Goal: Communication & Community: Answer question/provide support

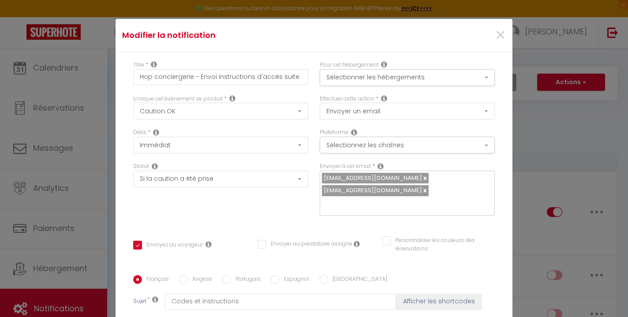
select select "24"
select select "if_deposit_is_paid"
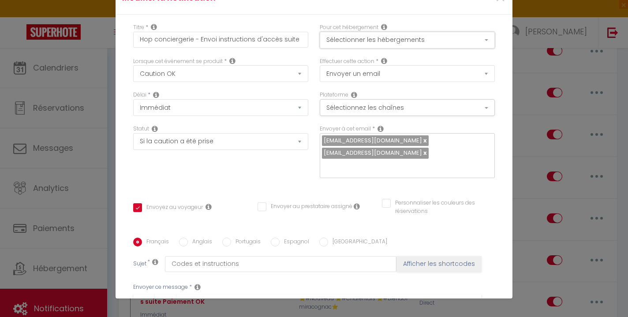
click at [376, 38] on button "Sélectionner les hébergements" at bounding box center [407, 40] width 175 height 17
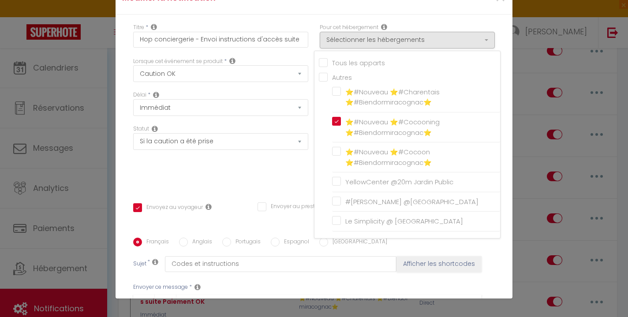
click at [233, 172] on div "Statut Aucun Si la réservation est payée Si réservation non payée Si la caution…" at bounding box center [220, 156] width 187 height 62
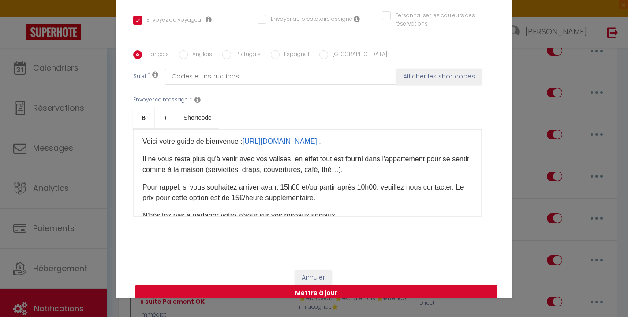
scroll to position [171, 0]
click at [217, 110] on link "[URL][DOMAIN_NAME]" at bounding box center [179, 106] width 75 height 7
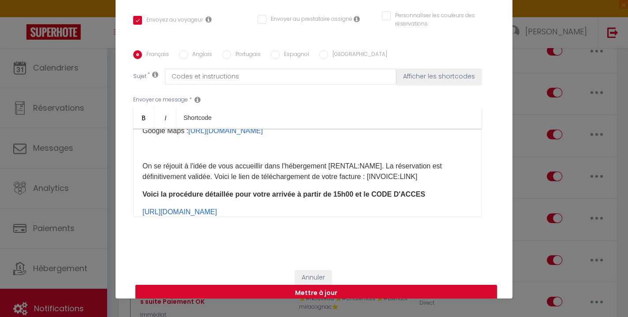
scroll to position [64, 0]
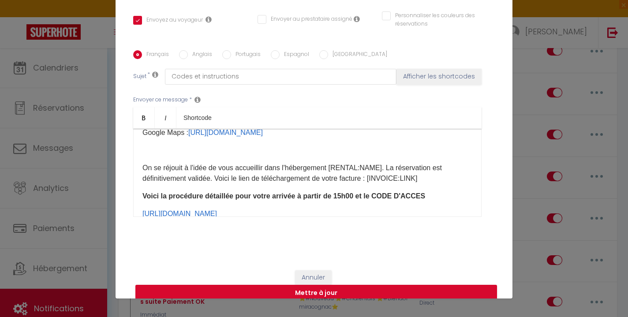
click at [184, 50] on input "Anglais" at bounding box center [183, 54] width 9 height 9
radio input "true"
checkbox input "true"
checkbox input "false"
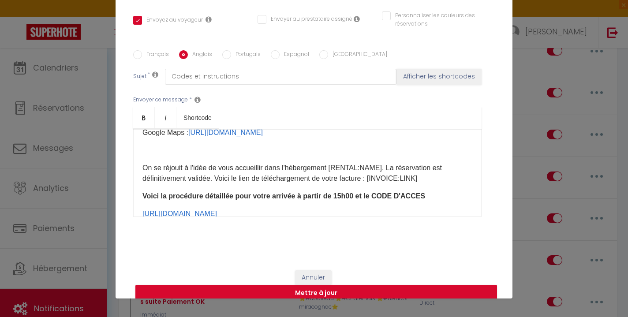
type input "Codes and instructions"
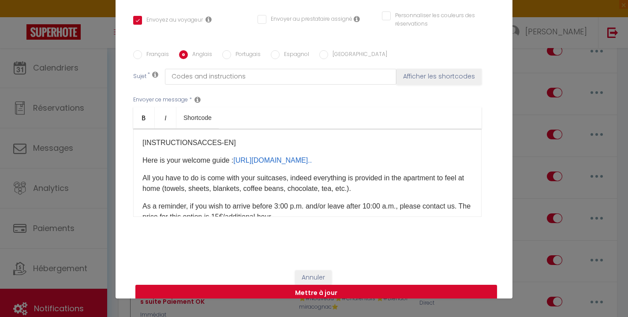
scroll to position [123, 0]
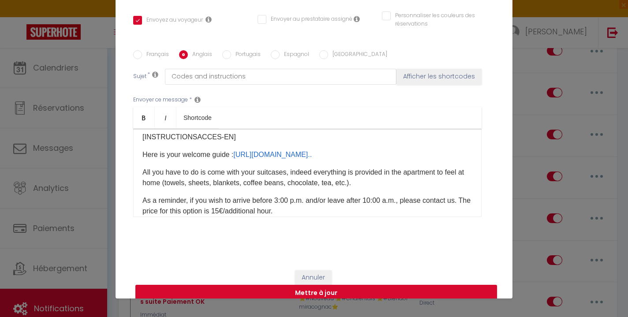
drag, startPoint x: 300, startPoint y: 185, endPoint x: 137, endPoint y: 172, distance: 164.2
click at [137, 172] on div "Hello [GUEST:FIRST_NAME]​, The apartment is located at [RENTAL:ADDRESS]​ in the…" at bounding box center [307, 173] width 348 height 88
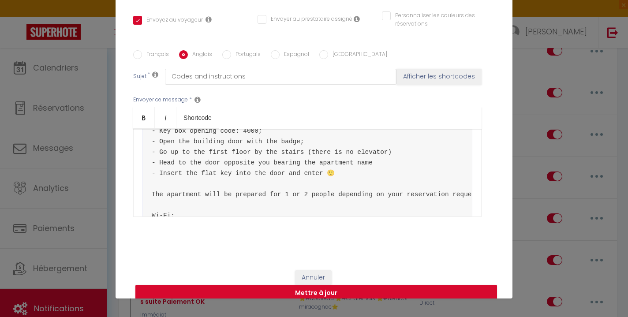
scroll to position [142, 0]
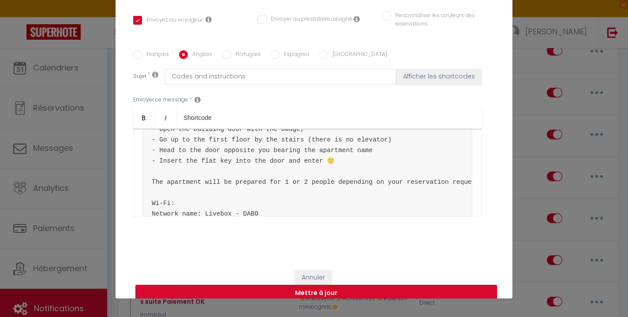
click at [359, 88] on p "Here is the detailed procedure for your arrival from 3:00 p.m" at bounding box center [307, 83] width 330 height 11
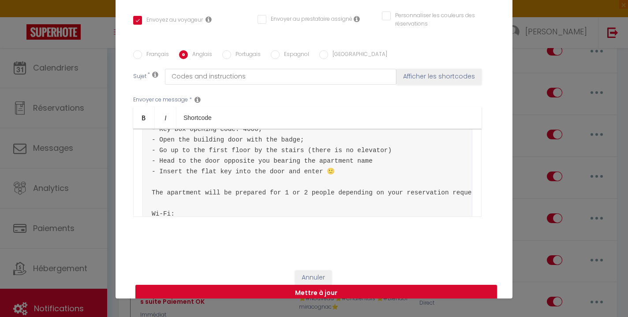
scroll to position [167, 0]
drag, startPoint x: 273, startPoint y: 180, endPoint x: 146, endPoint y: 171, distance: 127.3
click at [146, 171] on pre "- Collect the keys from the corresponding key box (the name is written on the b…" at bounding box center [307, 176] width 330 height 142
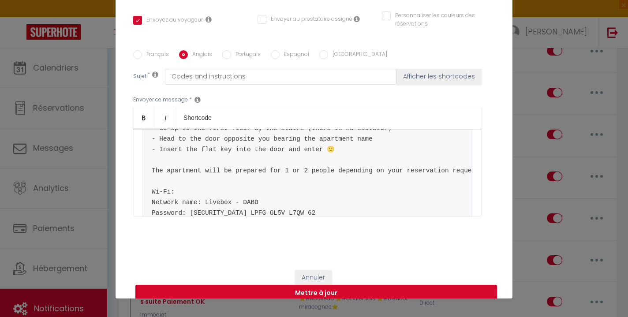
click at [262, 98] on p "- key box code : 4000" at bounding box center [307, 92] width 330 height 11
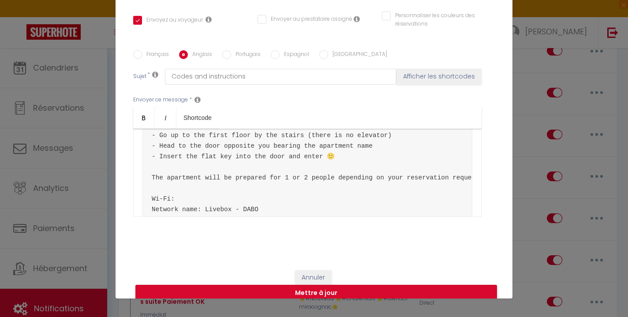
scroll to position [196, 0]
drag, startPoint x: 312, startPoint y: 185, endPoint x: 141, endPoint y: 187, distance: 171.1
click at [141, 187] on div "Hello [GUEST:FIRST_NAME]​, The apartment is located at [RENTAL:ADDRESS]​ in the…" at bounding box center [307, 173] width 348 height 88
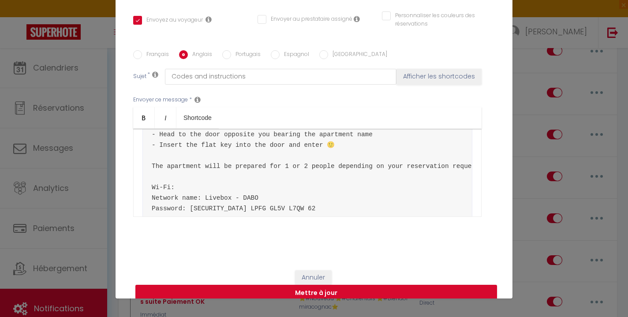
click at [157, 104] on p at bounding box center [307, 99] width 330 height 11
drag, startPoint x: 406, startPoint y: 186, endPoint x: 143, endPoint y: 180, distance: 262.9
click at [143, 180] on pre "- Go up to the first floor by the stairs (there is no elevator) - Head to the d…" at bounding box center [307, 166] width 330 height 110
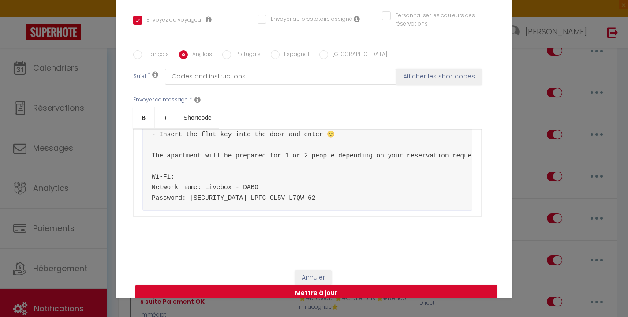
click at [278, 104] on p "- Go up to the first floor by the stairs" at bounding box center [307, 99] width 330 height 11
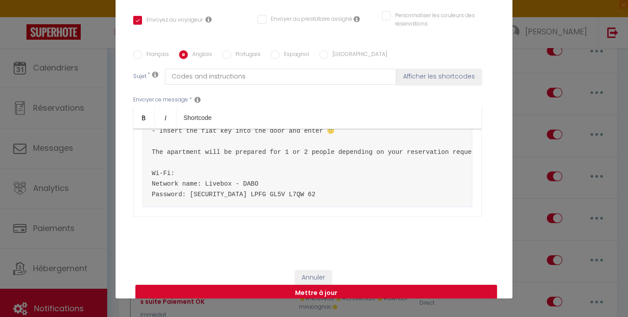
scroll to position [211, 0]
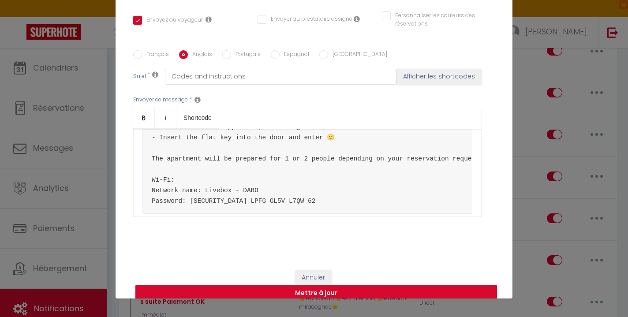
click at [268, 107] on p "- Head to the door opposite" at bounding box center [307, 102] width 330 height 11
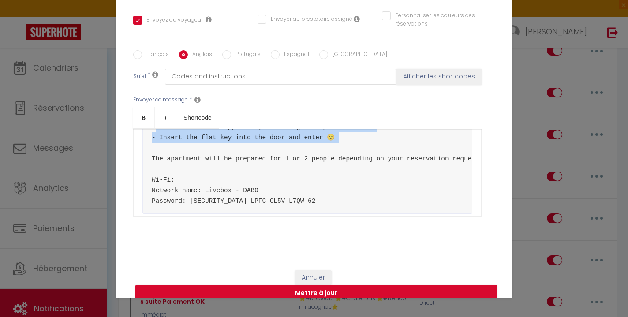
drag, startPoint x: 352, startPoint y: 198, endPoint x: 125, endPoint y: 189, distance: 226.9
click at [125, 189] on div "Titre * Hop conciergerie - Envoi instructions d'accès suite Paiement OK Pour ce…" at bounding box center [314, 44] width 397 height 434
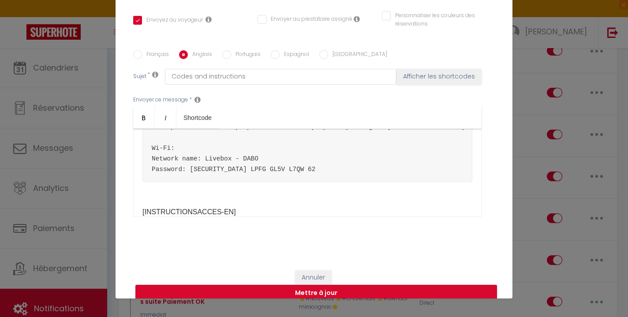
click at [354, 107] on p "- Head to the door opposite you bearing the apartment name" at bounding box center [307, 102] width 330 height 11
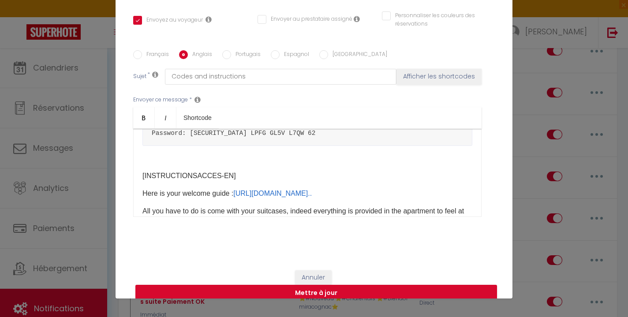
scroll to position [0, 21]
drag, startPoint x: 150, startPoint y: 153, endPoint x: 603, endPoint y: 169, distance: 453.7
click at [603, 169] on div "Modifier la notification × Titre * Hop conciergerie - Envoi instructions d'accè…" at bounding box center [314, 158] width 628 height 317
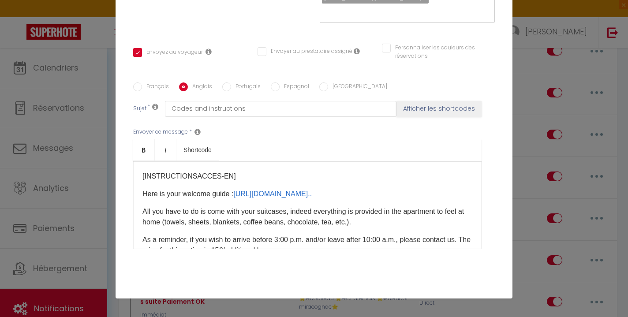
scroll to position [156, 0]
click at [418, 161] on div "Hello [GUEST:FIRST_NAME]​, The apartment is located at [RENTAL:ADDRESS]​ in the…" at bounding box center [307, 205] width 348 height 88
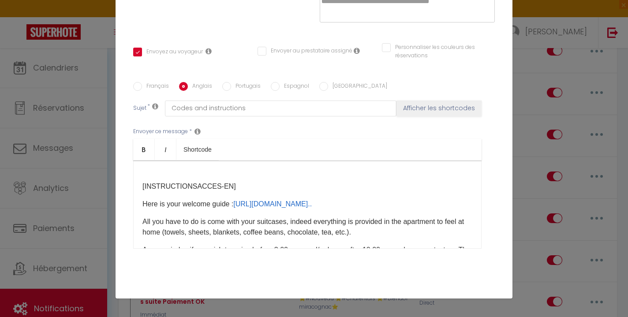
click at [343, 103] on p "- Head to the door opposite you bearing the apartment name." at bounding box center [307, 97] width 330 height 11
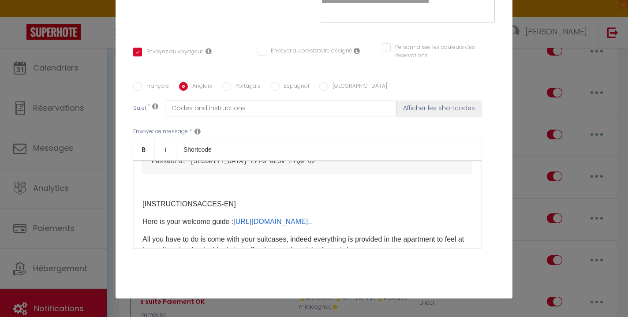
click at [164, 174] on pre "​ Network name: Livebox - DABO Password: [SECURITY_DATA] LPFG GL5V L7QW 62" at bounding box center [307, 150] width 330 height 47
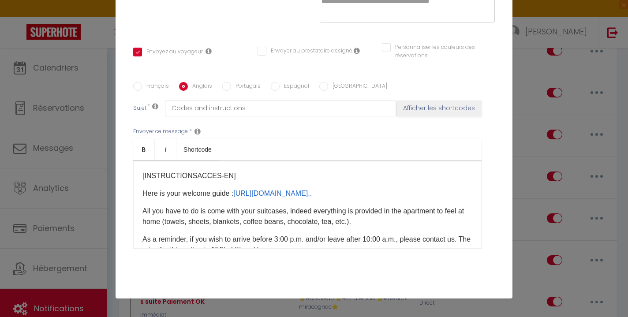
click at [358, 103] on p "- Head to the door opposite you bearing the apartment name." at bounding box center [307, 97] width 330 height 11
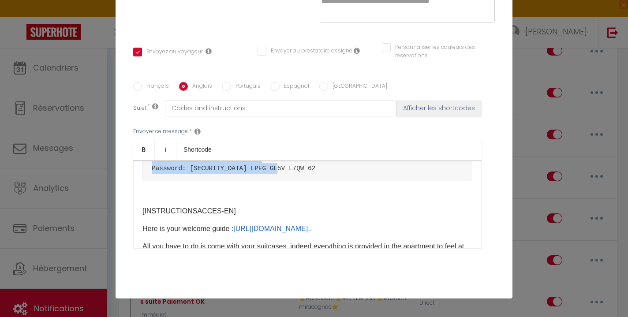
drag, startPoint x: 296, startPoint y: 232, endPoint x: 138, endPoint y: 195, distance: 163.0
click at [138, 195] on div "Hello [GUEST:FIRST_NAME]​, The apartment is located at [RENTAL:ADDRESS]​ in the…" at bounding box center [307, 205] width 348 height 88
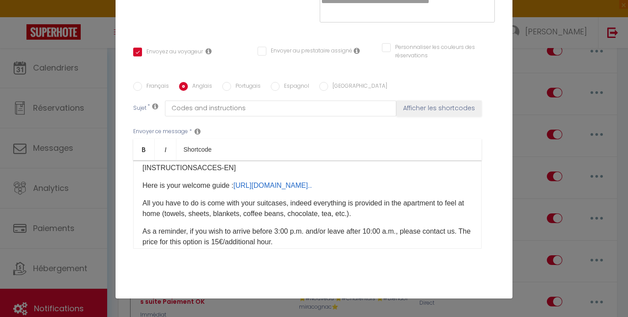
click at [180, 156] on p "​" at bounding box center [307, 150] width 330 height 11
drag, startPoint x: 227, startPoint y: 220, endPoint x: 134, endPoint y: 219, distance: 92.6
click at [135, 220] on div "Hello [GUEST:FIRST_NAME]​, The apartment is located at [RENTAL:ADDRESS]​ in the…" at bounding box center [307, 205] width 348 height 88
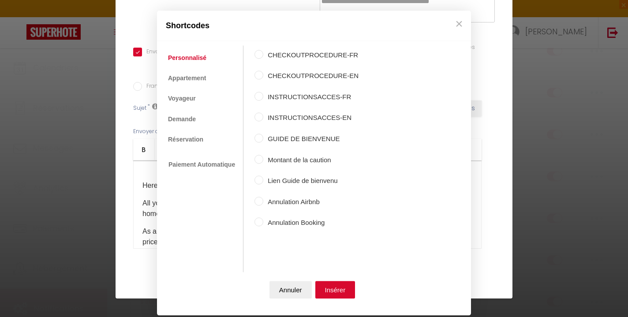
click at [271, 118] on label "INSTRUCTIONSACCES-EN" at bounding box center [310, 118] width 95 height 11
click at [263, 118] on input "INSTRUCTIONSACCES-EN" at bounding box center [258, 117] width 9 height 9
radio input "true"
click at [336, 285] on button "Insérer" at bounding box center [335, 290] width 40 height 18
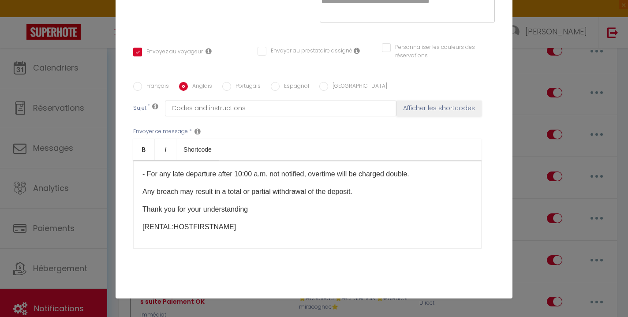
scroll to position [719, 0]
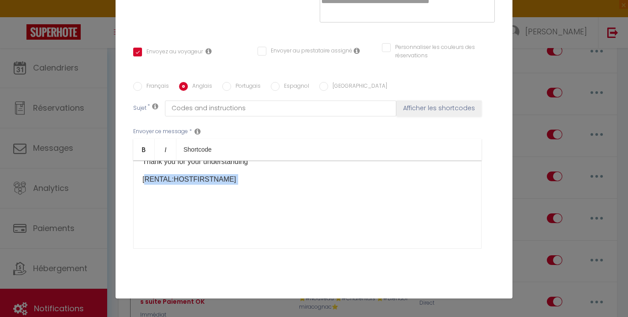
drag, startPoint x: 241, startPoint y: 173, endPoint x: 143, endPoint y: 166, distance: 97.7
click at [144, 165] on div "Hello [GUEST:FIRST_NAME]​, The apartment is located at [RENTAL:ADDRESS]​ in the…" at bounding box center [307, 205] width 348 height 88
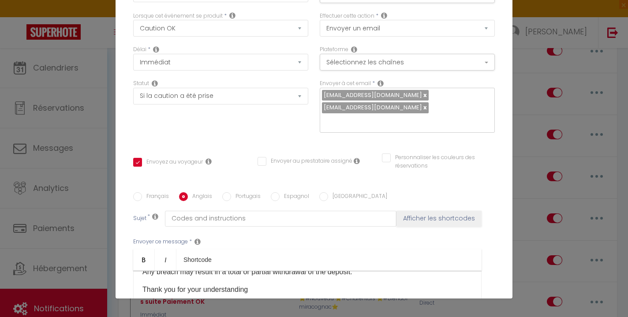
scroll to position [0, 0]
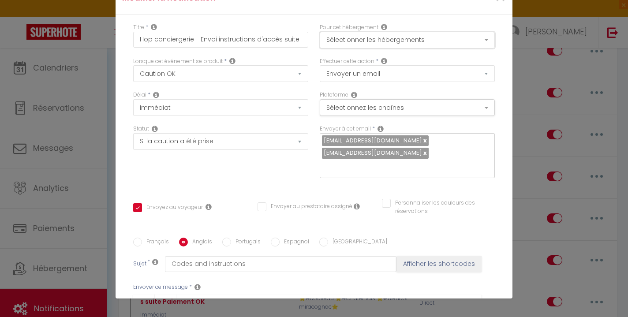
click at [381, 38] on button "Sélectionner les hébergements" at bounding box center [407, 40] width 175 height 17
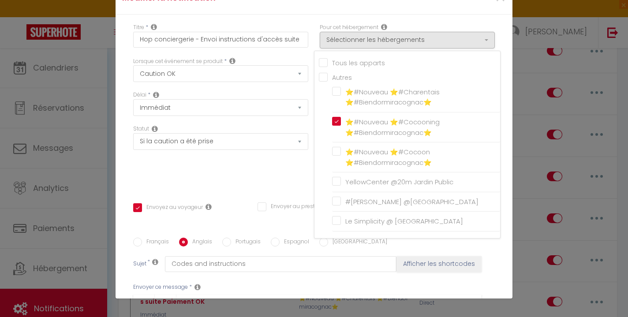
click at [281, 165] on div "Statut Aucun Si la réservation est payée Si réservation non payée Si la caution…" at bounding box center [220, 156] width 187 height 62
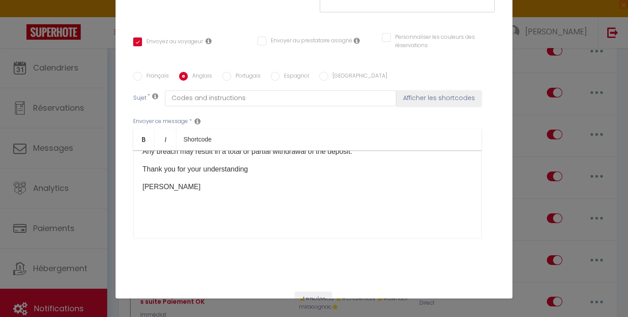
scroll to position [187, 0]
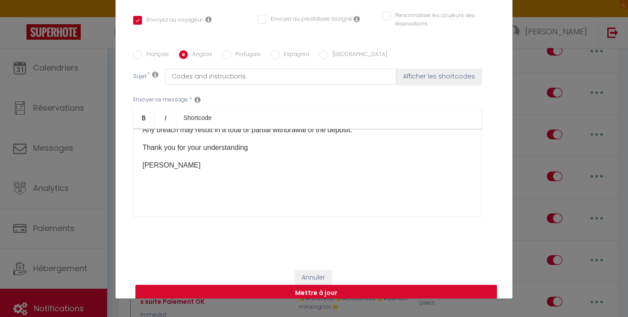
click at [318, 285] on button "Mettre à jour" at bounding box center [316, 293] width 362 height 17
checkbox input "true"
checkbox input "false"
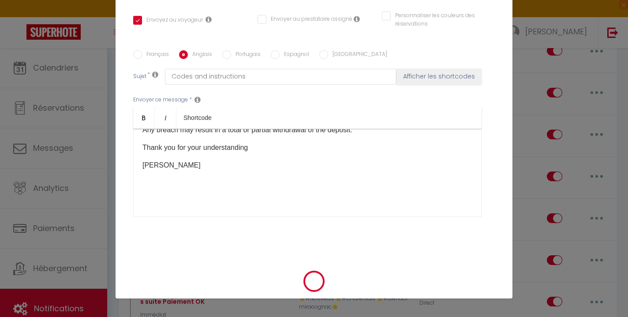
scroll to position [178, 0]
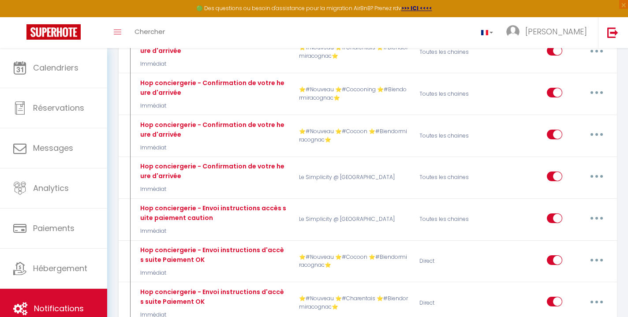
type input "Hop conciergerie - Envoi instructions d'accès suite Paiement OK"
select select "24"
select select "Immédiat"
select select "if_deposit_is_paid"
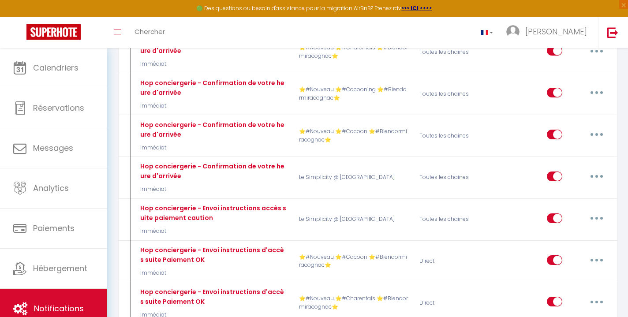
checkbox input "true"
checkbox input "false"
radio input "true"
type input "Codes et instructions"
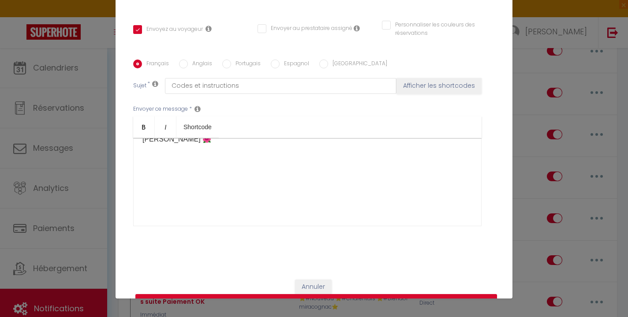
click at [182, 60] on input "Anglais" at bounding box center [183, 64] width 9 height 9
radio input "true"
checkbox input "true"
checkbox input "false"
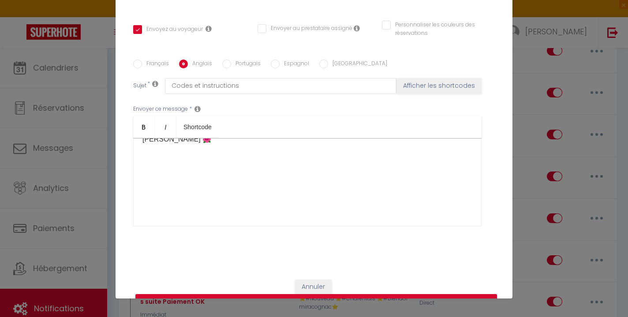
type input "Codes and instructions"
drag, startPoint x: 232, startPoint y: 146, endPoint x: 115, endPoint y: 142, distance: 117.4
click at [115, 142] on div "Modifier la notification × Titre * Hop conciergerie - Envoi instructions d'accè…" at bounding box center [314, 158] width 628 height 317
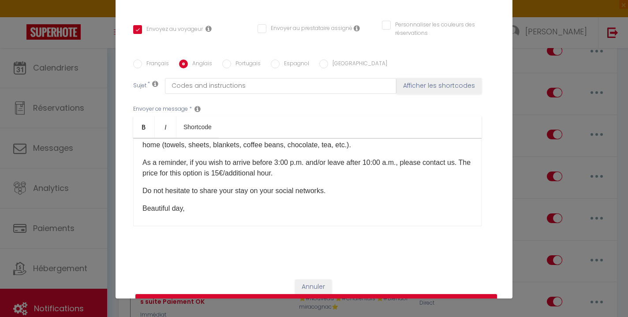
scroll to position [170, 0]
click at [303, 85] on link "[URL][DOMAIN_NAME]" at bounding box center [280, 80] width 75 height 7
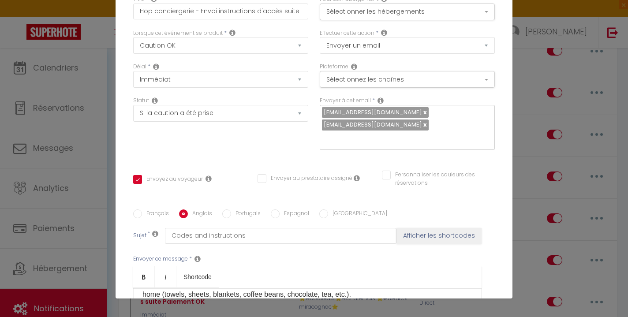
scroll to position [0, 0]
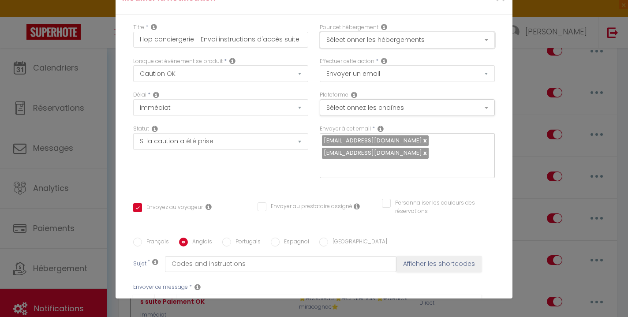
click at [368, 37] on button "Sélectionner les hébergements" at bounding box center [407, 40] width 175 height 17
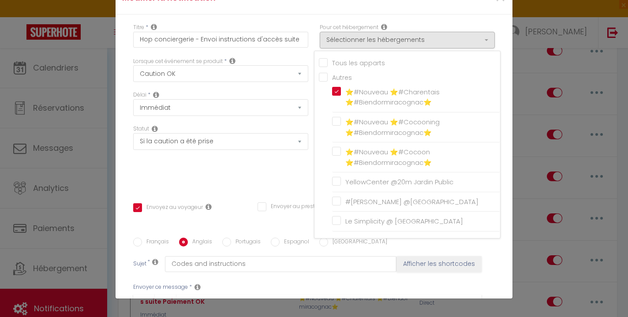
click at [251, 182] on div "Titre * Hop conciergerie - Envoi instructions d'accès suite Paiement OK Pour ce…" at bounding box center [314, 232] width 397 height 434
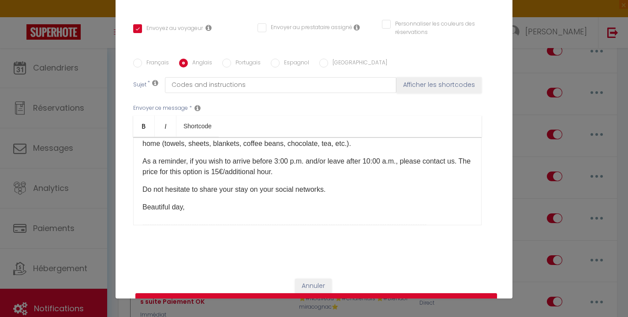
scroll to position [182, 0]
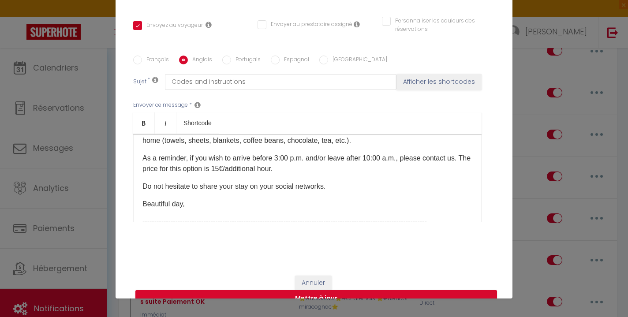
click at [150, 56] on label "Français" at bounding box center [155, 61] width 27 height 10
click at [142, 56] on input "Français" at bounding box center [137, 60] width 9 height 9
radio input "true"
checkbox input "true"
checkbox input "false"
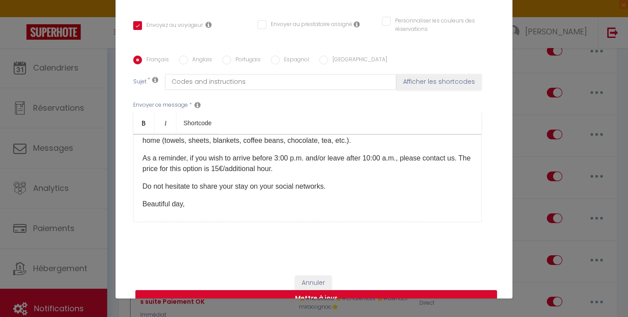
checkbox input "false"
type input "Codes et instructions"
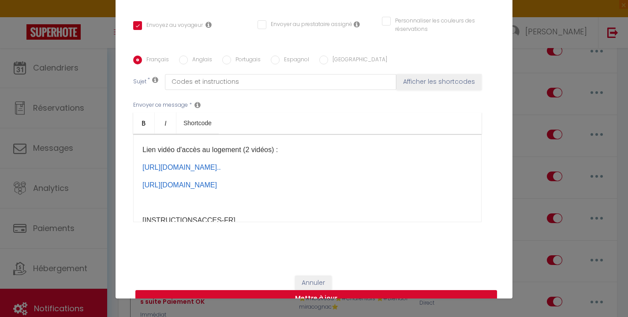
scroll to position [144, 0]
click at [184, 56] on input "Anglais" at bounding box center [183, 60] width 9 height 9
radio input "true"
checkbox input "true"
checkbox input "false"
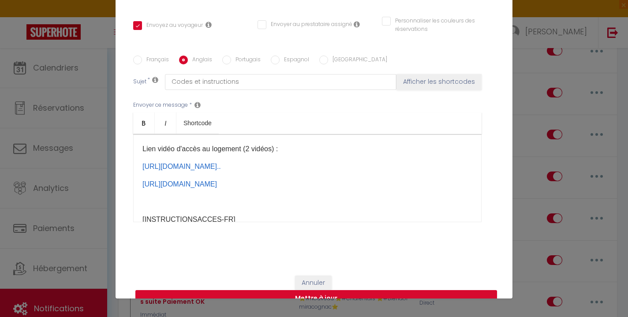
checkbox input "false"
type input "Codes and instructions"
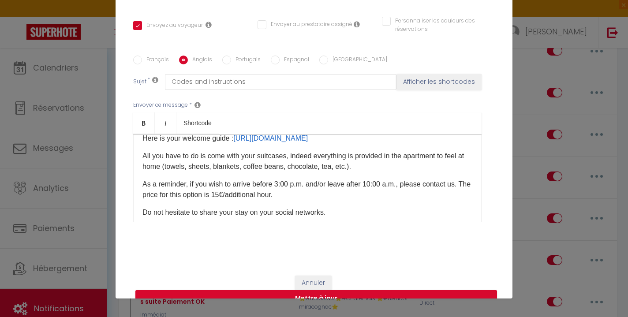
drag, startPoint x: 222, startPoint y: 165, endPoint x: 142, endPoint y: 153, distance: 81.2
click at [142, 108] on p "The access code to your home​ : [URL][DOMAIN_NAME] ​" at bounding box center [307, 103] width 330 height 11
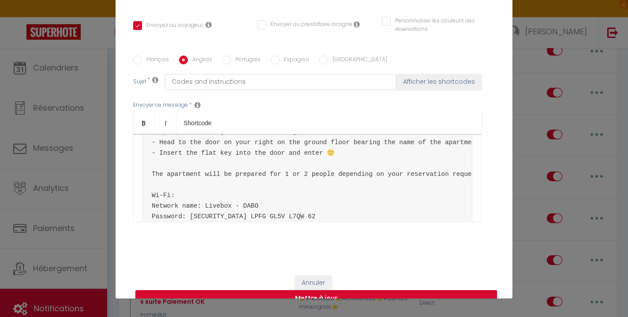
click at [344, 91] on p "Here is the detailed procedure for your arrival from 3:00 p.m" at bounding box center [307, 85] width 330 height 11
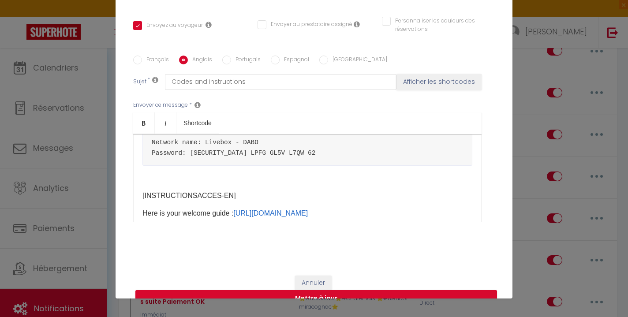
scroll to position [213, 0]
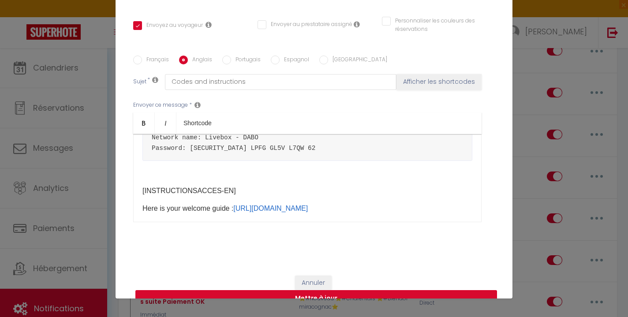
click at [313, 290] on button "Mettre à jour" at bounding box center [316, 298] width 362 height 17
checkbox input "true"
checkbox input "false"
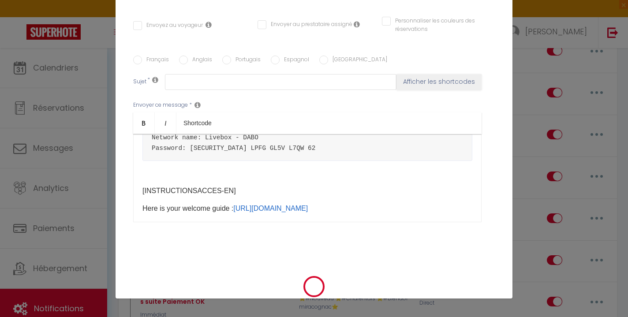
scroll to position [0, 0]
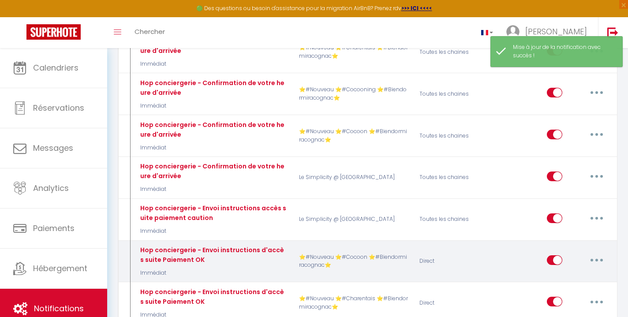
click at [595, 259] on icon "button" at bounding box center [596, 260] width 3 height 3
click at [567, 273] on link "Editer" at bounding box center [573, 280] width 65 height 15
type input "Hop conciergerie - Envoi instructions d'accès suite Paiement OK"
select select "24"
select select "Immédiat"
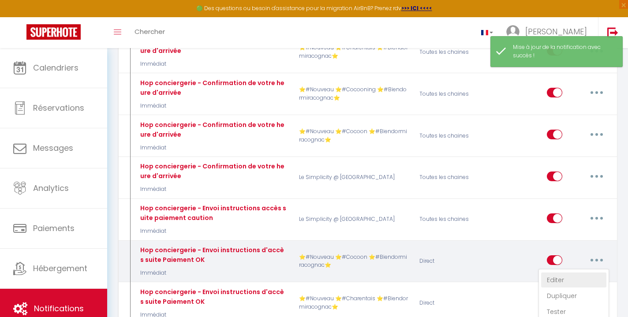
select select "if_deposit_is_paid"
checkbox input "true"
checkbox input "false"
radio input "true"
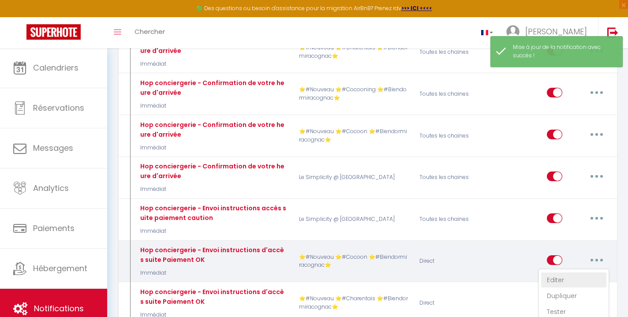
type input "Codes et instructions"
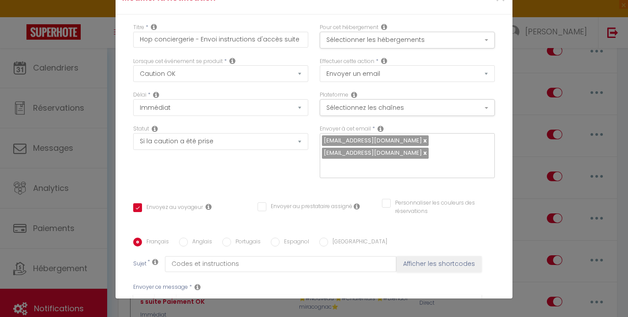
click at [183, 238] on input "Anglais" at bounding box center [183, 242] width 9 height 9
radio input "true"
checkbox input "true"
checkbox input "false"
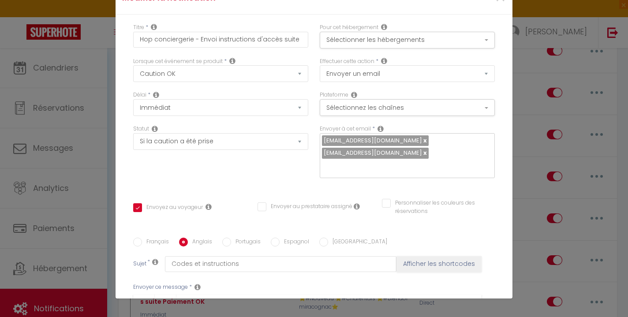
type input "Codes and instructions"
drag, startPoint x: 352, startPoint y: 181, endPoint x: 199, endPoint y: 168, distance: 154.1
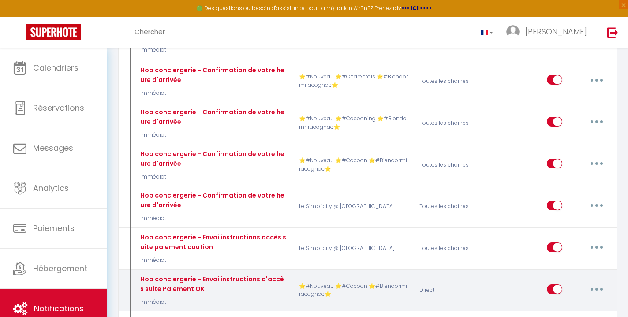
scroll to position [4390, 0]
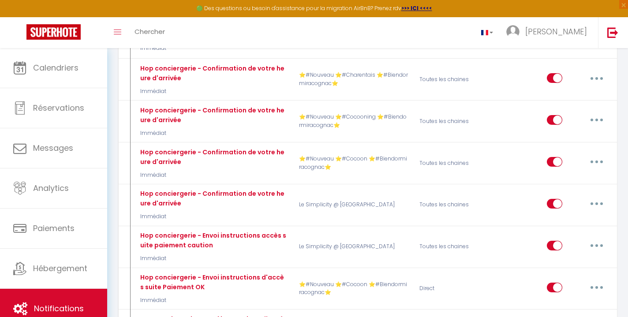
checkbox input "true"
checkbox input "false"
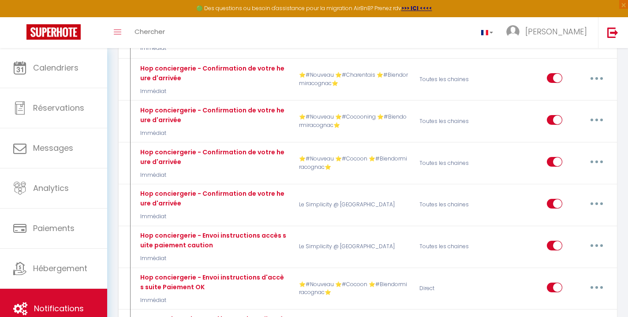
radio input "true"
type input "Codes et instructions"
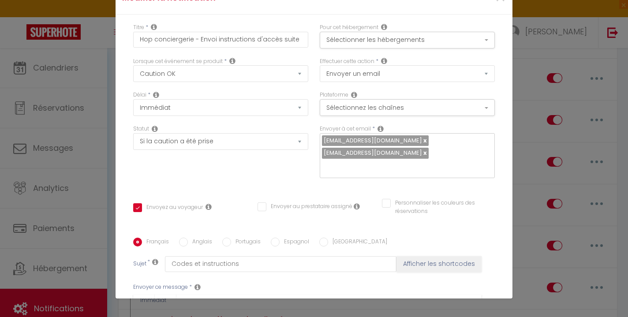
scroll to position [295, 0]
click at [190, 238] on label "Anglais" at bounding box center [200, 243] width 24 height 10
click at [188, 238] on input "Anglais" at bounding box center [183, 242] width 9 height 9
radio input "true"
checkbox input "true"
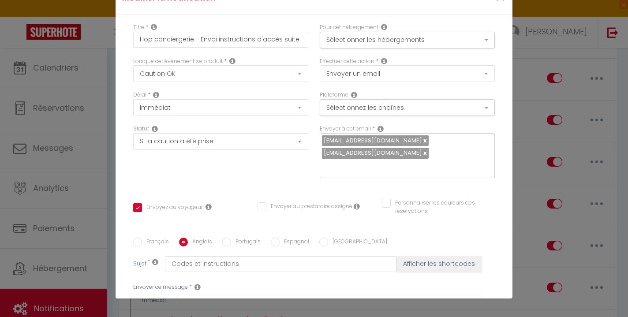
checkbox input "false"
type input "Codes and instructions"
drag, startPoint x: 271, startPoint y: 199, endPoint x: 141, endPoint y: 131, distance: 146.6
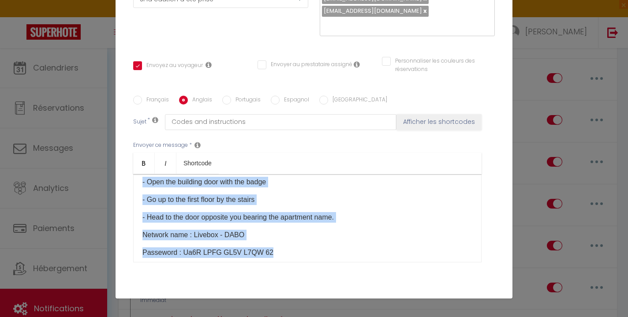
scroll to position [138, 0]
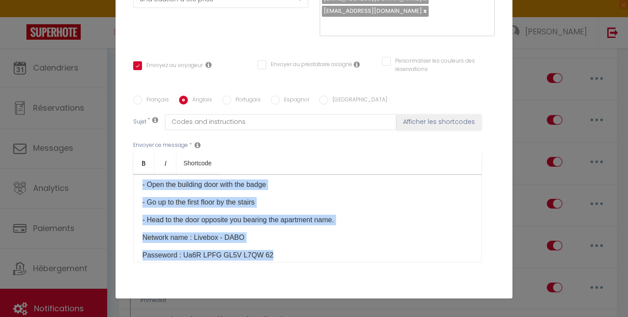
copy div "- Collect the keys from the corresponding key box - key box code : 4000 - Open …"
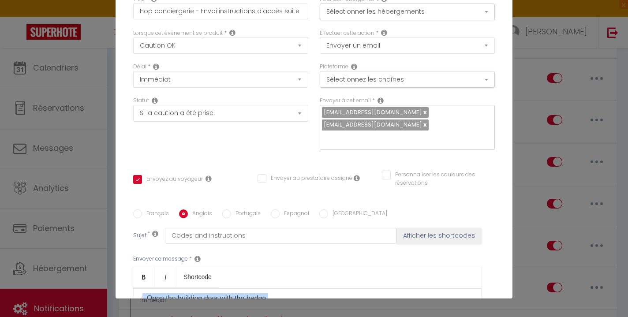
scroll to position [0, 0]
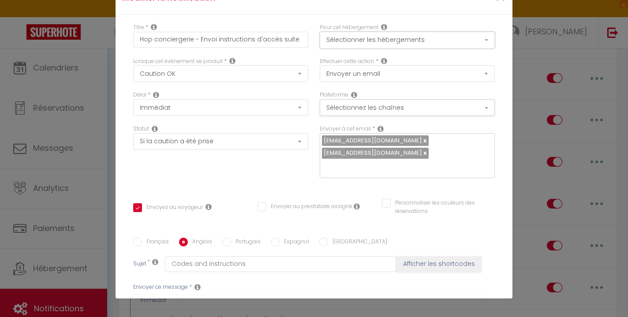
click at [350, 40] on button "Sélectionner les hébergements" at bounding box center [407, 40] width 175 height 17
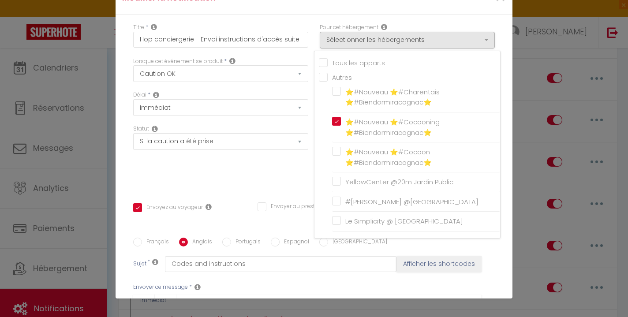
click at [295, 121] on div "Délai * Immédiat + 10 Minutes + 1 Heure + 2 Heures + 3 Heures + 4 Heures + 5 He…" at bounding box center [220, 108] width 187 height 34
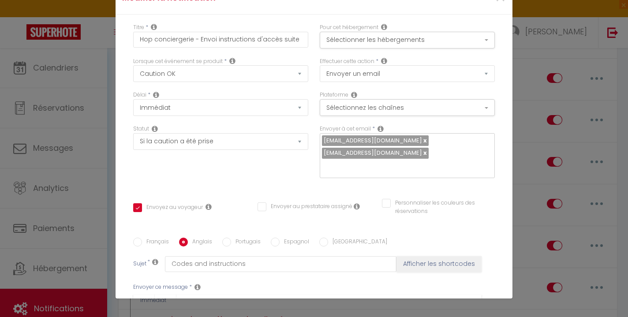
scroll to position [4, 0]
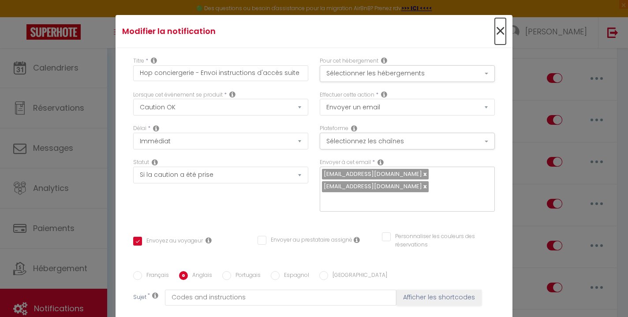
click at [501, 28] on span "×" at bounding box center [500, 31] width 11 height 26
type input "Hop conciergerie - Envoi instructions d'accès suite Paiement OK"
checkbox input "true"
checkbox input "false"
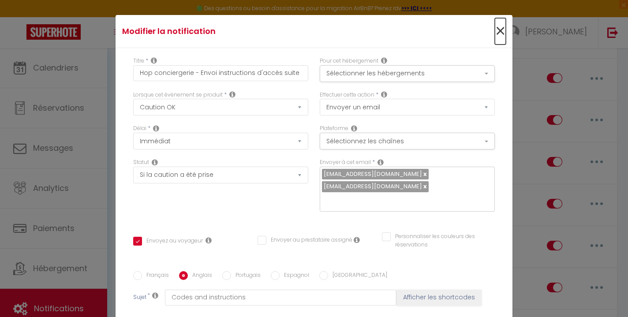
radio input "true"
type input "Codes and instructions"
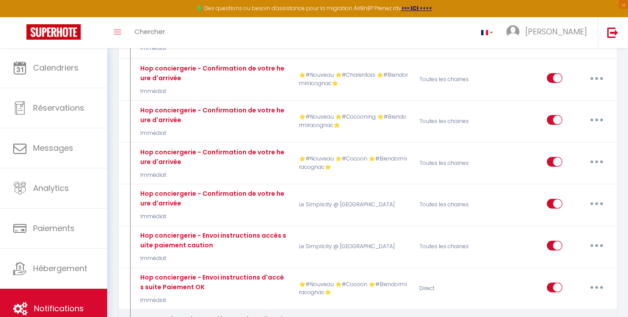
checkbox input "true"
checkbox input "false"
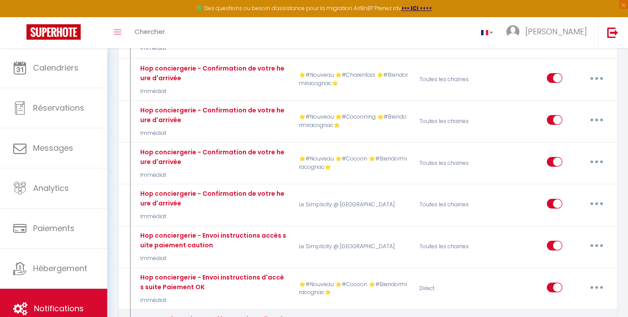
radio input "true"
type input "Codes et instructions"
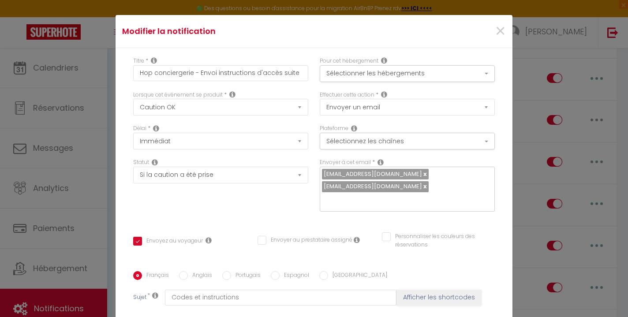
click at [191, 271] on label "Anglais" at bounding box center [200, 276] width 24 height 10
click at [188, 271] on input "Anglais" at bounding box center [183, 275] width 9 height 9
radio input "true"
checkbox input "true"
checkbox input "false"
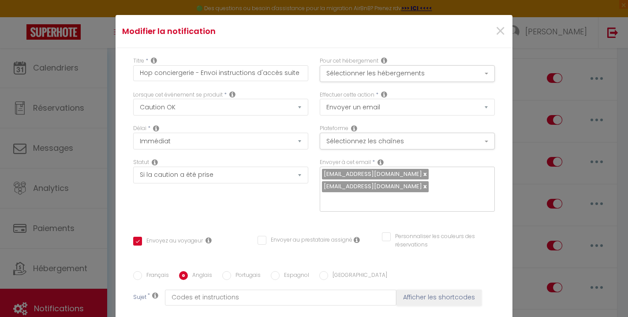
checkbox input "false"
type input "Codes and instructions"
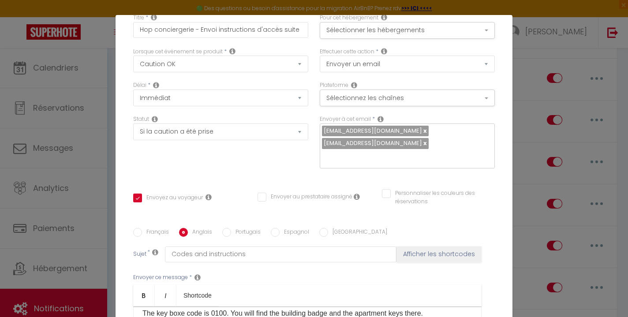
scroll to position [0, 0]
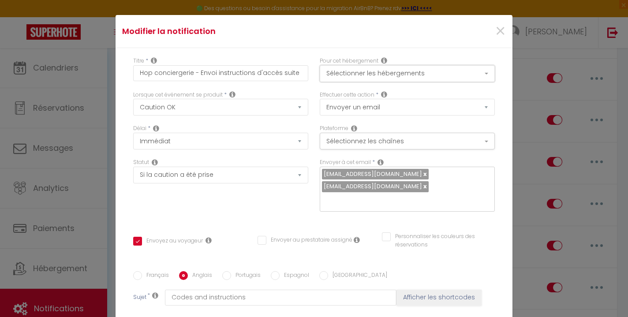
click at [361, 75] on button "Sélectionner les hébergements" at bounding box center [407, 73] width 175 height 17
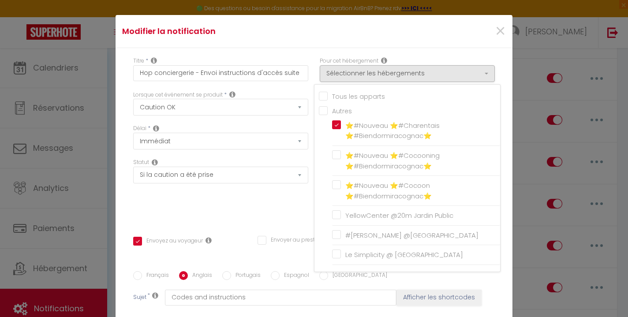
click at [340, 46] on div "Modifier la notification ×" at bounding box center [314, 31] width 397 height 33
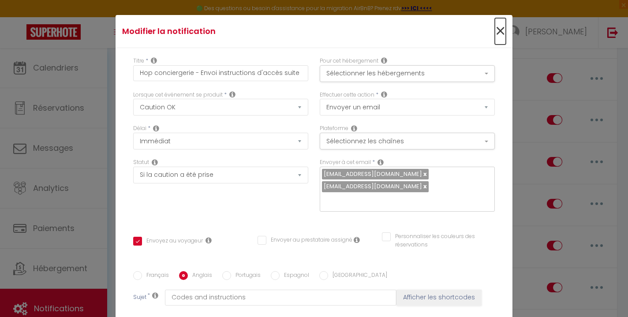
click at [500, 34] on span "×" at bounding box center [500, 31] width 11 height 26
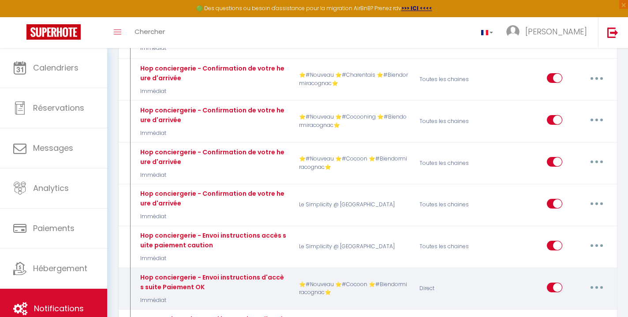
click at [599, 281] on button "button" at bounding box center [596, 288] width 25 height 14
click at [574, 300] on link "Editer" at bounding box center [573, 307] width 65 height 15
checkbox input "true"
checkbox input "false"
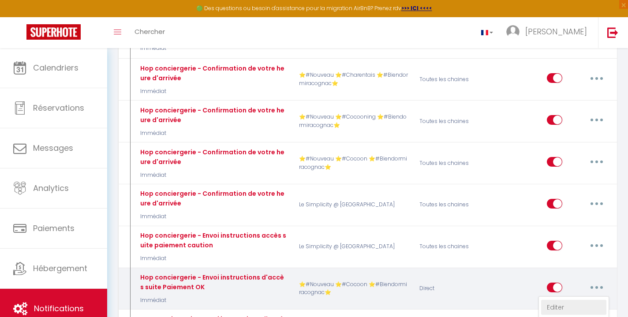
radio input "true"
type input "Codes et instructions"
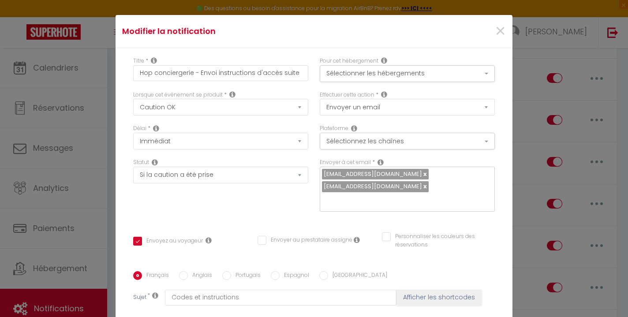
click at [186, 271] on input "Anglais" at bounding box center [183, 275] width 9 height 9
radio input "true"
checkbox input "true"
checkbox input "false"
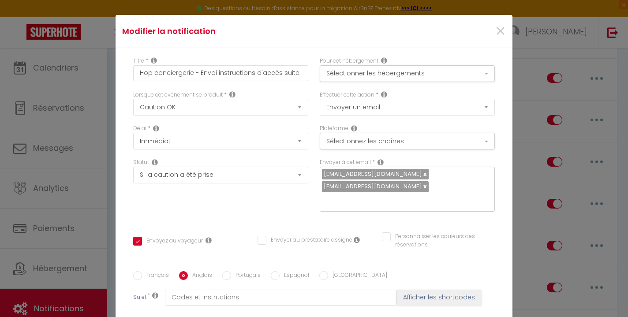
type input "Codes and instructions"
click at [352, 77] on button "Sélectionner les hébergements" at bounding box center [407, 73] width 175 height 17
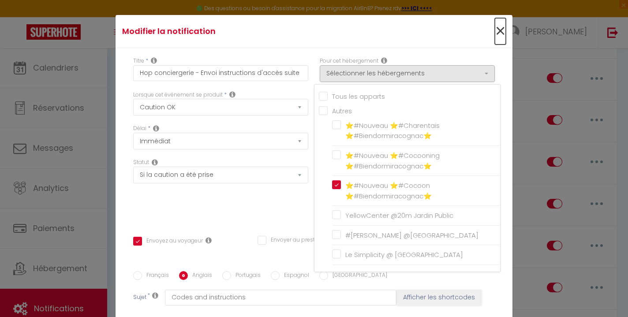
click at [496, 30] on span "×" at bounding box center [500, 31] width 11 height 26
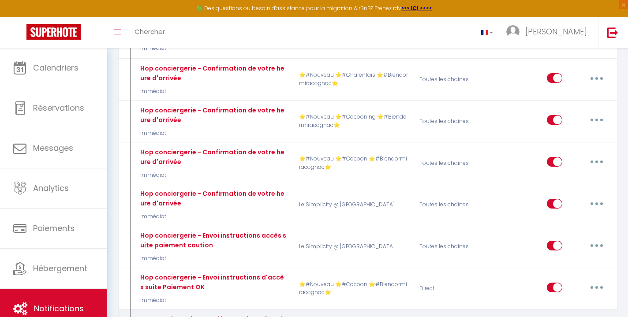
checkbox input "true"
checkbox input "false"
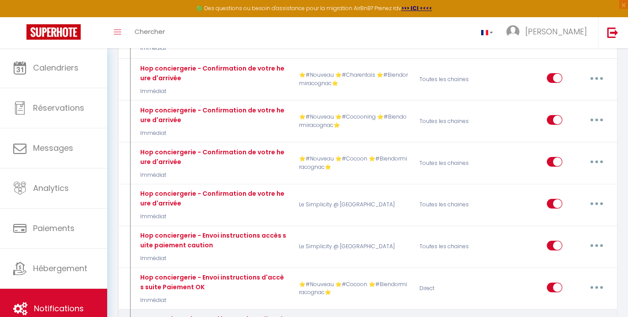
radio input "true"
type input "Codes et instructions"
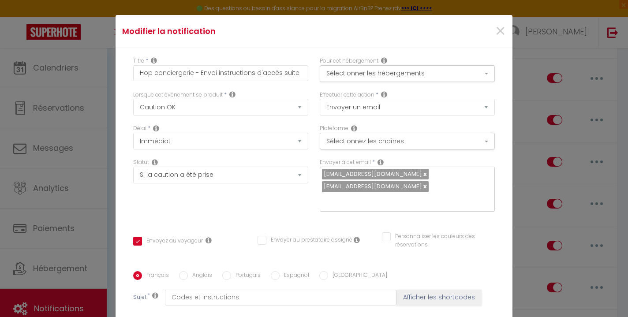
click at [185, 271] on input "Anglais" at bounding box center [183, 275] width 9 height 9
radio input "true"
checkbox input "true"
checkbox input "false"
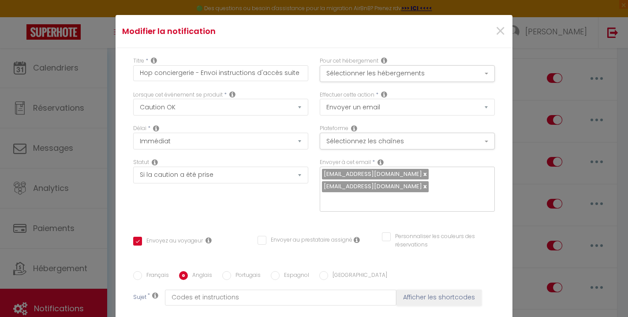
type input "Codes and instructions"
click at [503, 26] on span "×" at bounding box center [500, 31] width 11 height 26
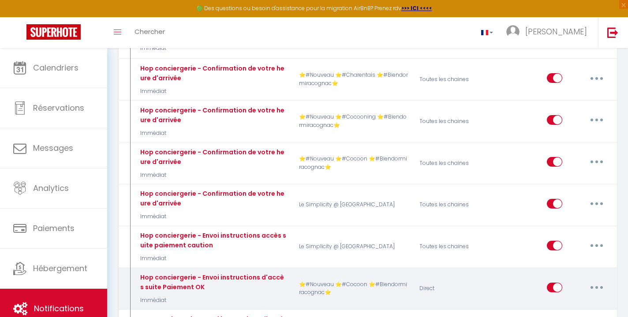
click at [589, 281] on button "button" at bounding box center [596, 288] width 25 height 14
click at [576, 300] on link "Editer" at bounding box center [573, 307] width 65 height 15
checkbox input "true"
checkbox input "false"
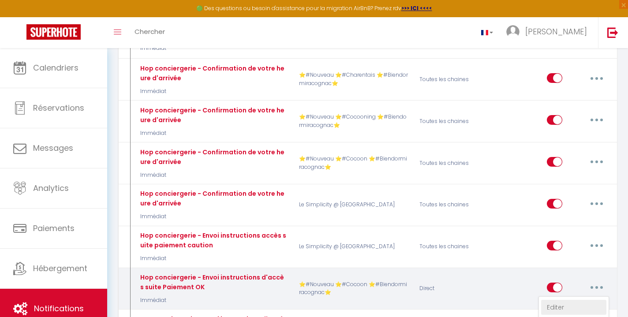
radio input "true"
type input "Codes et instructions"
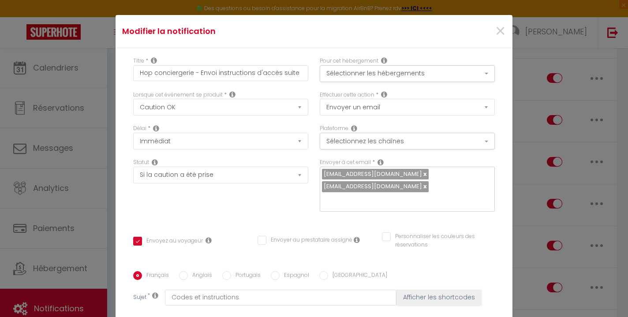
click at [183, 271] on input "Anglais" at bounding box center [183, 275] width 9 height 9
radio input "true"
checkbox input "true"
checkbox input "false"
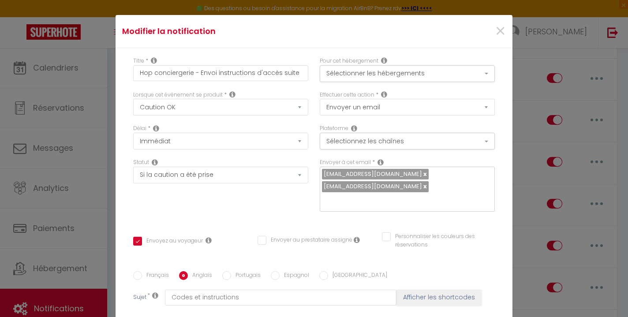
type input "Codes and instructions"
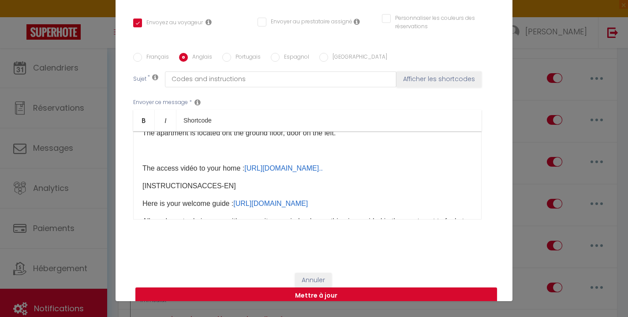
scroll to position [148, 0]
click at [307, 273] on button "Annuler" at bounding box center [313, 280] width 37 height 15
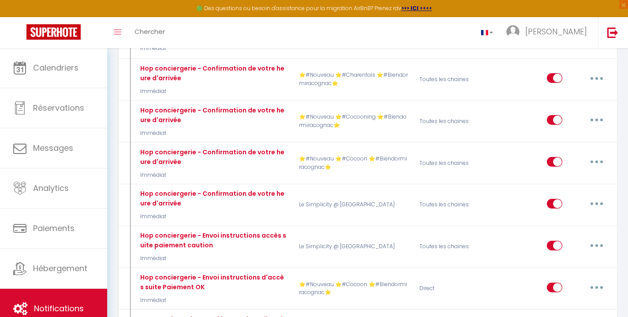
checkbox input "true"
checkbox input "false"
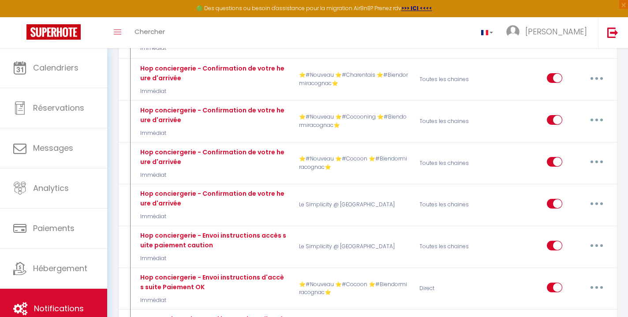
radio input "true"
type input "Codes et instructions"
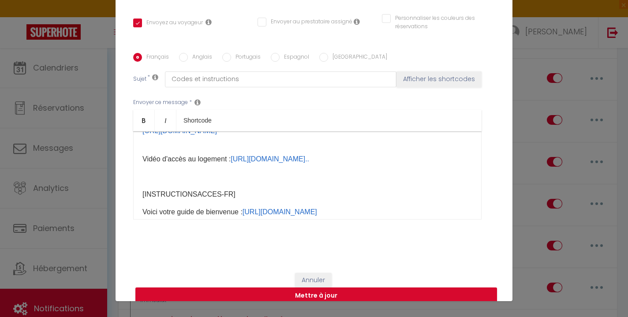
scroll to position [137, 0]
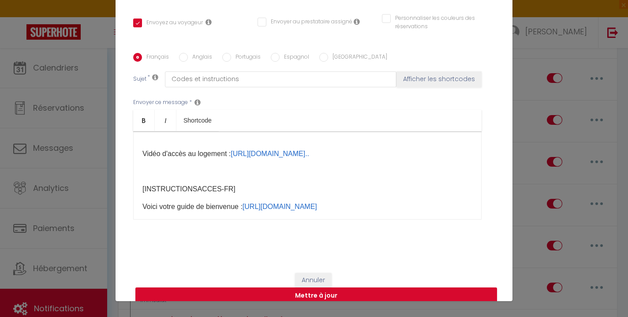
click at [183, 53] on input "Anglais" at bounding box center [183, 57] width 9 height 9
radio input "true"
checkbox input "true"
checkbox input "false"
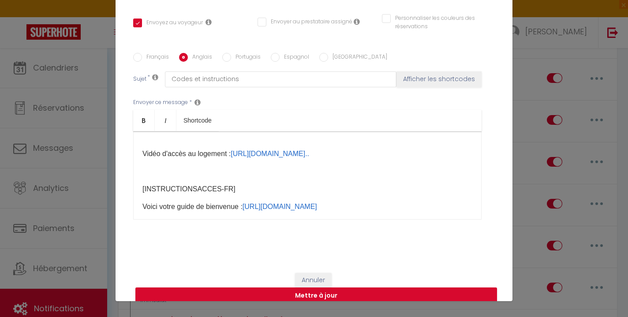
type input "Codes and instructions"
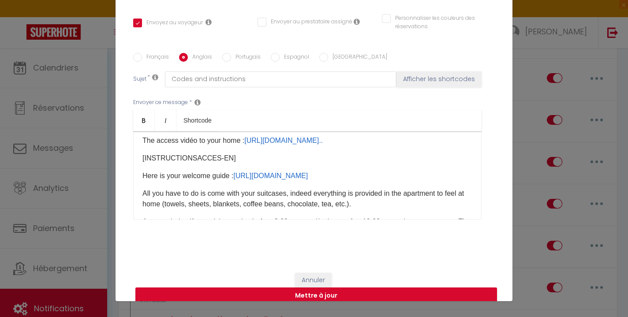
scroll to position [126, 0]
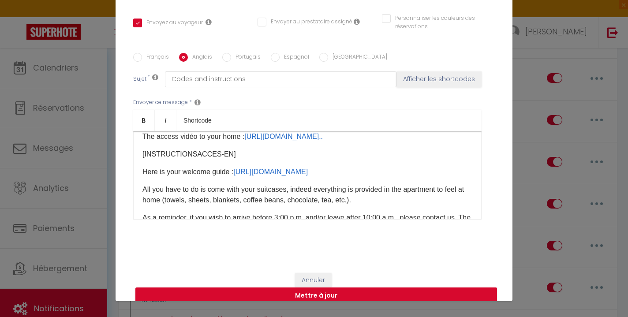
drag, startPoint x: 287, startPoint y: 180, endPoint x: 138, endPoint y: 168, distance: 150.0
click at [138, 168] on div "Hello [GUEST:FIRST_NAME]​, The apartment is located at [RENTAL:ADDRESS]​ in the…" at bounding box center [307, 175] width 348 height 88
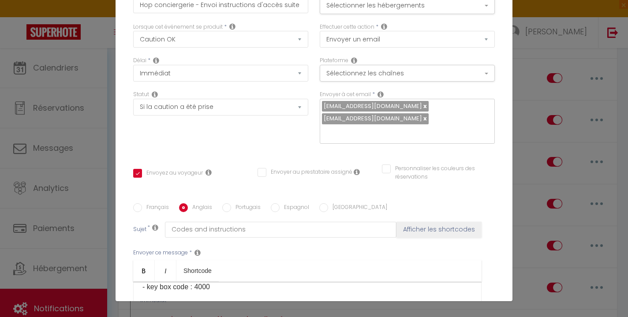
scroll to position [0, 0]
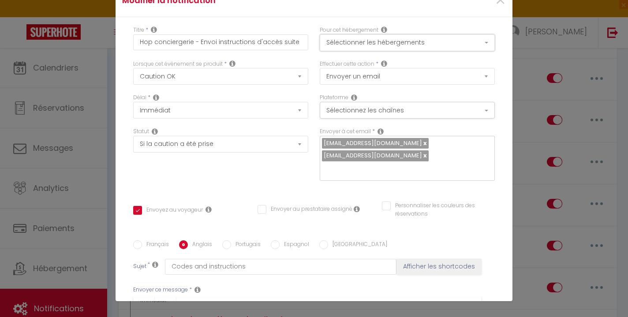
click at [378, 38] on button "Sélectionner les hébergements" at bounding box center [407, 42] width 175 height 17
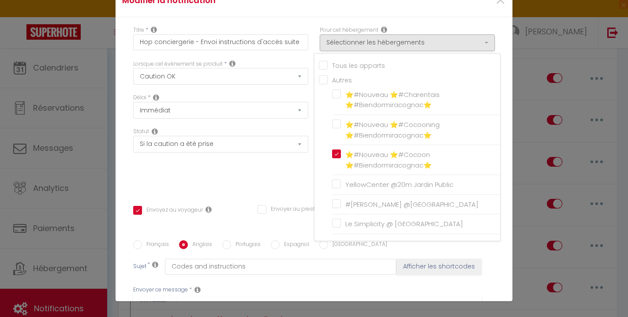
click at [238, 174] on div "Statut Aucun Si la réservation est payée Si réservation non payée Si la caution…" at bounding box center [220, 158] width 187 height 62
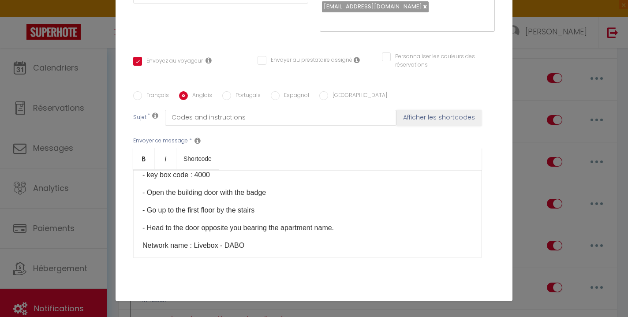
scroll to position [155, 0]
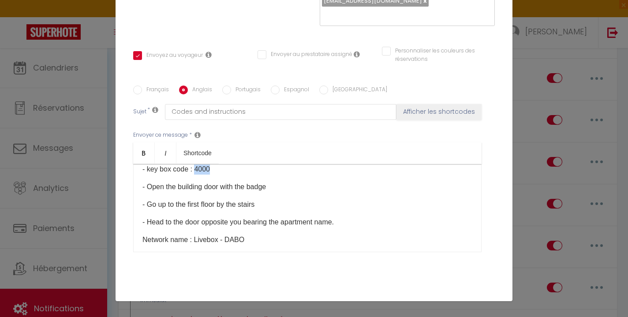
drag, startPoint x: 216, startPoint y: 221, endPoint x: 196, endPoint y: 221, distance: 19.8
click at [196, 175] on p "- key box code : 4000" at bounding box center [307, 169] width 330 height 11
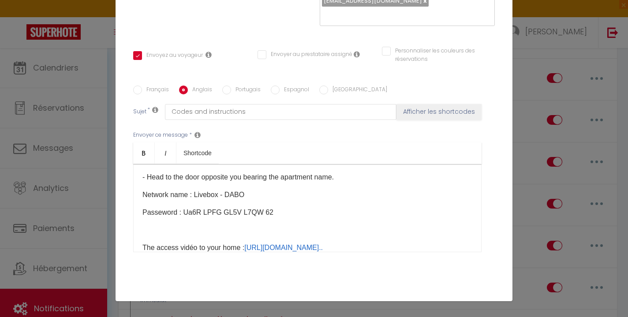
scroll to position [172, 0]
drag, startPoint x: 267, startPoint y: 209, endPoint x: 147, endPoint y: 210, distance: 120.0
click at [147, 164] on p "- Go up to the first floor by the stairs" at bounding box center [307, 158] width 330 height 11
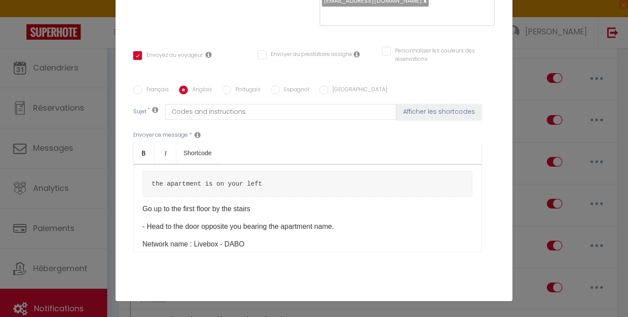
click at [160, 164] on p "-" at bounding box center [307, 158] width 330 height 11
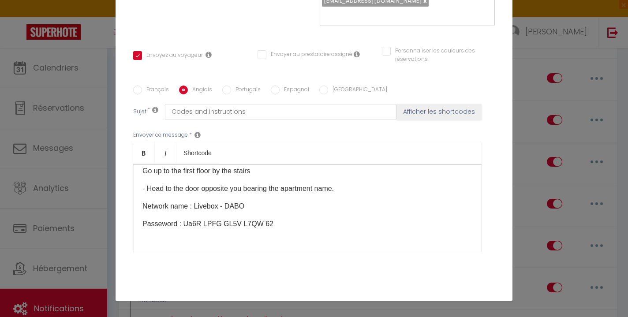
scroll to position [212, 0]
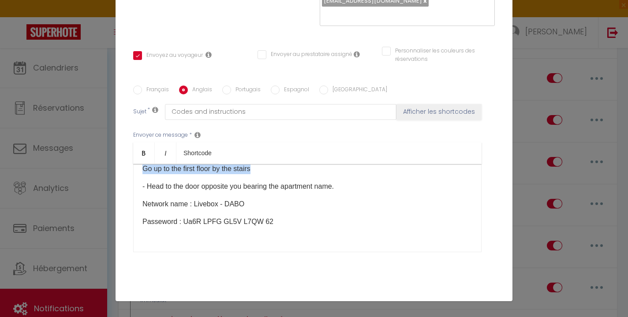
drag, startPoint x: 272, startPoint y: 219, endPoint x: 141, endPoint y: 187, distance: 134.9
click at [141, 187] on div "Hello [GUEST:FIRST_NAME]​, The apartment is located at [RENTAL:ADDRESS]​ in the…" at bounding box center [307, 208] width 348 height 88
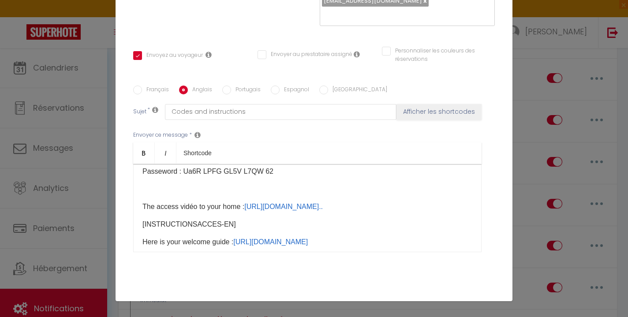
drag, startPoint x: 362, startPoint y: 186, endPoint x: 141, endPoint y: 184, distance: 220.5
click at [141, 184] on div "Hello [GUEST:FIRST_NAME]​, The apartment is located at [RENTAL:ADDRESS]​ in the…" at bounding box center [307, 208] width 348 height 88
click at [187, 142] on p at bounding box center [307, 136] width 330 height 11
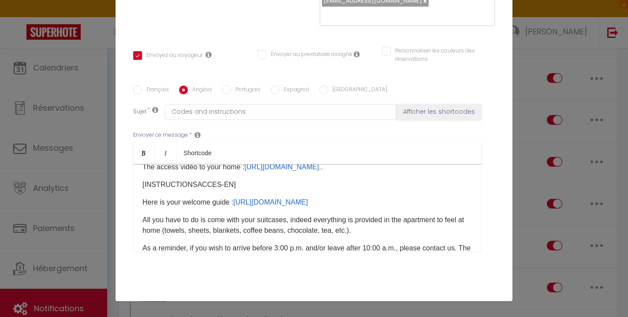
scroll to position [244, 0]
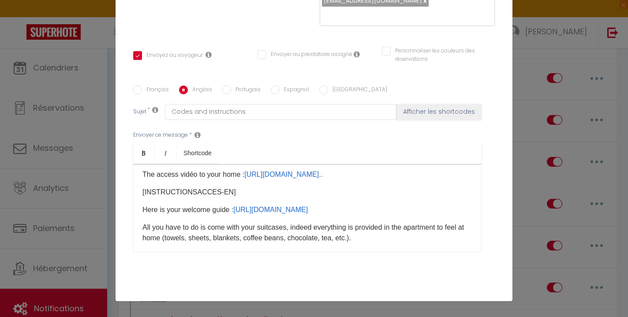
drag, startPoint x: 272, startPoint y: 194, endPoint x: 120, endPoint y: 169, distance: 154.2
click at [120, 169] on div "Titre * Hop conciergerie - Envoi instructions d'accès suite Paiement OK Pour ce…" at bounding box center [314, 79] width 397 height 434
copy div "Network name : Livebox - DABO Passeword : Ua6R LPFG GL5V L7QW 62"
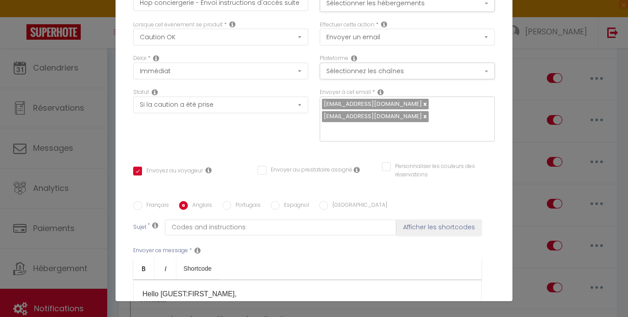
scroll to position [0, 0]
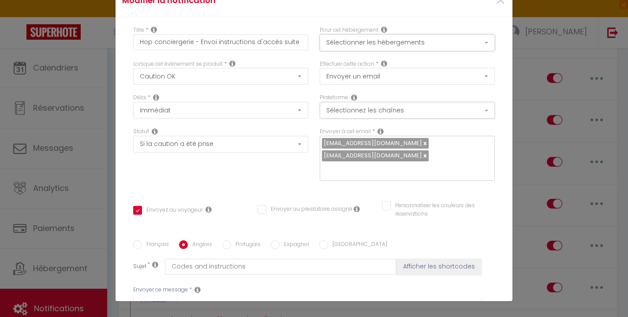
click at [358, 44] on button "Sélectionner les hébergements" at bounding box center [407, 42] width 175 height 17
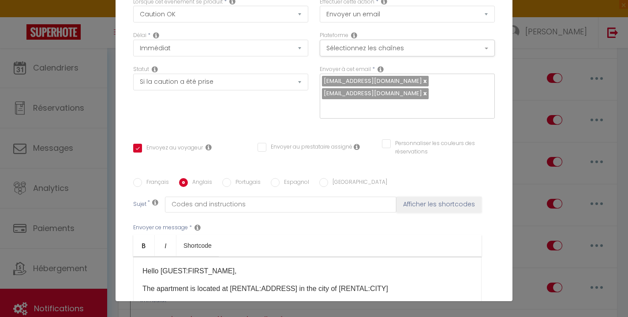
scroll to position [187, 0]
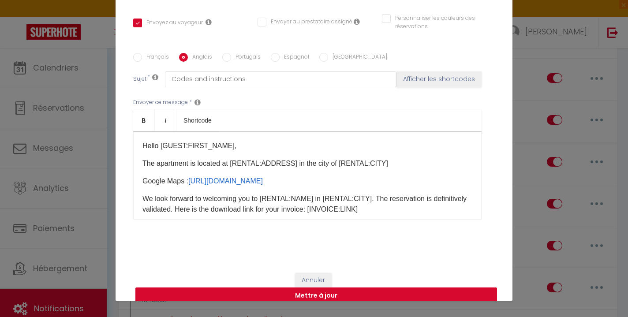
click at [312, 288] on button "Mettre à jour" at bounding box center [316, 296] width 362 height 17
checkbox input "true"
checkbox input "false"
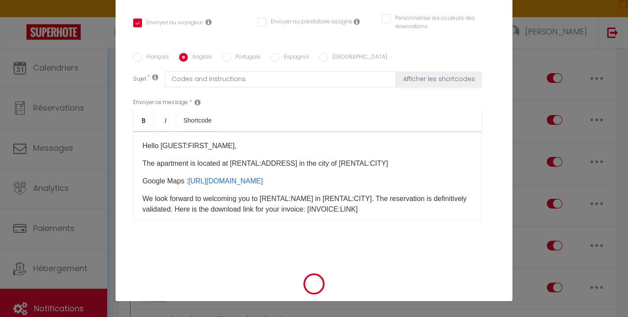
scroll to position [37, 0]
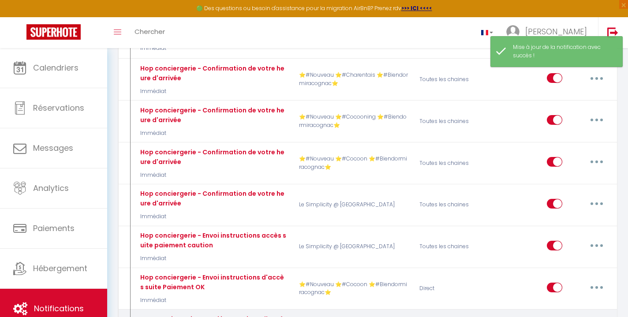
type input "Hop conciergerie - Envoi instructions d'accès suite Paiement OK"
select select "24"
select select "Immédiat"
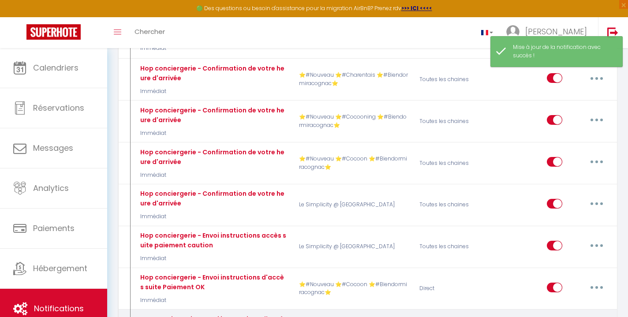
select select "if_deposit_is_paid"
checkbox input "true"
checkbox input "false"
radio input "true"
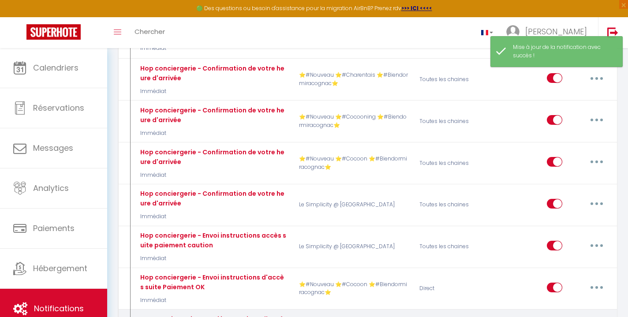
type input "Codes et instructions"
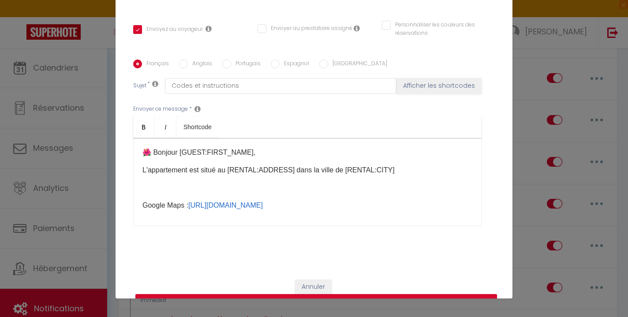
click at [194, 60] on label "Anglais" at bounding box center [200, 65] width 24 height 10
click at [188, 60] on input "Anglais" at bounding box center [183, 64] width 9 height 9
radio input "true"
checkbox input "true"
checkbox input "false"
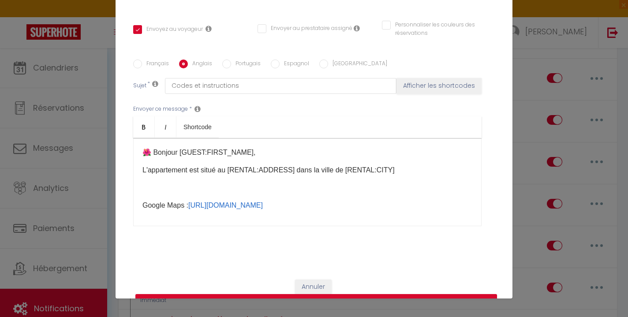
checkbox input "false"
type input "Codes and instructions"
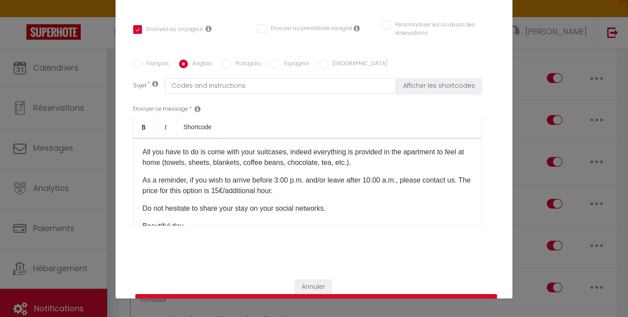
scroll to position [204, 0]
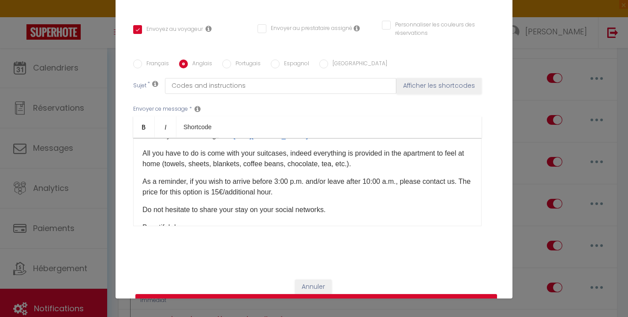
click at [252, 106] on p "​" at bounding box center [307, 100] width 330 height 11
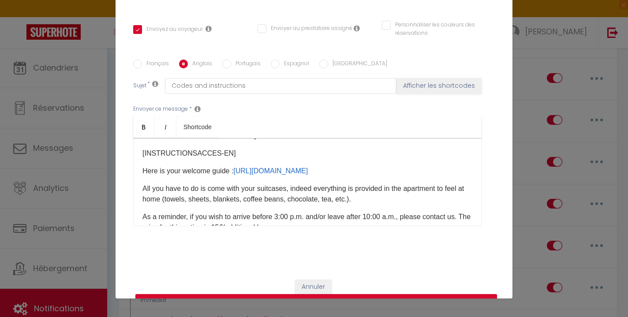
click at [245, 199] on div "Hello [GUEST:FIRST_NAME]​, The apartment is located at [RENTAL:ADDRESS]​ in the…" at bounding box center [307, 182] width 348 height 88
click at [281, 141] on p "Passeword : Ua6R LPFG GL5V L7QW 62" at bounding box center [307, 136] width 330 height 11
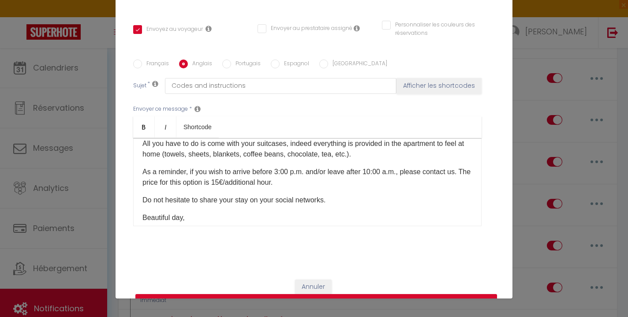
scroll to position [272, 0]
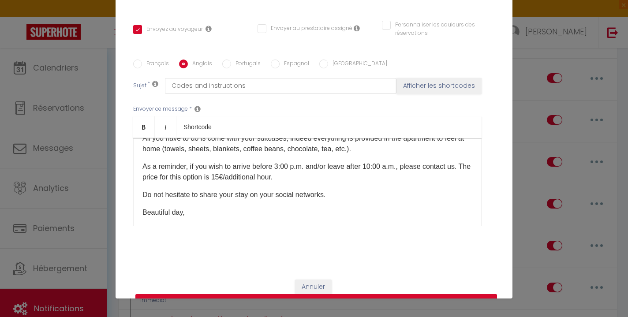
click at [333, 294] on button "Mettre à jour" at bounding box center [316, 302] width 362 height 17
checkbox input "true"
checkbox input "false"
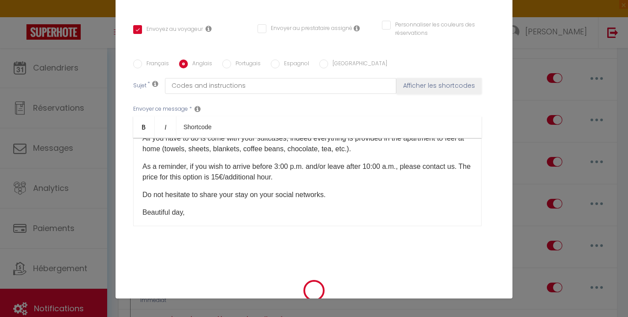
scroll to position [178, 0]
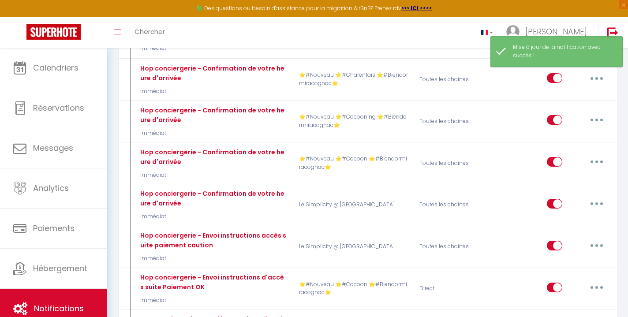
type input "Hop conciergerie - Envoi instructions d'accès suite Paiement OK"
select select "24"
select select "Immédiat"
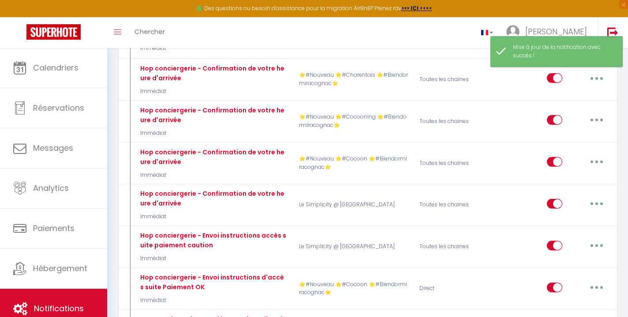
select select "if_deposit_is_paid"
checkbox input "true"
checkbox input "false"
radio input "true"
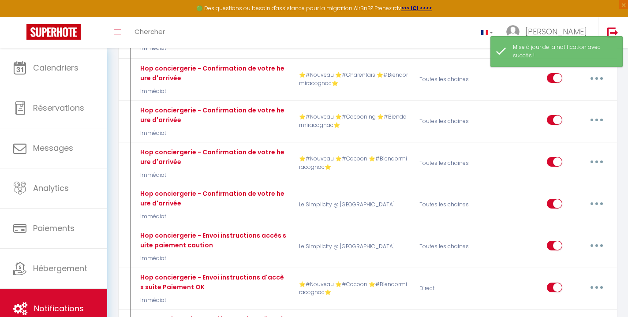
type input "Codes et instructions"
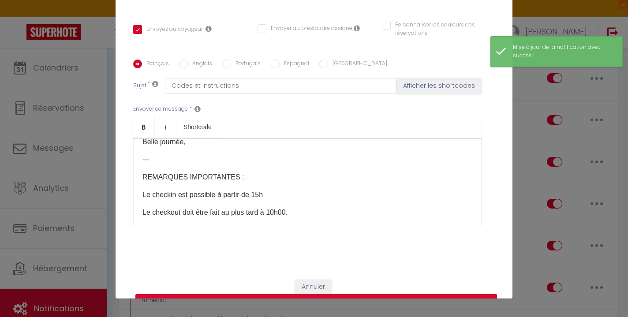
click at [188, 60] on label "Anglais" at bounding box center [200, 65] width 24 height 10
click at [188, 60] on input "Anglais" at bounding box center [183, 64] width 9 height 9
radio input "true"
checkbox input "true"
checkbox input "false"
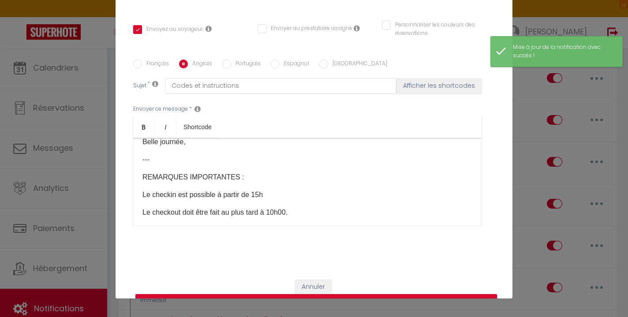
checkbox input "false"
type input "Codes and instructions"
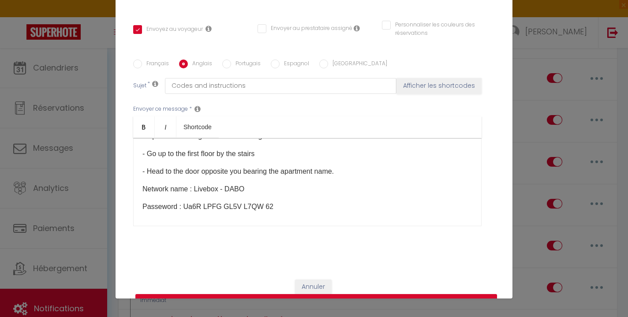
scroll to position [151, 0]
click at [334, 294] on button "Mettre à jour" at bounding box center [316, 302] width 362 height 17
checkbox input "true"
checkbox input "false"
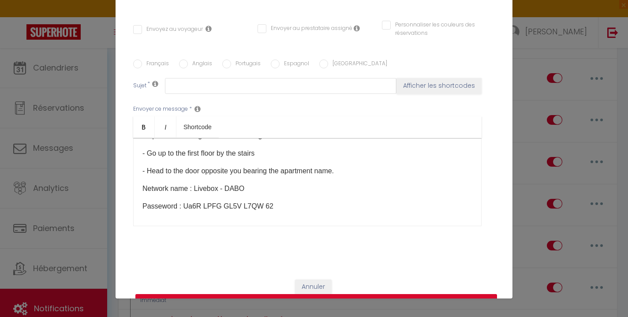
scroll to position [0, 0]
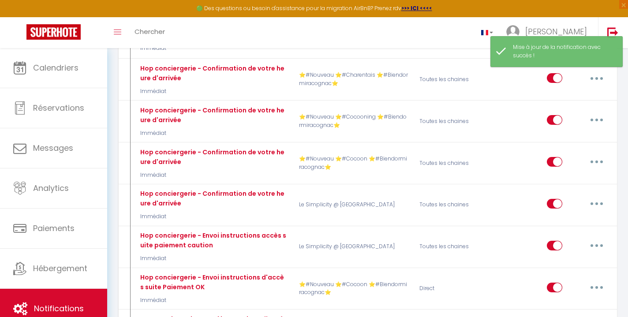
type input "Hop conciergerie - Envoi instructions d'accès suite Paiement OK"
select select "24"
select select "Immédiat"
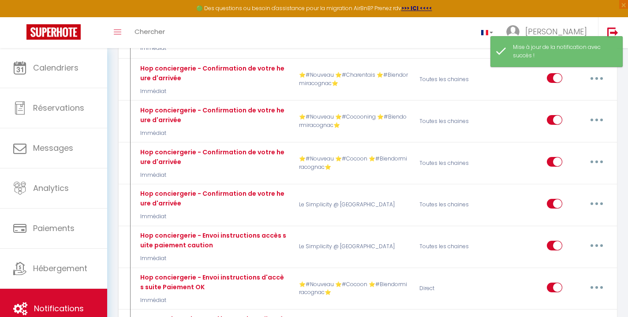
select select "if_deposit_is_paid"
checkbox input "true"
checkbox input "false"
radio input "true"
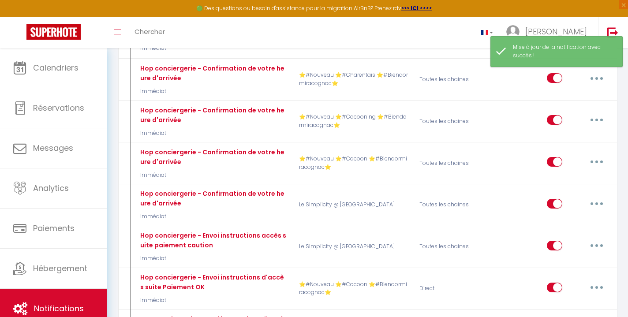
type input "Codes et instructions"
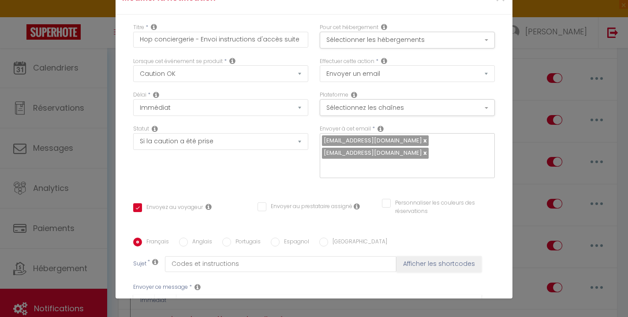
scroll to position [149, 0]
click at [193, 238] on label "Anglais" at bounding box center [200, 243] width 24 height 10
click at [188, 238] on input "Anglais" at bounding box center [183, 242] width 9 height 9
radio input "true"
checkbox input "true"
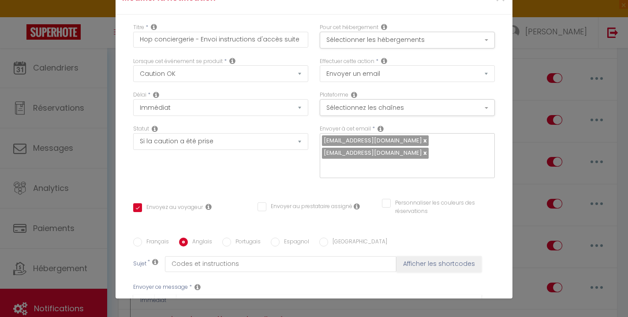
checkbox input "false"
type input "Codes and instructions"
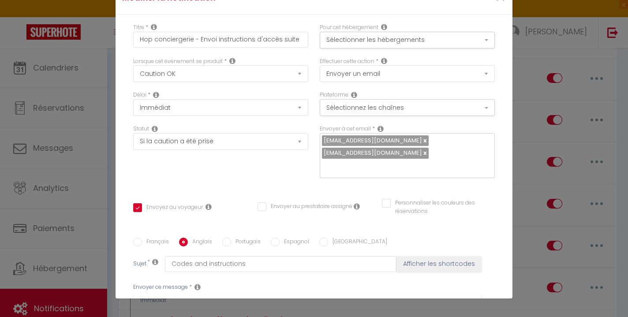
checkbox input "true"
checkbox input "false"
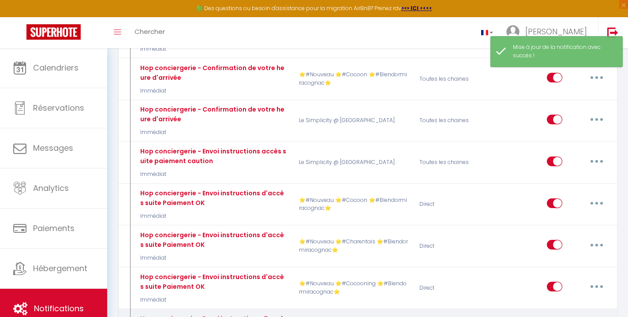
scroll to position [4485, 0]
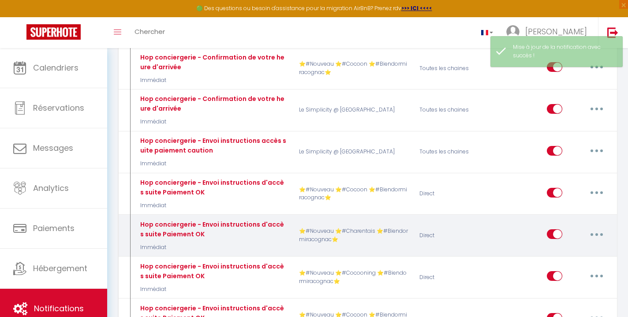
click at [593, 227] on button "button" at bounding box center [596, 234] width 25 height 14
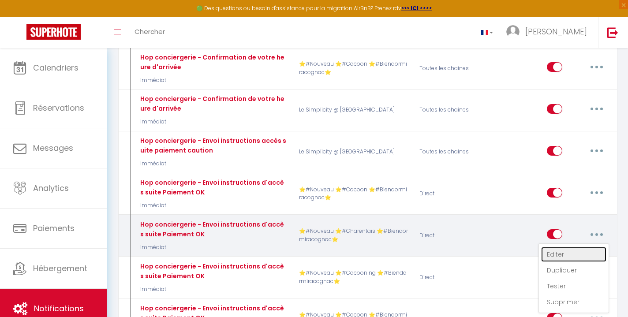
click at [571, 247] on link "Editer" at bounding box center [573, 254] width 65 height 15
type input "Hop conciergerie - Envoi instructions d'accès suite Paiement OK"
select select "24"
select select "Immédiat"
select select "if_deposit_is_paid"
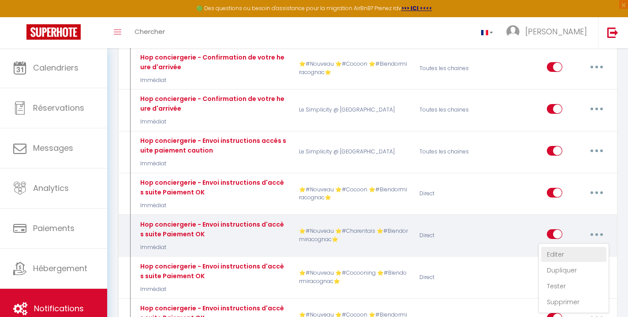
checkbox input "true"
checkbox input "false"
radio input "true"
type input "Codes et instructions"
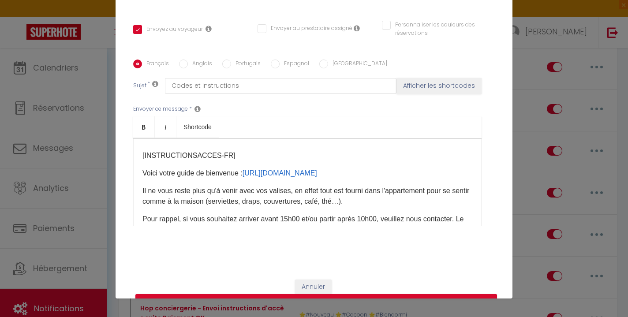
click at [186, 60] on input "Anglais" at bounding box center [183, 64] width 9 height 9
radio input "true"
checkbox input "true"
checkbox input "false"
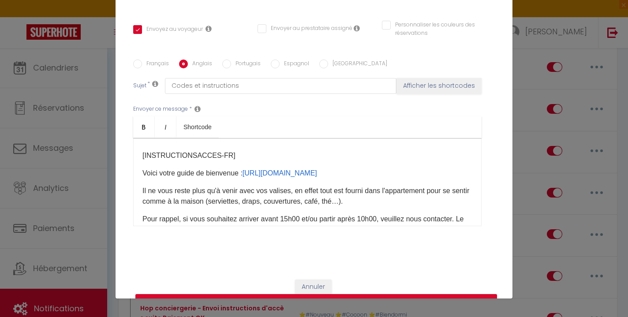
type input "Codes and instructions"
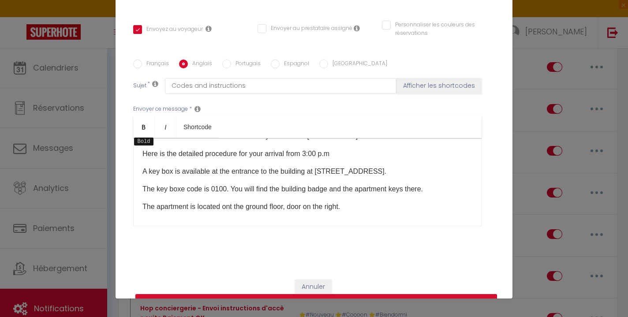
scroll to position [56, 0]
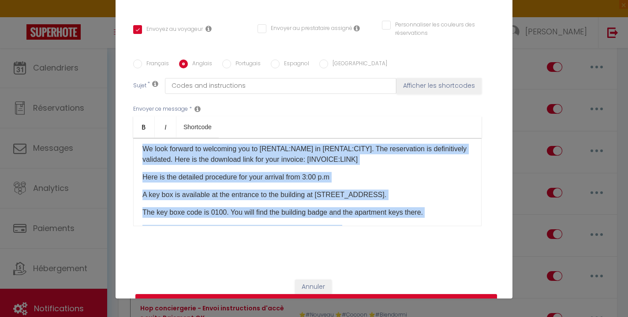
drag, startPoint x: 273, startPoint y: 172, endPoint x: 134, endPoint y: 197, distance: 141.5
click at [134, 197] on div "Hello [GUEST:FIRST_NAME]​, The apartment is located at [RENTAL:ADDRESS]​ in the…" at bounding box center [307, 182] width 348 height 88
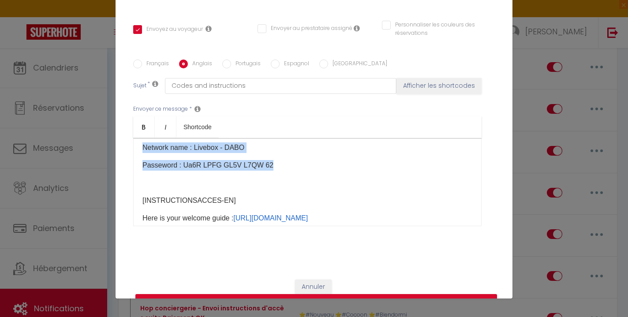
click at [172, 153] on p "Network name : Livebox - DABO" at bounding box center [307, 147] width 330 height 11
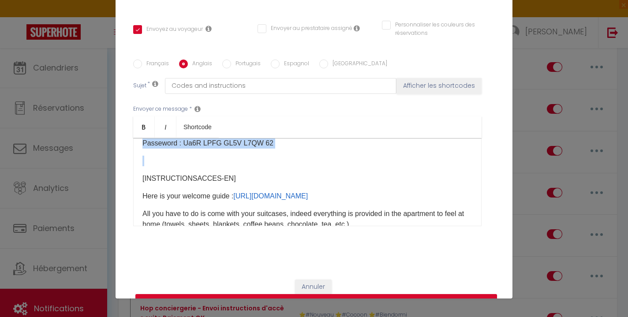
scroll to position [227, 0]
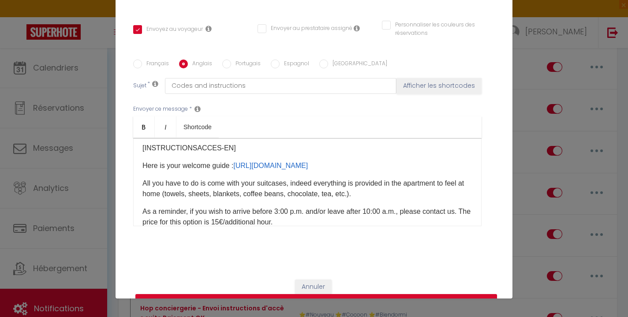
drag, startPoint x: 140, startPoint y: 138, endPoint x: 310, endPoint y: 173, distance: 173.7
click at [310, 173] on div "Hello [GUEST:FIRST_NAME]​, The apartment is located at [RENTAL:ADDRESS]​ in the…" at bounding box center [307, 182] width 348 height 88
copy div "Here is the detailed procedure for your arrival from 3:00 p.m A key box is avai…"
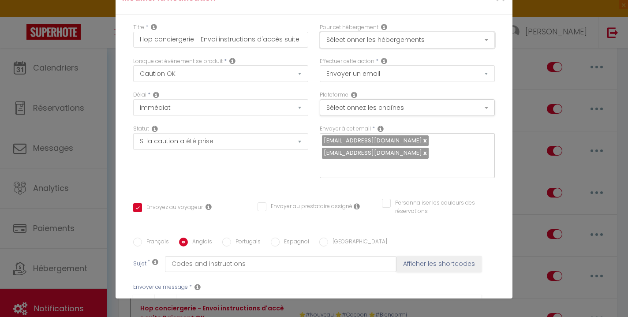
click at [361, 35] on button "Sélectionner les hébergements" at bounding box center [407, 40] width 175 height 17
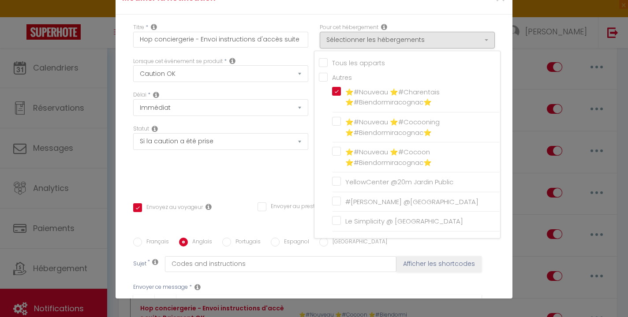
click at [351, 21] on div "Titre * Hop conciergerie - Envoi instructions d'accès suite Paiement OK Pour ce…" at bounding box center [314, 232] width 397 height 434
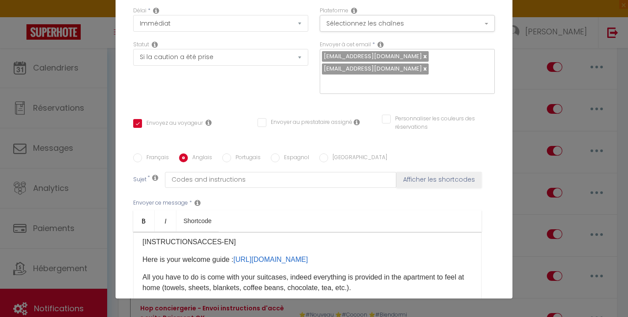
scroll to position [187, 0]
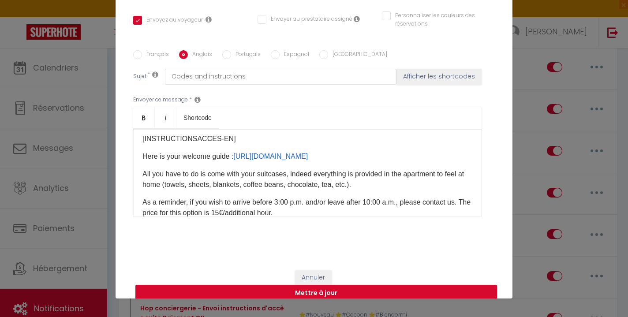
click at [323, 285] on button "Mettre à jour" at bounding box center [316, 293] width 362 height 17
checkbox input "true"
checkbox input "false"
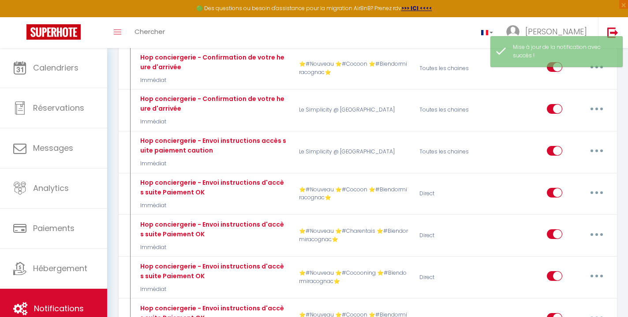
type input "Hop conciergerie - Envoi instructions d'accès suite Paiement OK"
select select "24"
select select "Immédiat"
select select "if_deposit_is_paid"
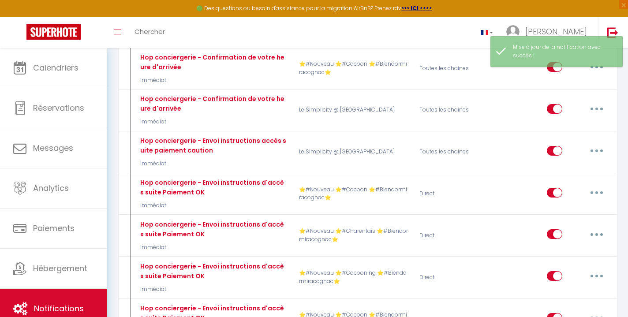
checkbox input "true"
checkbox input "false"
radio input "true"
type input "Codes et instructions"
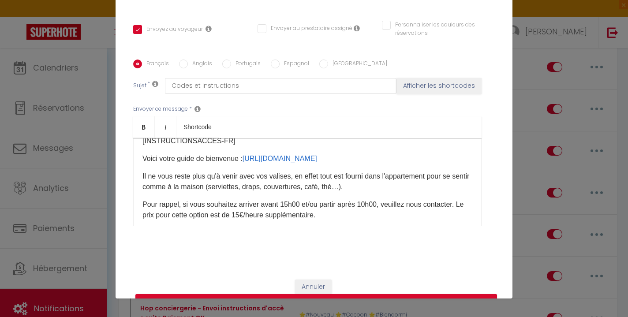
click at [184, 60] on input "Anglais" at bounding box center [183, 64] width 9 height 9
radio input "true"
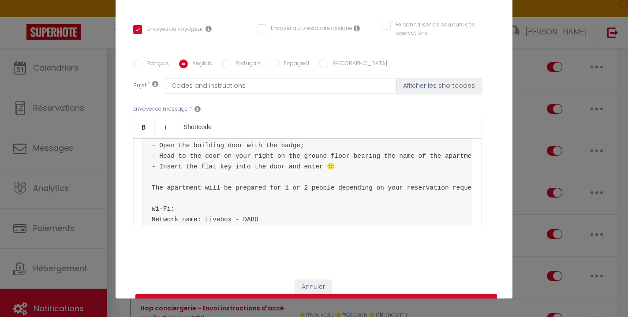
scroll to position [134, 0]
click at [351, 105] on p "Here is the detailed procedure for your arrival from 3:00 p.m" at bounding box center [307, 99] width 330 height 11
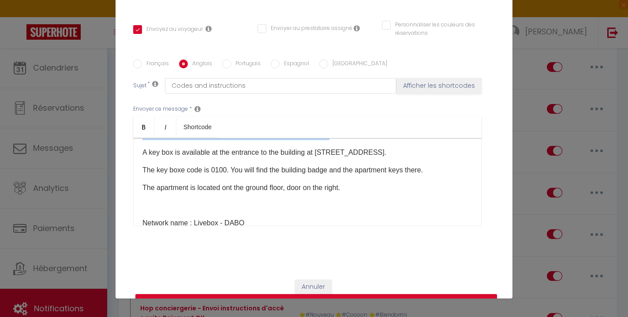
drag, startPoint x: 343, startPoint y: 186, endPoint x: 127, endPoint y: 185, distance: 216.6
click at [127, 185] on div "Titre * Hop conciergerie - Envoi instructions d'accès suite Paiement OK Pour ce…" at bounding box center [314, 53] width 397 height 434
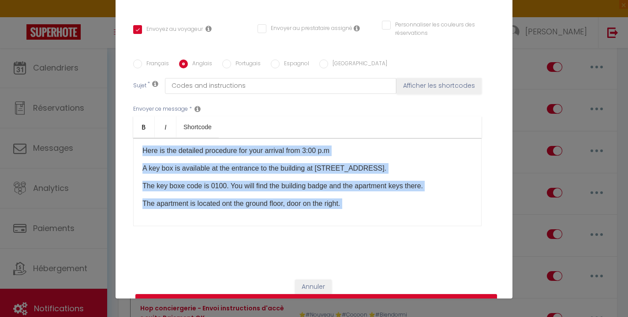
scroll to position [0, 0]
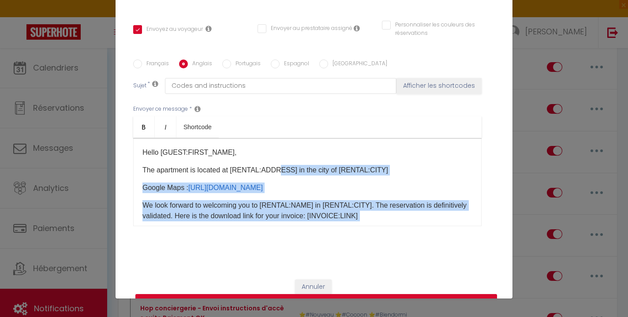
drag, startPoint x: 154, startPoint y: 180, endPoint x: 277, endPoint y: 157, distance: 125.1
click at [277, 157] on div "Hello [GUEST:FIRST_NAME]​, The apartment is located at [RENTAL:ADDRESS]​ in the…" at bounding box center [307, 182] width 348 height 88
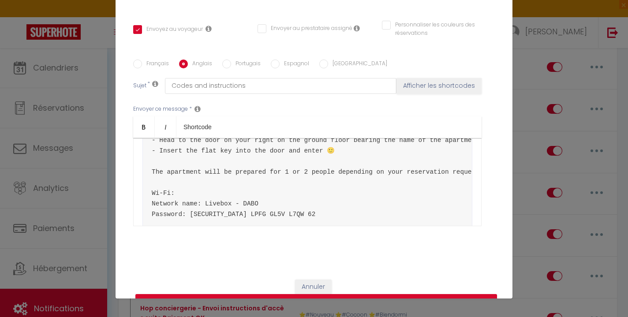
scroll to position [316, 0]
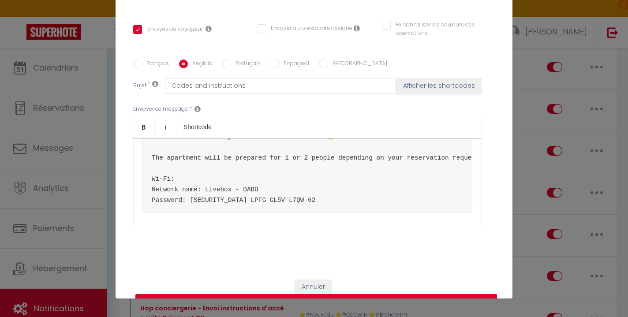
click at [277, 157] on pre "- Collect the keys from the corresponding key box (the name is written on the b…" at bounding box center [307, 147] width 330 height 131
drag, startPoint x: 350, startPoint y: 192, endPoint x: 142, endPoint y: 146, distance: 213.1
click at [142, 146] on div "Hello [GUEST:FIRST_NAME]​, The apartment is located at [RENTAL:ADDRESS]​ in the…" at bounding box center [307, 182] width 348 height 88
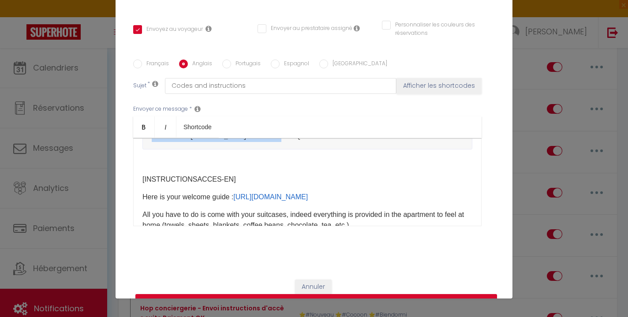
drag, startPoint x: 281, startPoint y: 206, endPoint x: 138, endPoint y: 156, distance: 151.9
click at [138, 156] on div "Hello [GUEST:FIRST_NAME]​, The apartment is located at [RENTAL:ADDRESS]​ in the…" at bounding box center [307, 182] width 348 height 88
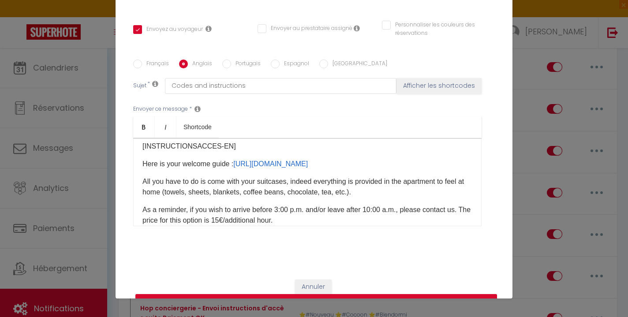
scroll to position [289, 0]
drag, startPoint x: 213, startPoint y: 172, endPoint x: 171, endPoint y: 140, distance: 53.2
click at [171, 140] on div "Hello [GUEST:FIRST_NAME]​, The apartment is located at [RENTAL:ADDRESS]​ in the…" at bounding box center [307, 182] width 348 height 88
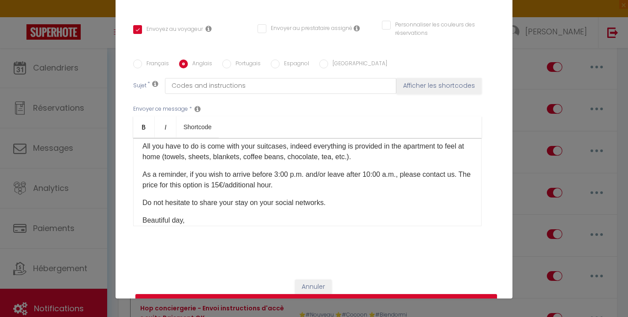
click at [248, 134] on p "Here is your welcome guide : [URL][DOMAIN_NAME] ​" at bounding box center [307, 128] width 330 height 11
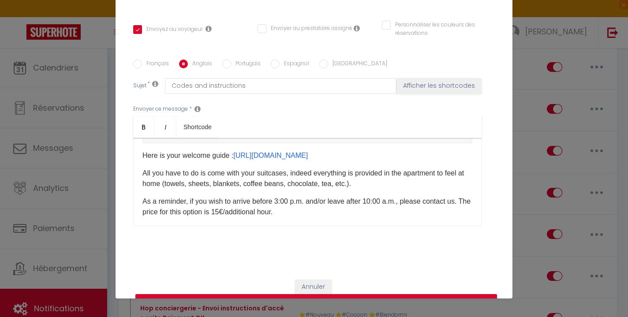
scroll to position [261, 0]
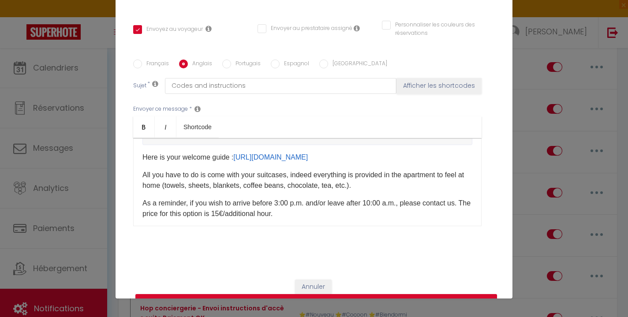
drag, startPoint x: 243, startPoint y: 186, endPoint x: 138, endPoint y: 186, distance: 104.1
click at [138, 186] on div "Hello [GUEST:FIRST_NAME]​, The apartment is located at [RENTAL:ADDRESS]​ in the…" at bounding box center [307, 182] width 348 height 88
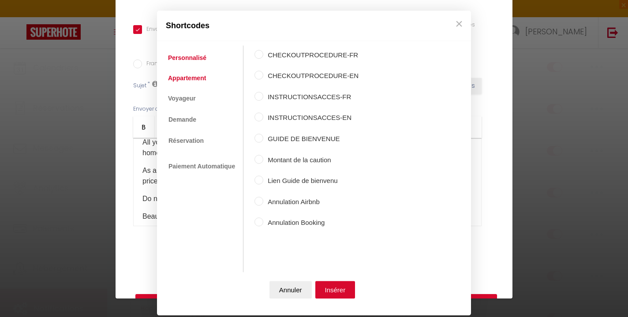
click at [190, 81] on link "Appartement" at bounding box center [187, 78] width 47 height 16
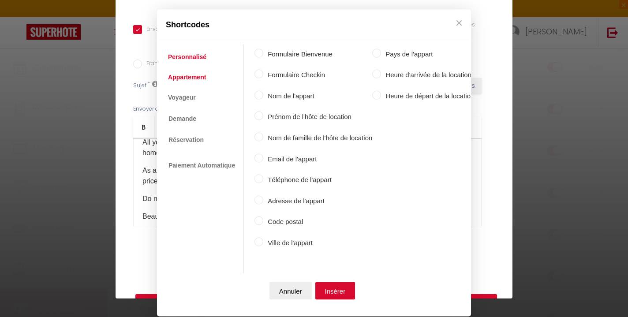
click at [191, 57] on link "Personnalisé" at bounding box center [187, 57] width 47 height 16
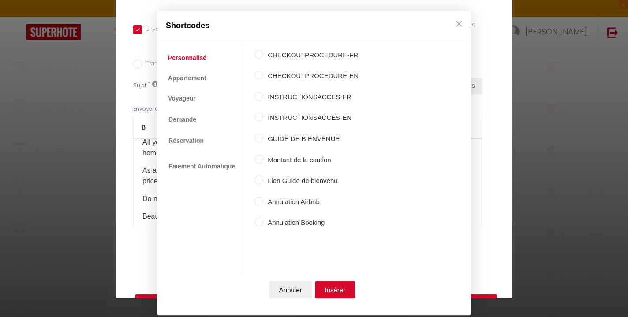
click at [289, 120] on label "INSTRUCTIONSACCES-EN" at bounding box center [310, 118] width 95 height 11
click at [263, 120] on input "INSTRUCTIONSACCES-EN" at bounding box center [258, 117] width 9 height 9
click at [341, 296] on button "Insérer" at bounding box center [335, 290] width 40 height 18
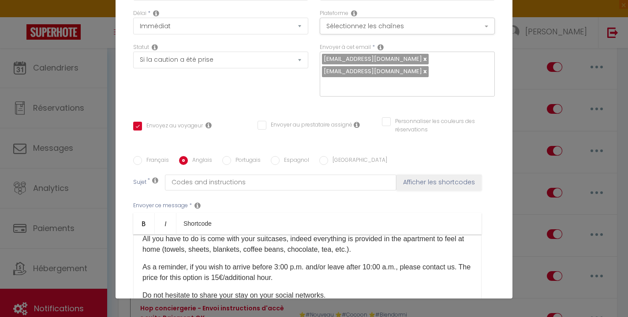
scroll to position [0, 0]
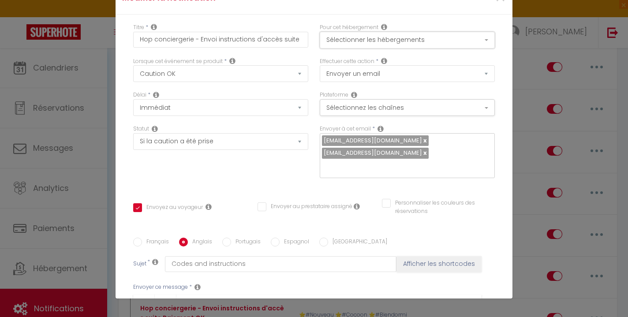
click at [364, 43] on button "Sélectionner les hébergements" at bounding box center [407, 40] width 175 height 17
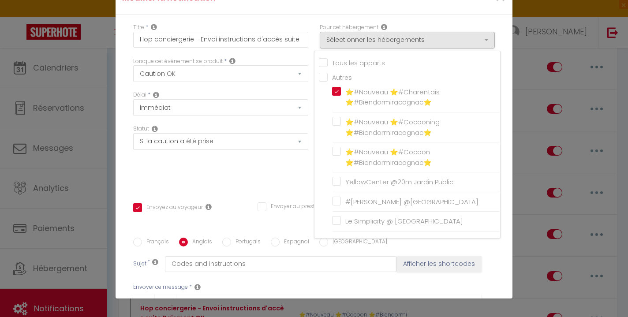
click at [243, 167] on div "Statut Aucun Si la réservation est payée Si réservation non payée Si la caution…" at bounding box center [220, 156] width 187 height 62
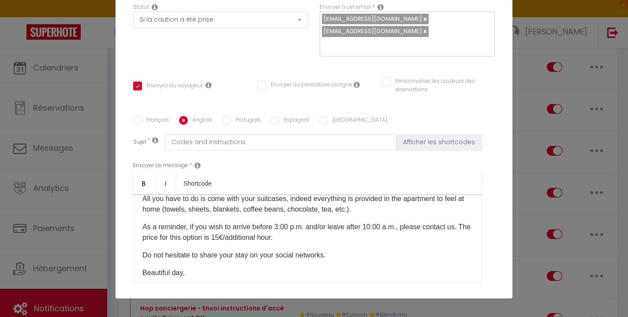
scroll to position [187, 0]
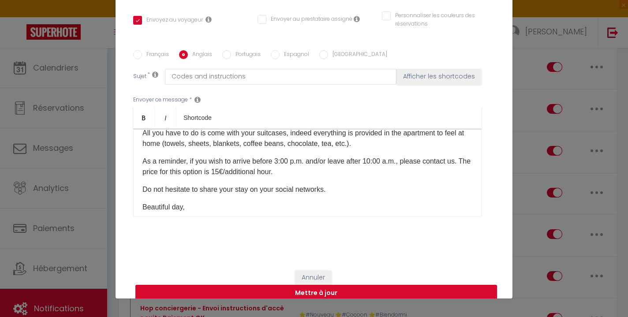
click at [327, 285] on button "Mettre à jour" at bounding box center [316, 293] width 362 height 17
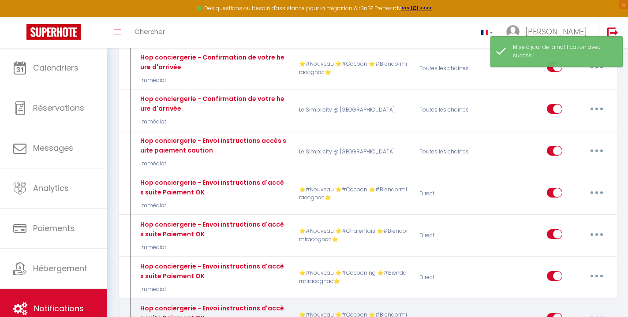
scroll to position [4479, 0]
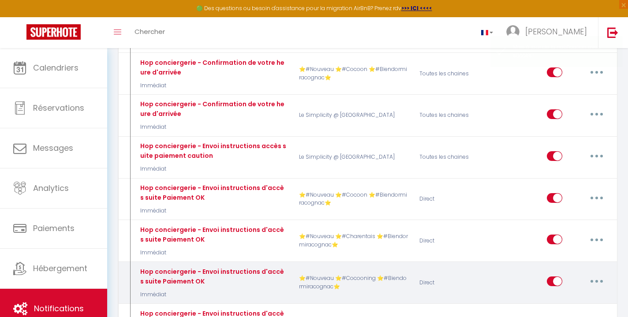
click at [592, 274] on button "button" at bounding box center [596, 281] width 25 height 14
click at [579, 294] on link "Editer" at bounding box center [573, 301] width 65 height 15
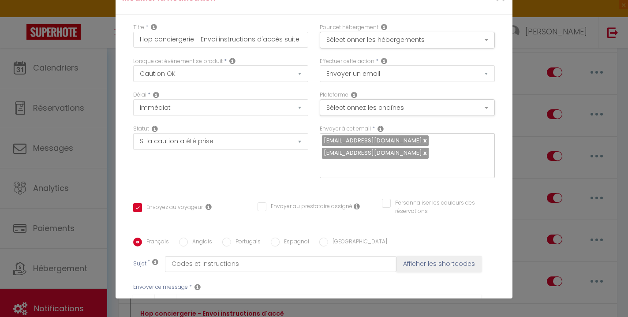
click at [193, 238] on label "Anglais" at bounding box center [200, 243] width 24 height 10
click at [188, 238] on input "Anglais" at bounding box center [183, 242] width 9 height 9
drag, startPoint x: 270, startPoint y: 180, endPoint x: 138, endPoint y: 161, distance: 133.8
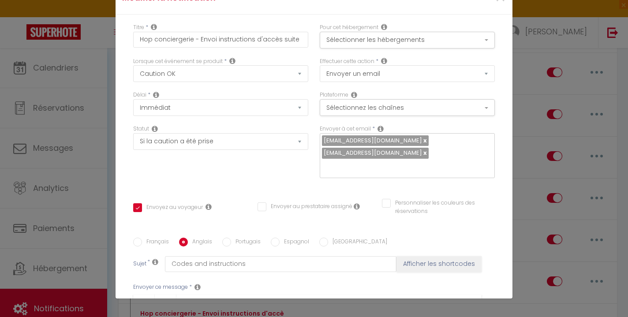
copy div "- Collect the keys from the corresponding key box - key box code : 4000 - Open …"
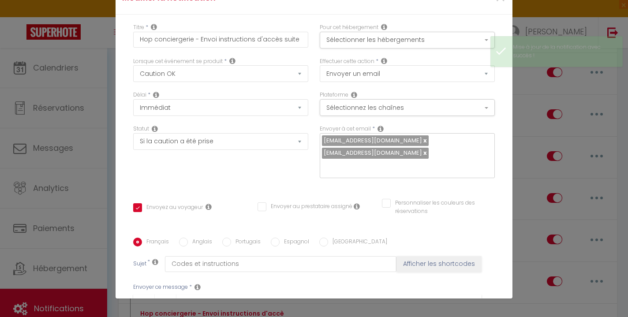
click at [183, 238] on input "Anglais" at bounding box center [183, 242] width 9 height 9
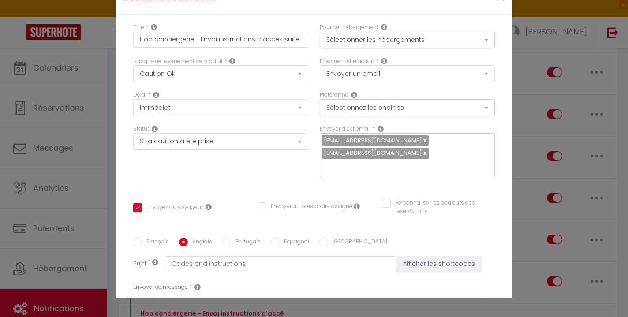
drag, startPoint x: 300, startPoint y: 174, endPoint x: 104, endPoint y: 165, distance: 196.5
click at [104, 165] on div "Modifier la notification × Titre * Hop conciergerie - Envoi instructions d'accè…" at bounding box center [314, 158] width 628 height 317
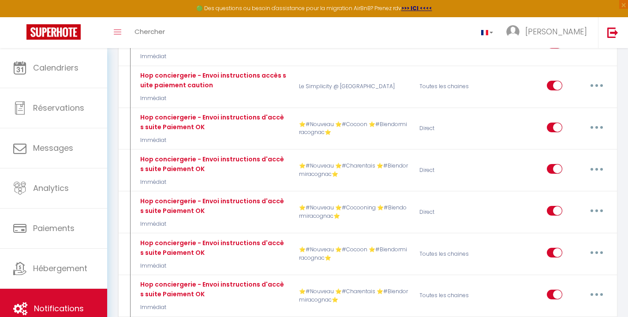
scroll to position [4552, 0]
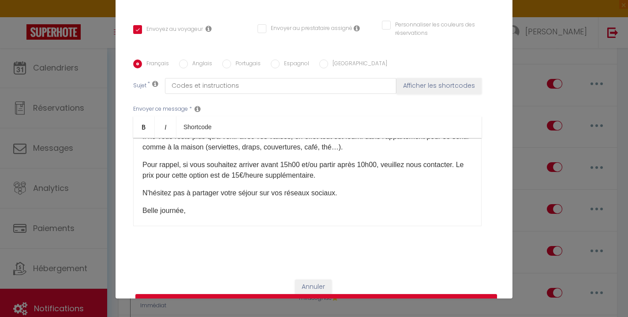
click at [187, 60] on input "Anglais" at bounding box center [183, 64] width 9 height 9
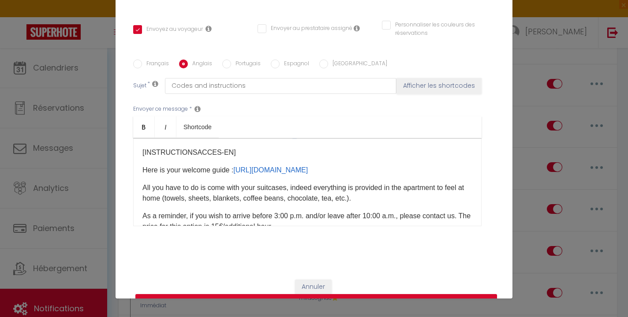
scroll to position [132, 0]
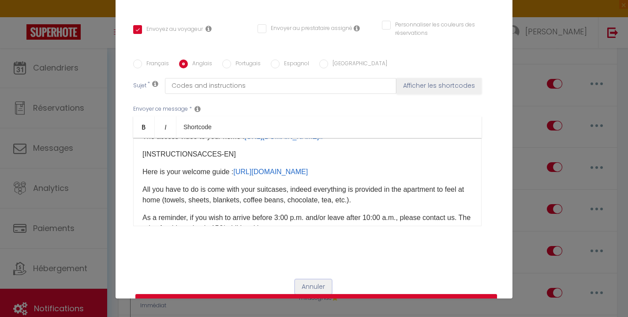
click at [316, 280] on button "Annuler" at bounding box center [313, 287] width 37 height 15
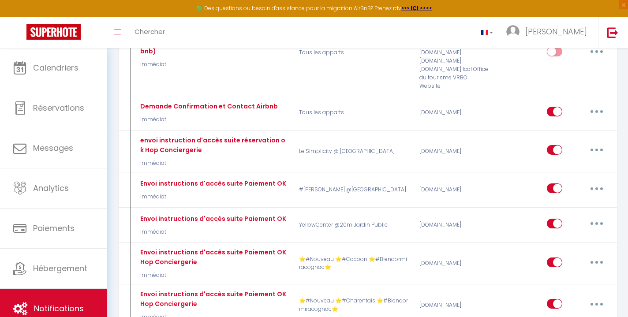
scroll to position [408, 0]
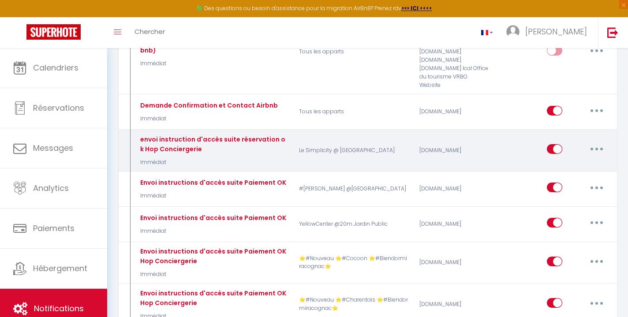
click at [594, 142] on button "button" at bounding box center [596, 149] width 25 height 14
click at [578, 162] on link "Editer" at bounding box center [573, 169] width 65 height 15
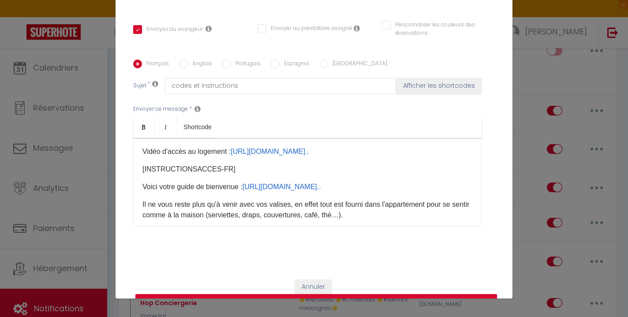
scroll to position [141, 0]
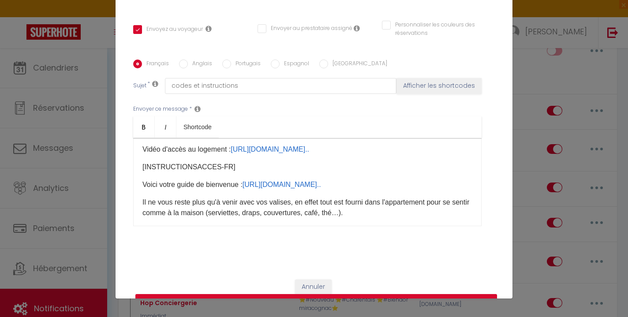
drag, startPoint x: 384, startPoint y: 195, endPoint x: 137, endPoint y: 178, distance: 247.5
click at [136, 178] on div "🌼​ Bonjour [GUEST:FIRST_NAME]​, L'appartement est situé au [RENTAL:ADDRESS]​ da…" at bounding box center [307, 182] width 348 height 88
copy strong "Une boîte à clé est à votre disposition à l’entrée de l’immeuble [STREET_ADDRES…"
click at [182, 63] on input "Anglais" at bounding box center [183, 64] width 9 height 9
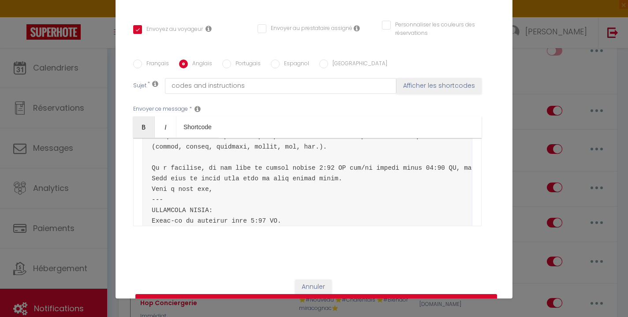
scroll to position [248, 0]
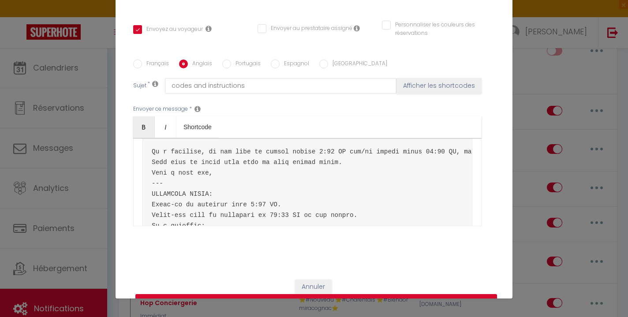
click at [344, 296] on button "Mettre à jour" at bounding box center [316, 302] width 362 height 17
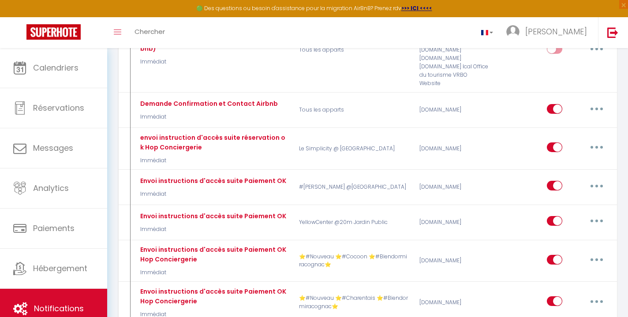
scroll to position [411, 0]
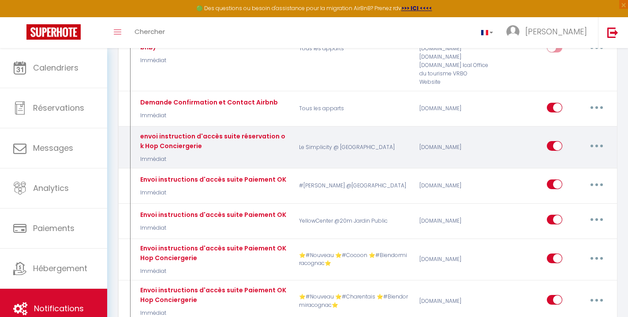
click at [599, 139] on button "button" at bounding box center [596, 146] width 25 height 14
click at [569, 159] on link "Editer" at bounding box center [573, 166] width 65 height 15
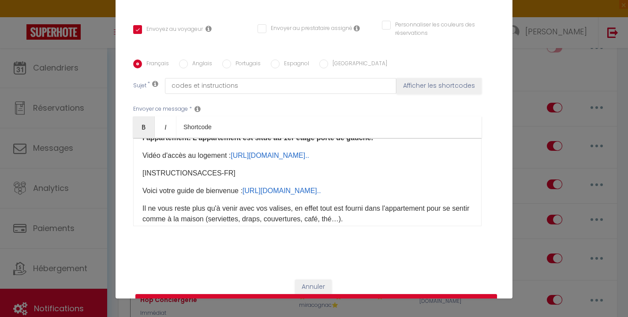
scroll to position [133, 0]
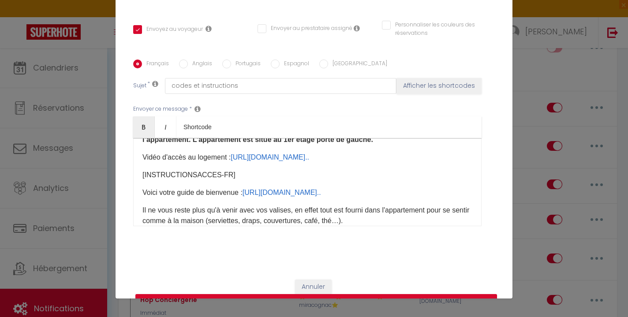
click at [185, 62] on input "Anglais" at bounding box center [183, 64] width 9 height 9
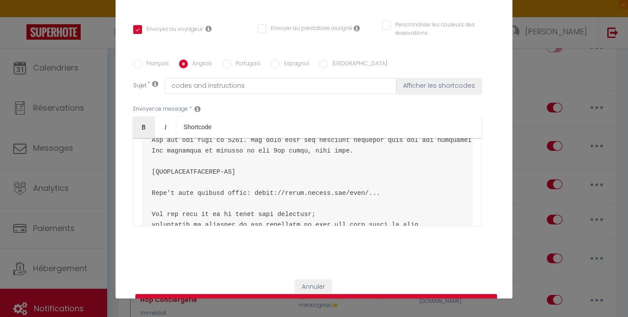
scroll to position [148, 0]
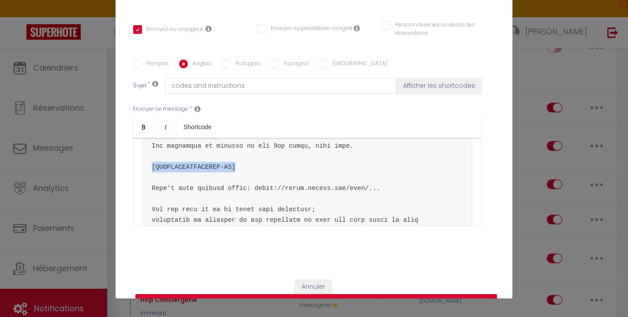
drag, startPoint x: 240, startPoint y: 167, endPoint x: 149, endPoint y: 166, distance: 91.7
click at [149, 166] on pre at bounding box center [307, 267] width 330 height 523
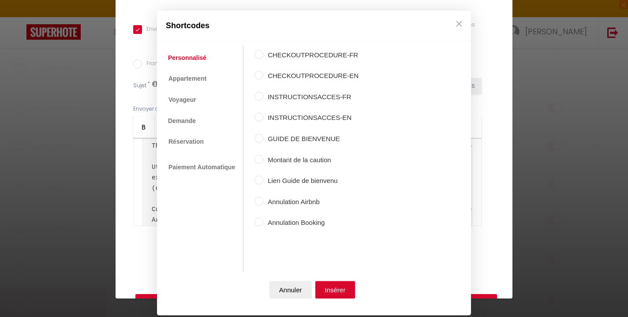
click at [275, 116] on label "INSTRUCTIONSACCES-EN" at bounding box center [310, 118] width 95 height 11
click at [263, 116] on input "INSTRUCTIONSACCES-EN" at bounding box center [258, 117] width 9 height 9
click at [336, 286] on button "Insérer" at bounding box center [335, 290] width 40 height 18
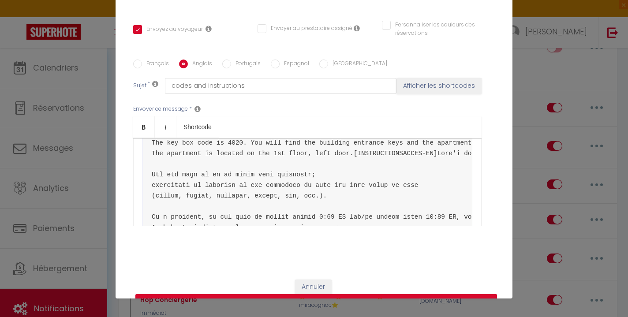
scroll to position [189, 0]
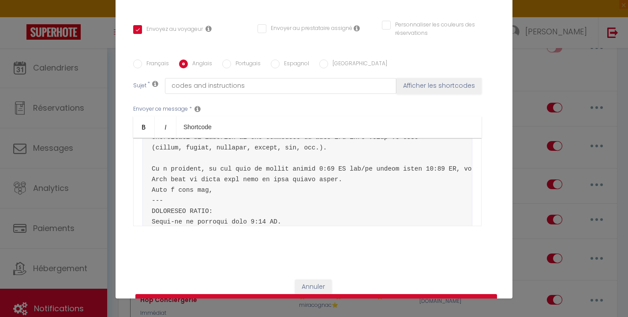
click at [342, 295] on button "Mettre à jour" at bounding box center [316, 302] width 362 height 17
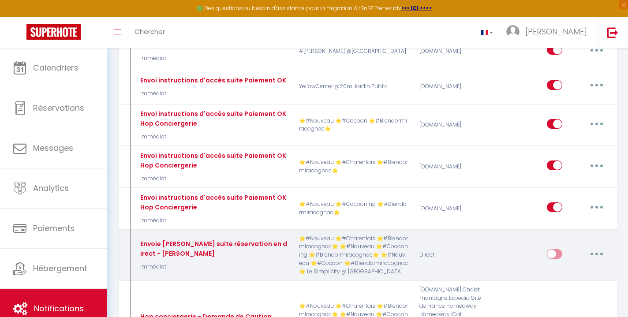
scroll to position [547, 0]
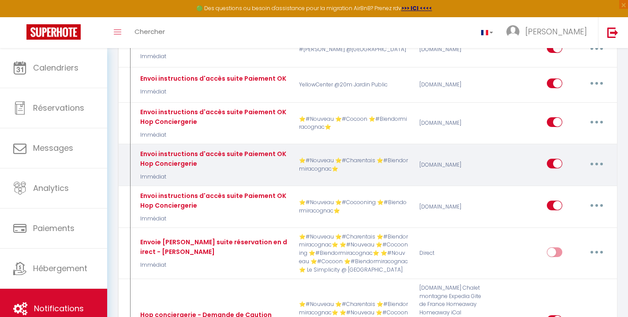
click at [597, 163] on icon "button" at bounding box center [596, 164] width 3 height 3
click at [567, 176] on link "Editer" at bounding box center [573, 183] width 65 height 15
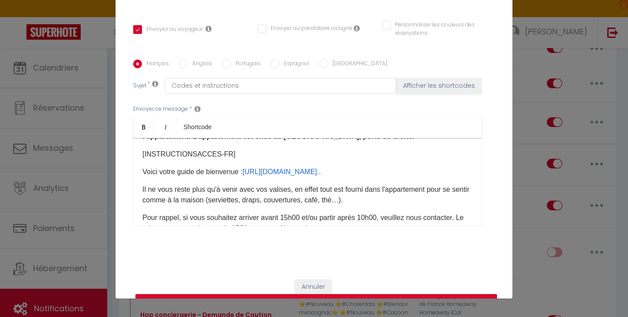
click at [184, 60] on input "Anglais" at bounding box center [183, 64] width 9 height 9
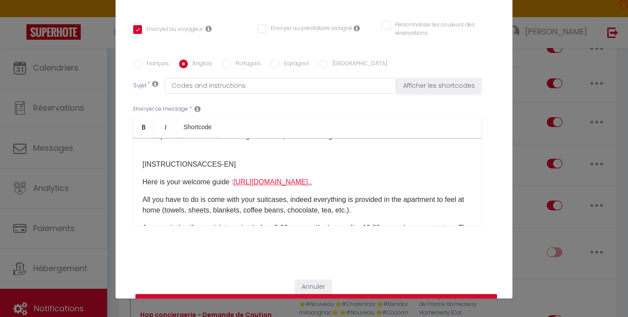
scroll to position [152, 0]
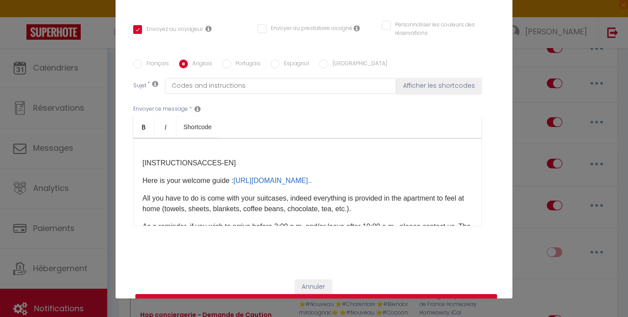
drag, startPoint x: 228, startPoint y: 171, endPoint x: 131, endPoint y: 170, distance: 96.6
click at [131, 170] on div "Français Anglais Portugais Espagnol Italien Sujet * Codes and instructions Affi…" at bounding box center [314, 149] width 366 height 178
click at [145, 123] on icon "Bold" at bounding box center [143, 126] width 7 height 7
click at [336, 195] on div "Hello [GUEST:FIRST_NAME]​​, The apartment is located at [RENTAL:ADDRESS]​ in th…" at bounding box center [307, 182] width 348 height 88
click at [315, 294] on button "Mettre à jour" at bounding box center [316, 302] width 362 height 17
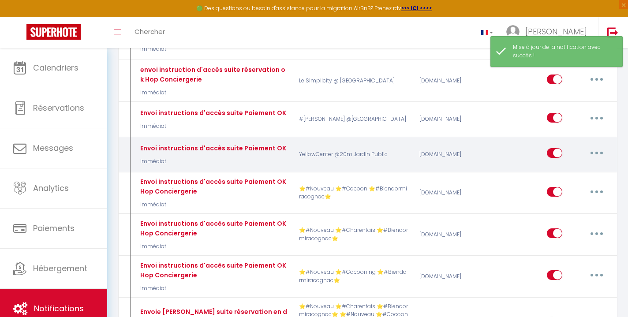
scroll to position [479, 0]
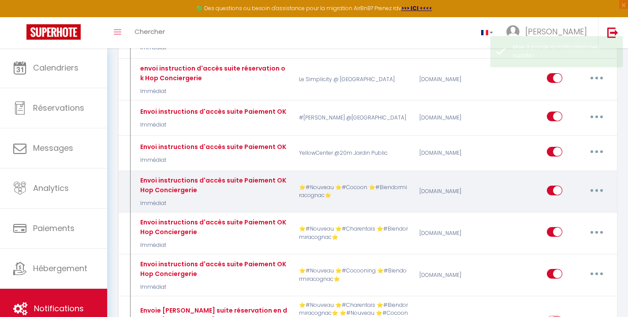
click at [593, 183] on button "button" at bounding box center [596, 190] width 25 height 14
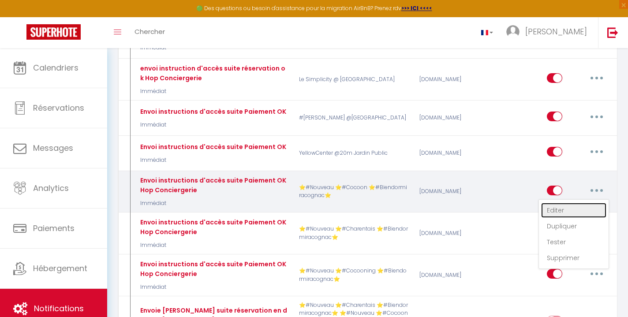
click at [578, 203] on link "Editer" at bounding box center [573, 210] width 65 height 15
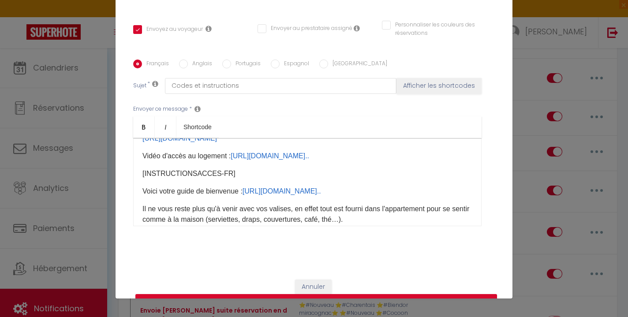
click at [182, 60] on input "Anglais" at bounding box center [183, 64] width 9 height 9
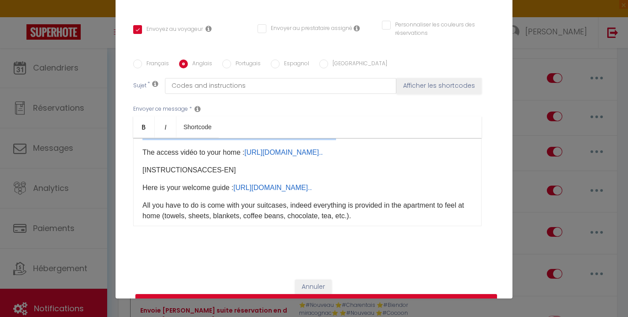
drag, startPoint x: 142, startPoint y: 149, endPoint x: 375, endPoint y: 187, distance: 236.3
click at [375, 187] on div "Hello [GUEST:FIRST_NAME]​, The apartment is located at [RENTAL:ADDRESS]​​ in th…" at bounding box center [307, 182] width 348 height 88
click at [144, 123] on icon "Bold" at bounding box center [143, 126] width 7 height 7
click at [423, 198] on div "Hello [GUEST:FIRST_NAME]​, The apartment is located at [RENTAL:ADDRESS]​​ in th…" at bounding box center [307, 182] width 348 height 88
click at [356, 294] on button "Mettre à jour" at bounding box center [316, 302] width 362 height 17
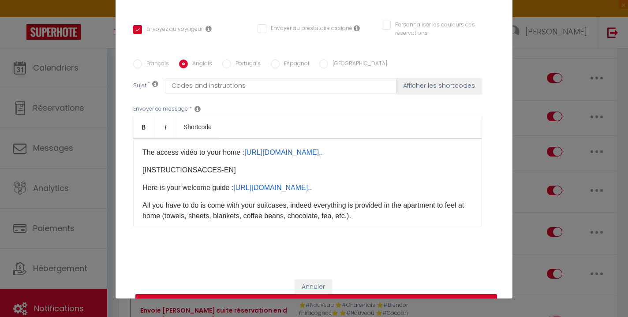
scroll to position [178, 0]
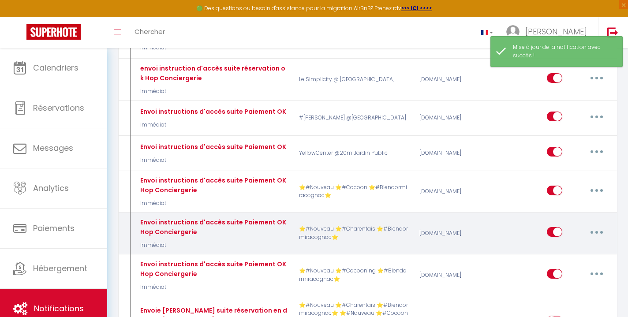
click at [592, 225] on button "button" at bounding box center [596, 232] width 25 height 14
click at [572, 245] on link "Editer" at bounding box center [573, 252] width 65 height 15
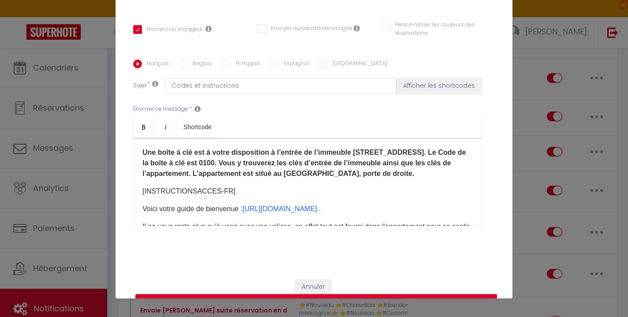
click at [187, 60] on input "Anglais" at bounding box center [183, 64] width 9 height 9
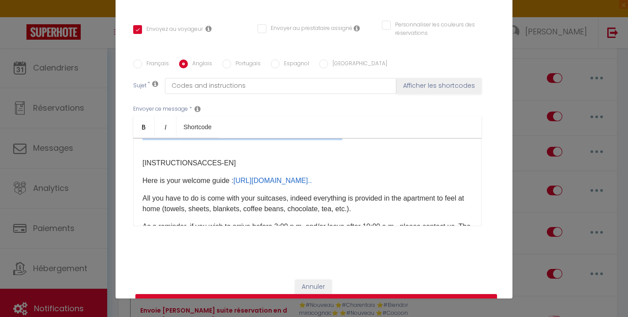
drag, startPoint x: 140, startPoint y: 150, endPoint x: 431, endPoint y: 191, distance: 294.0
click at [432, 191] on div "Hello [GUEST:FIRST_NAME]​​, The apartment is located at [RENTAL:ADDRESS]​ in th…" at bounding box center [307, 182] width 348 height 88
click at [149, 116] on link "Bold" at bounding box center [144, 126] width 22 height 21
click at [354, 294] on button "Mettre à jour" at bounding box center [316, 302] width 362 height 17
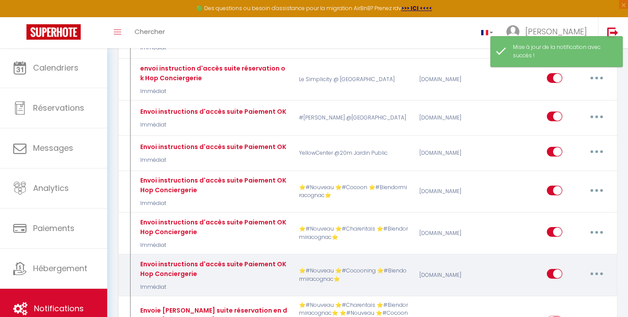
click at [588, 267] on button "button" at bounding box center [596, 274] width 25 height 14
click at [571, 287] on link "Editer" at bounding box center [573, 294] width 65 height 15
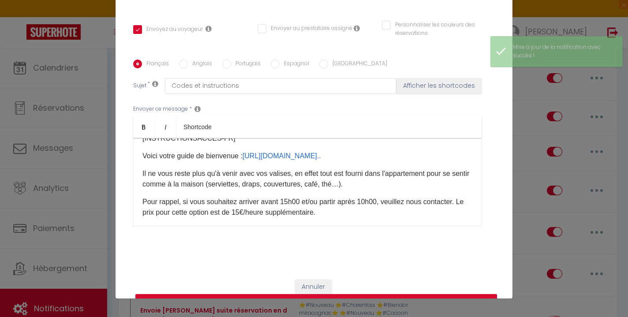
click at [182, 60] on input "Anglais" at bounding box center [183, 64] width 9 height 9
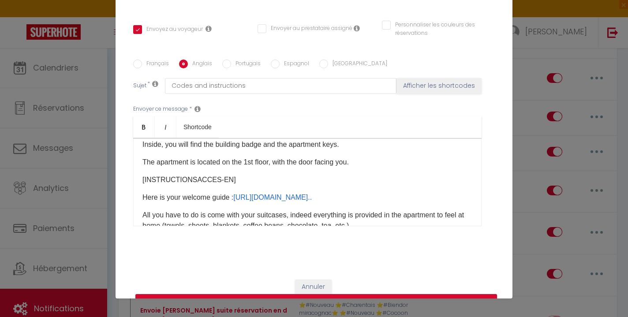
scroll to position [170, 0]
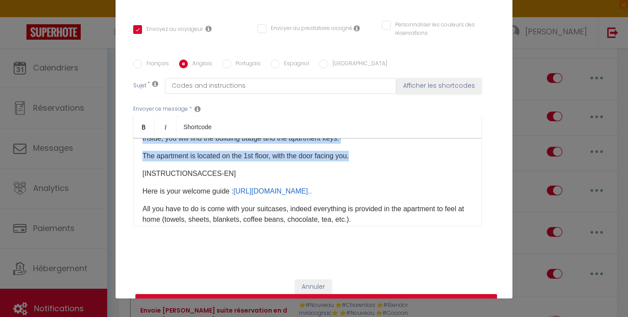
drag, startPoint x: 142, startPoint y: 168, endPoint x: 376, endPoint y: 208, distance: 237.1
click at [376, 208] on div "Hello [GUEST:FIRST_NAME]​​, The apartment is located at [RENTAL:ADDRESS]​ in th…" at bounding box center [307, 182] width 348 height 88
click at [141, 123] on icon "Bold" at bounding box center [143, 126] width 7 height 7
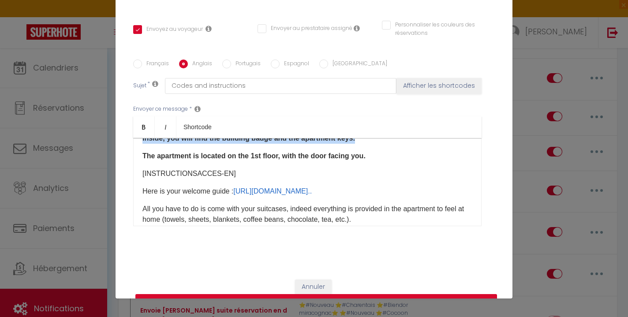
click at [334, 294] on button "Mettre à jour" at bounding box center [316, 302] width 362 height 17
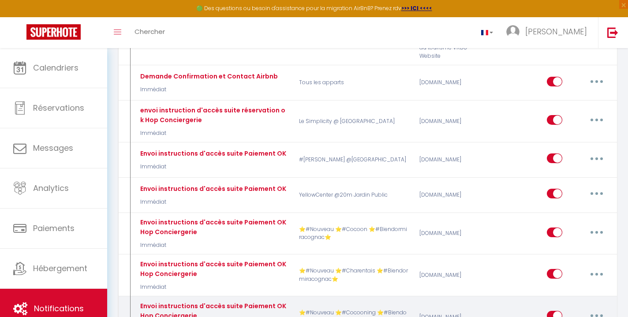
scroll to position [416, 0]
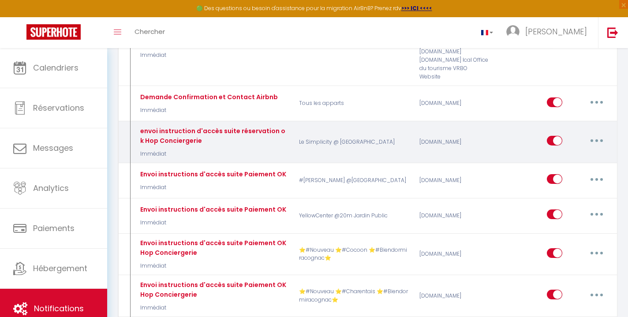
click at [596, 134] on button "button" at bounding box center [596, 141] width 25 height 14
click at [580, 153] on link "Editer" at bounding box center [573, 160] width 65 height 15
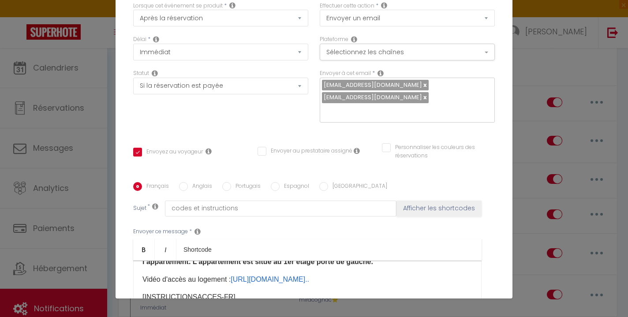
scroll to position [55, 0]
click at [378, 55] on button "Sélectionnez les chaînes" at bounding box center [407, 53] width 175 height 17
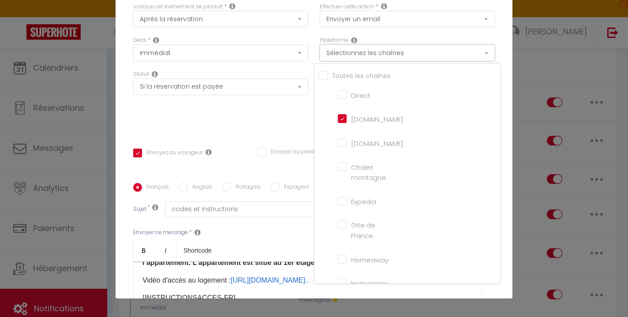
click at [378, 55] on button "Sélectionnez les chaînes" at bounding box center [407, 53] width 175 height 17
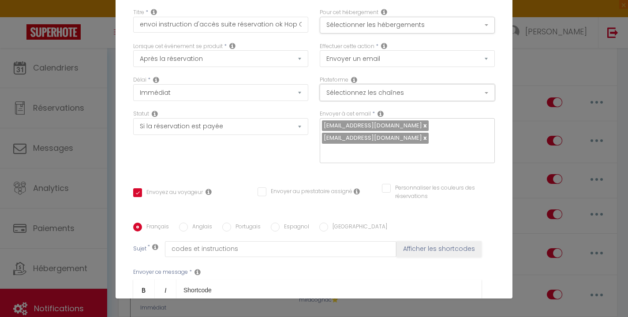
scroll to position [0, 0]
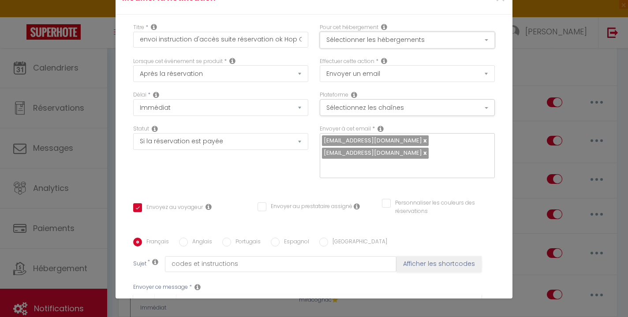
click at [378, 42] on button "Sélectionner les hébergements" at bounding box center [407, 40] width 175 height 17
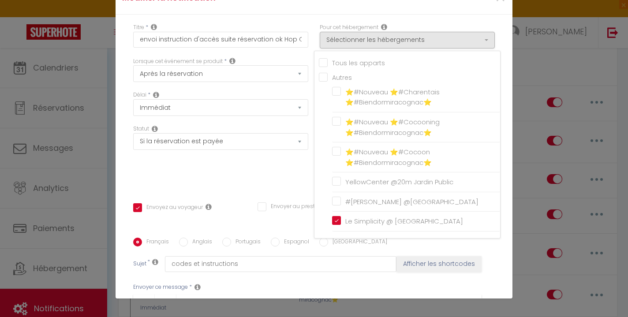
click at [258, 188] on div "Titre * envoi instruction d'accès suite réservation ok Hop Conciergerie Pour ce…" at bounding box center [314, 232] width 397 height 434
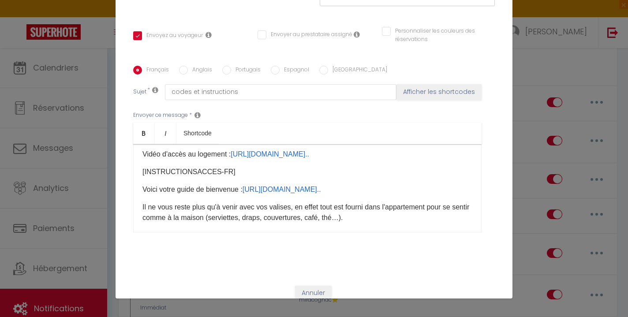
scroll to position [145, 0]
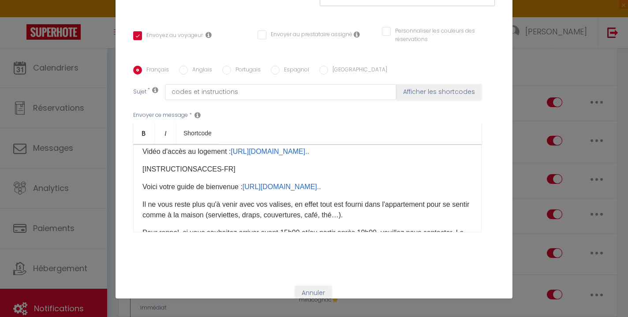
click at [184, 71] on input "Anglais" at bounding box center [183, 70] width 9 height 9
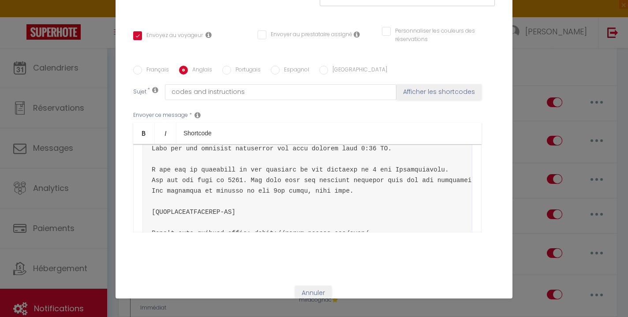
scroll to position [108, 0]
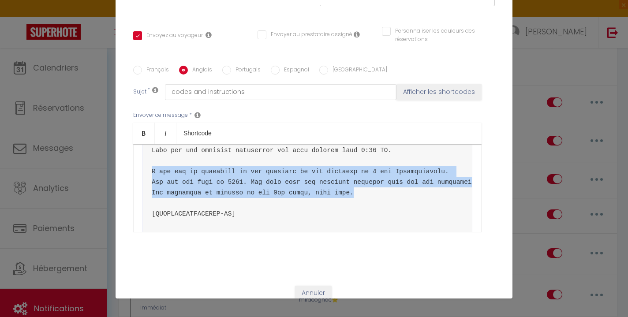
drag, startPoint x: 151, startPoint y: 171, endPoint x: 399, endPoint y: 194, distance: 248.5
click at [399, 194] on pre at bounding box center [307, 314] width 330 height 523
click at [142, 134] on icon "Bold" at bounding box center [143, 133] width 7 height 7
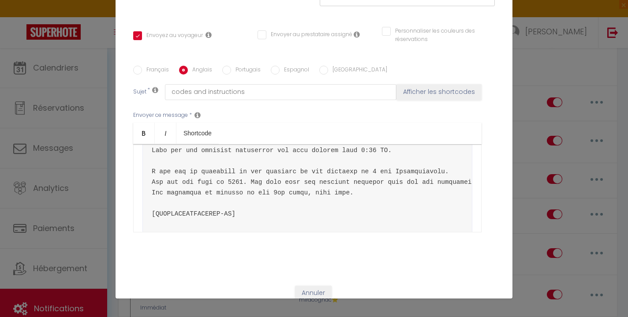
click at [334, 216] on pre at bounding box center [307, 314] width 330 height 523
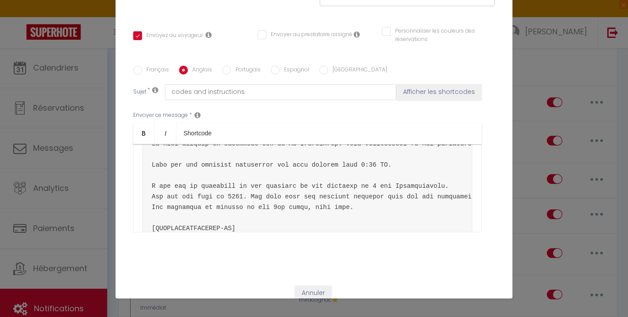
scroll to position [94, 0]
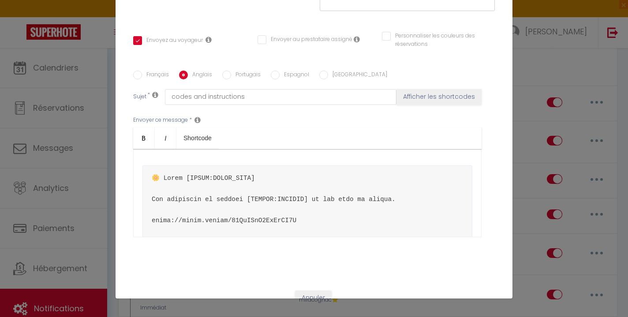
scroll to position [165, 0]
click at [296, 162] on div "​" at bounding box center [307, 195] width 348 height 88
click at [292, 160] on div "​" at bounding box center [307, 195] width 348 height 88
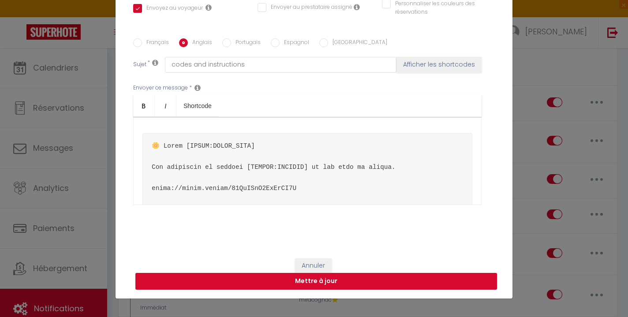
click at [331, 279] on button "Mettre à jour" at bounding box center [316, 281] width 362 height 17
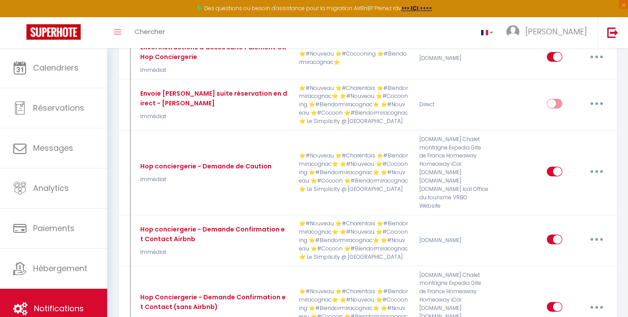
scroll to position [697, 0]
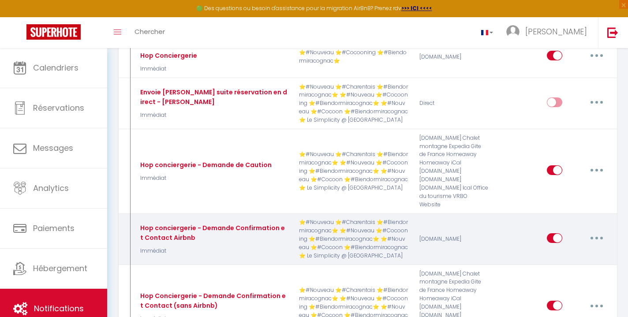
click at [599, 231] on button "button" at bounding box center [596, 238] width 25 height 14
click at [577, 251] on link "Editer" at bounding box center [573, 258] width 65 height 15
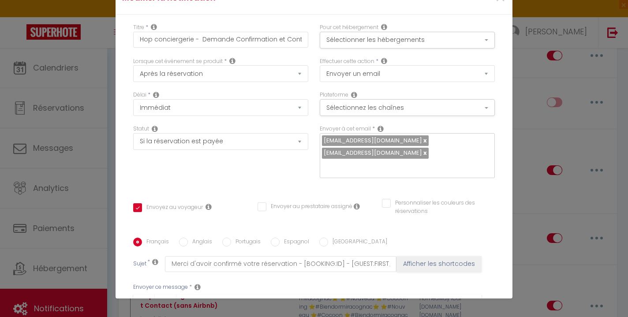
click at [183, 238] on input "Anglais" at bounding box center [183, 242] width 9 height 9
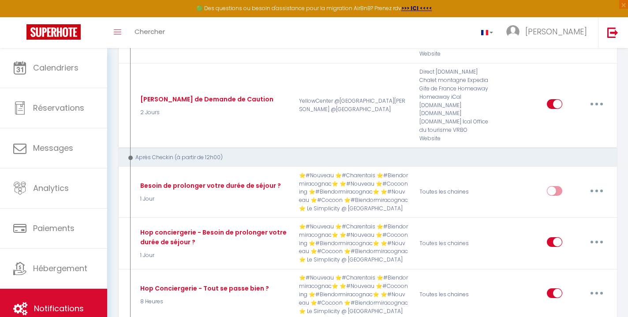
scroll to position [1788, 0]
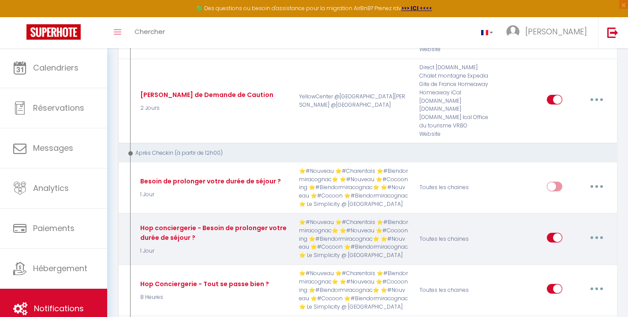
click at [594, 231] on button "button" at bounding box center [596, 238] width 25 height 14
click at [581, 251] on link "Editer" at bounding box center [573, 258] width 65 height 15
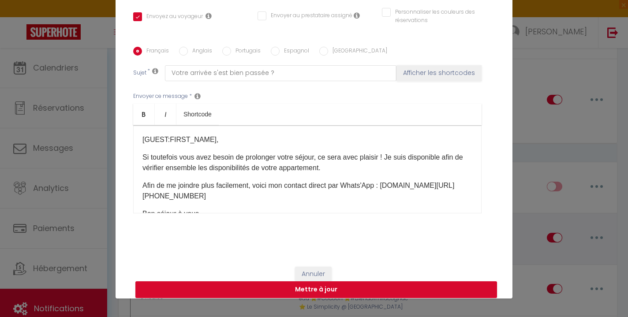
scroll to position [187, 0]
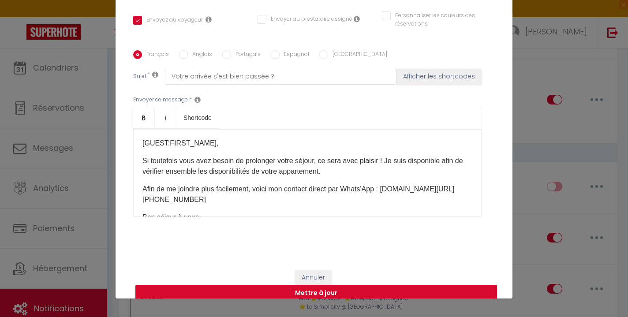
click at [183, 50] on input "Anglais" at bounding box center [183, 54] width 9 height 9
click at [345, 285] on button "Mettre à jour" at bounding box center [316, 293] width 362 height 17
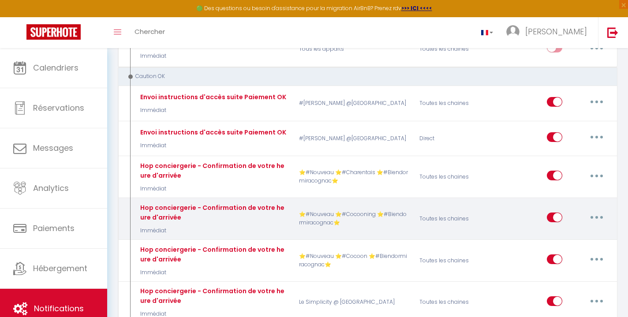
scroll to position [4294, 0]
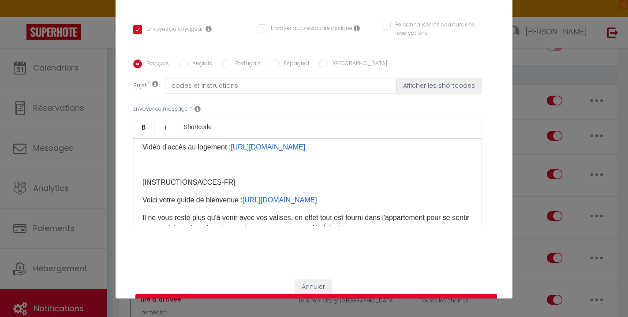
scroll to position [151, 0]
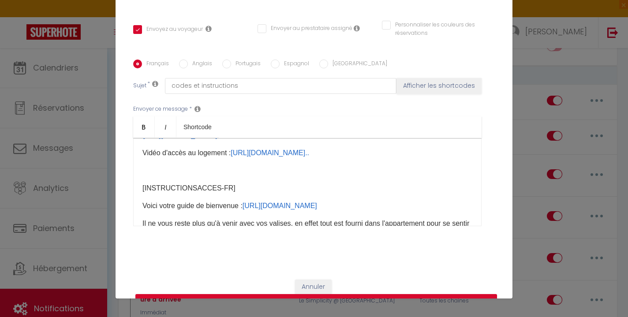
click at [181, 63] on input "Anglais" at bounding box center [183, 64] width 9 height 9
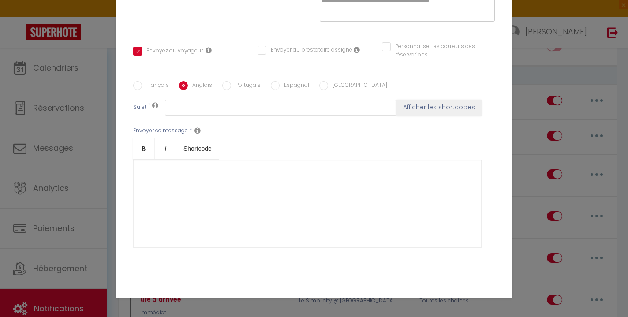
scroll to position [176, 0]
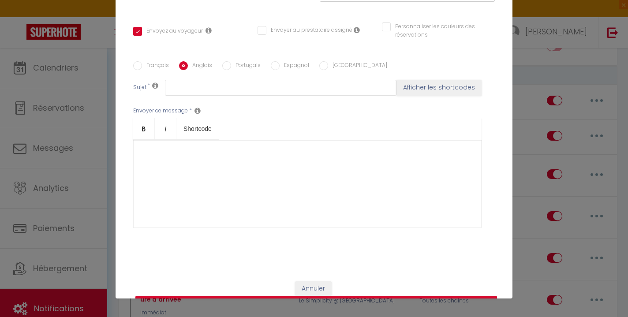
click at [135, 65] on input "Français" at bounding box center [137, 65] width 9 height 9
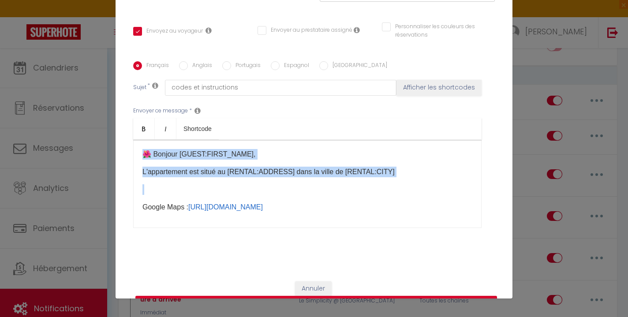
drag, startPoint x: 141, startPoint y: 150, endPoint x: 408, endPoint y: 175, distance: 268.4
click at [408, 176] on div "🌺 ​Bonjour [GUEST:FIRST_NAME]​, L'appartement est situé au [RENTAL:ADDRESS]​ da…" at bounding box center [307, 184] width 348 height 88
click at [141, 150] on div "🌺 ​Bonjour [GUEST:FIRST_NAME]​, L'appartement est situé au [RENTAL:ADDRESS]​ da…" at bounding box center [307, 184] width 348 height 88
drag, startPoint x: 141, startPoint y: 150, endPoint x: 394, endPoint y: 176, distance: 254.5
click at [393, 177] on div "🌺 ​Bonjour [GUEST:FIRST_NAME]​, L'appartement est situé au [RENTAL:ADDRESS]​ da…" at bounding box center [307, 184] width 348 height 88
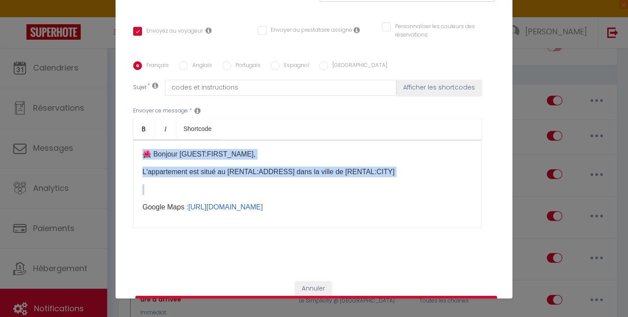
copy div "🌺 ​Bonjour [GUEST:FIRST_NAME]​, L'appartement est situé au [RENTAL:ADDRESS]​ da…"
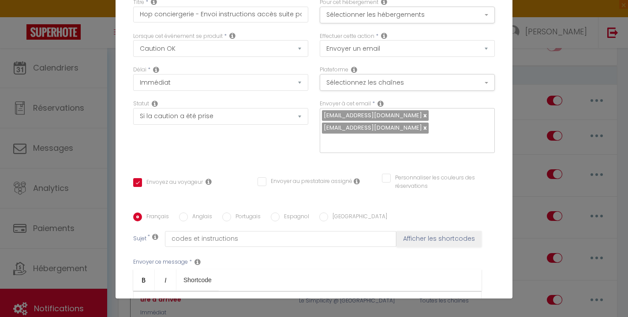
scroll to position [0, 0]
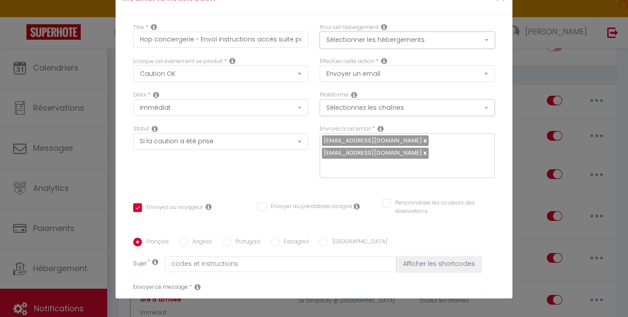
click at [374, 39] on button "Sélectionner les hébergements" at bounding box center [407, 40] width 175 height 17
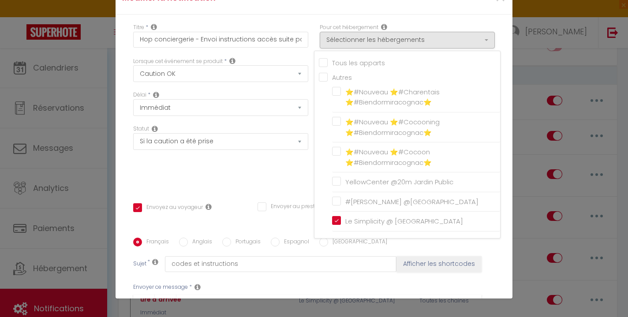
click at [197, 164] on div "Statut Aucun Si la réservation est payée Si réservation non payée Si la caution…" at bounding box center [220, 156] width 187 height 62
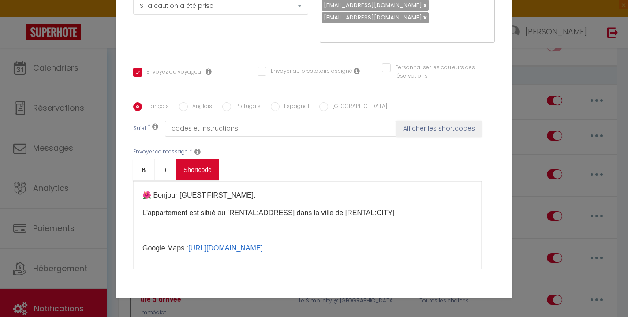
scroll to position [141, 0]
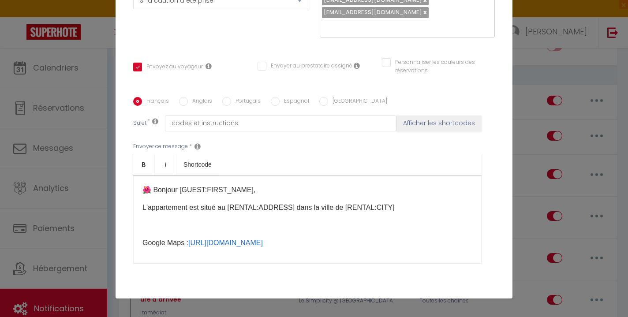
click at [184, 103] on input "Anglais" at bounding box center [183, 101] width 9 height 9
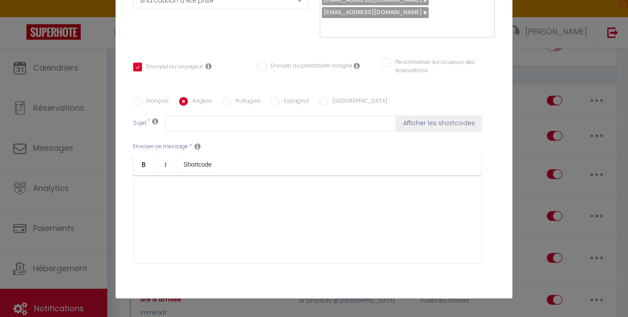
click at [168, 199] on div at bounding box center [307, 220] width 348 height 88
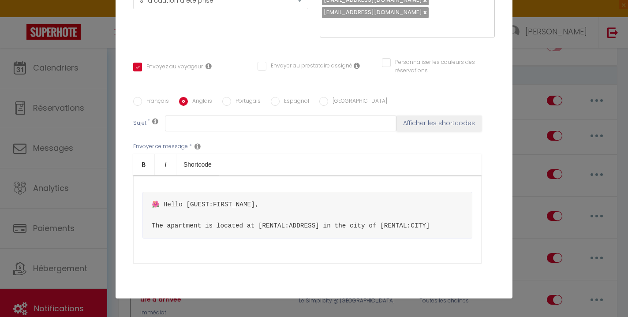
click at [165, 185] on div "🌺 Hello [GUEST:FIRST_NAME]​, The apartment is located at [RENTAL:ADDRESS]​ in t…" at bounding box center [307, 220] width 348 height 88
click at [167, 251] on div "🌺 Hello [GUEST:FIRST_NAME]​, The apartment is located at [RENTAL:ADDRESS]​ in t…" at bounding box center [307, 220] width 348 height 88
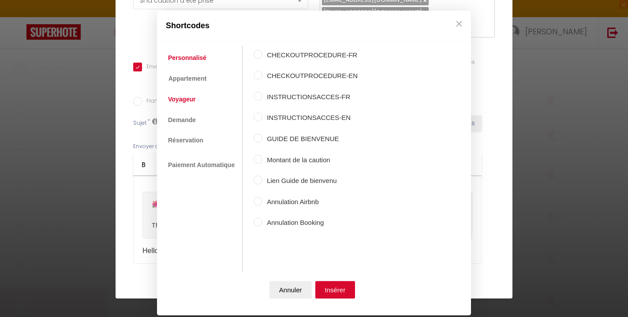
click at [195, 102] on link "Voyageur" at bounding box center [182, 100] width 37 height 16
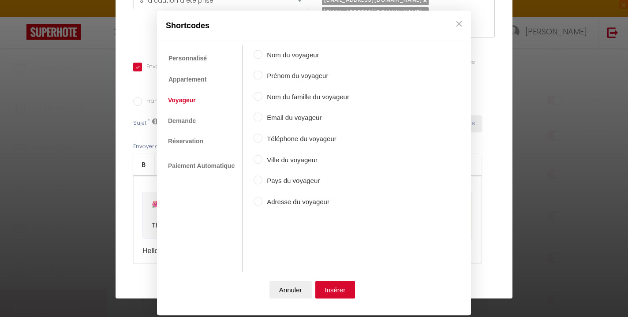
click at [275, 76] on label "Prénom du voyageur" at bounding box center [305, 76] width 87 height 11
click at [262, 76] on input "Prénom du voyageur" at bounding box center [258, 75] width 9 height 9
click at [335, 284] on button "Insérer" at bounding box center [335, 290] width 40 height 18
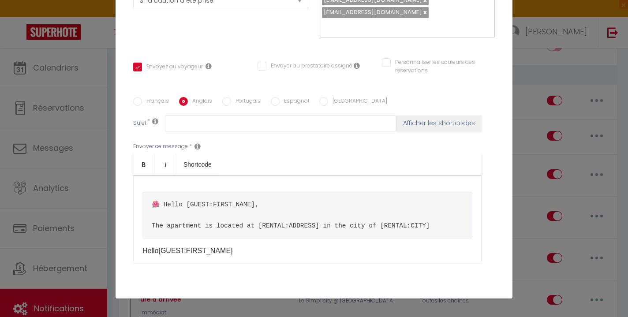
scroll to position [9, 0]
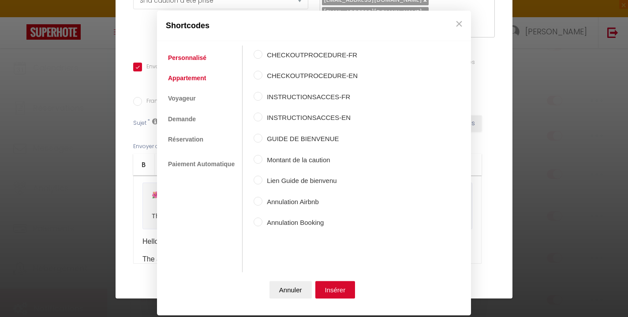
click at [192, 82] on link "Appartement" at bounding box center [187, 78] width 47 height 16
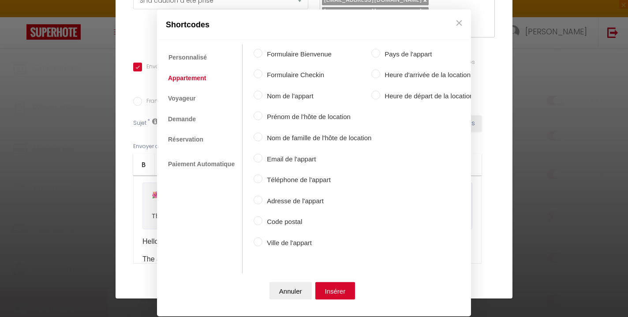
click at [289, 201] on label "Adresse de l'appart" at bounding box center [316, 200] width 109 height 11
click at [262, 201] on input "Adresse de l'appart" at bounding box center [258, 199] width 9 height 9
click at [336, 295] on button "Insérer" at bounding box center [335, 291] width 40 height 18
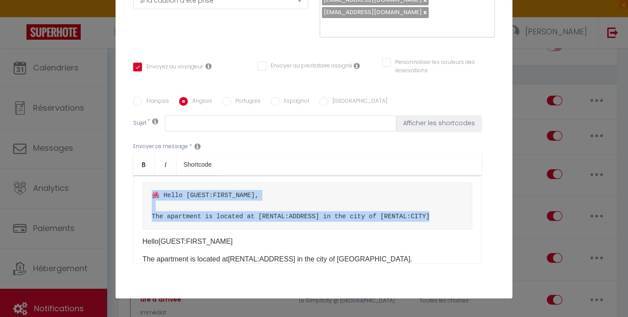
drag, startPoint x: 443, startPoint y: 213, endPoint x: 132, endPoint y: 198, distance: 310.9
click at [132, 198] on div "Français Anglais Portugais Espagnol Italien Sujet * Afficher les shortcodes Env…" at bounding box center [314, 186] width 366 height 178
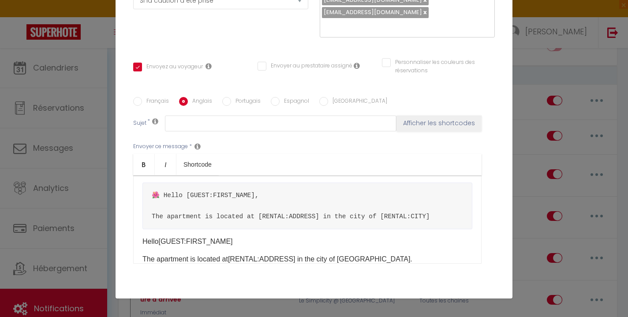
scroll to position [0, 0]
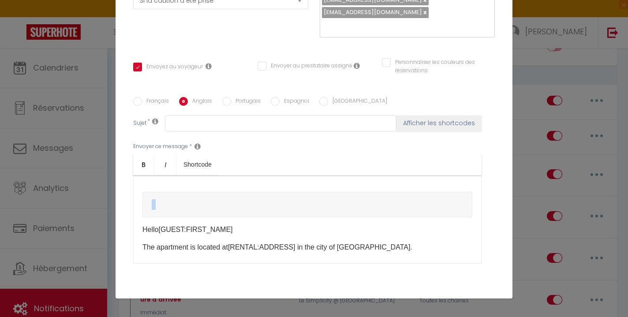
drag, startPoint x: 288, startPoint y: 218, endPoint x: 278, endPoint y: 191, distance: 28.3
click at [278, 192] on div "​Hello [GUEST:FIRST_NAME] The apartment is located at [RENTAL:ADDRESS] in the c…" at bounding box center [307, 220] width 348 height 88
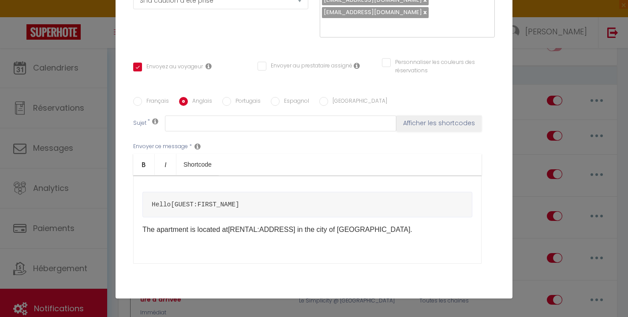
click at [142, 230] on p "The apartment is located at [RENTAL:ADDRESS] in the city of [GEOGRAPHIC_DATA]. …" at bounding box center [307, 229] width 330 height 11
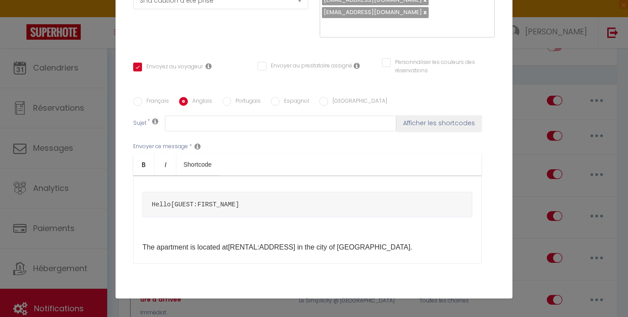
click at [149, 228] on p at bounding box center [307, 229] width 330 height 11
drag, startPoint x: 161, startPoint y: 219, endPoint x: 161, endPoint y: 185, distance: 34.0
click at [161, 185] on div "​Hello [GUEST:FIRST_NAME] The apartment is located at [RENTAL:ADDRESS] in the c…" at bounding box center [307, 220] width 348 height 88
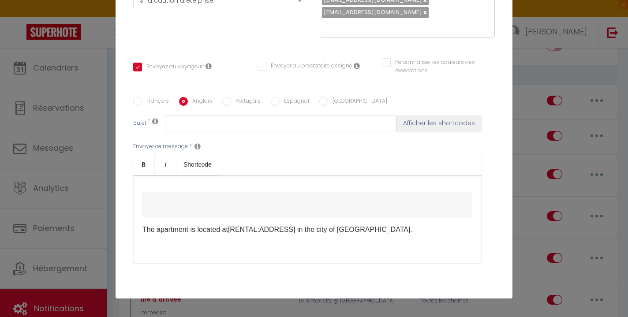
click at [143, 228] on p "The apartment is located at [RENTAL:ADDRESS] in the city of [GEOGRAPHIC_DATA]. …" at bounding box center [307, 229] width 330 height 11
click at [159, 204] on pre at bounding box center [307, 205] width 330 height 26
click at [176, 204] on pre at bounding box center [307, 205] width 330 height 26
drag, startPoint x: 475, startPoint y: 206, endPoint x: 209, endPoint y: 184, distance: 266.0
click at [209, 184] on div "The apartment is located at [RENTAL:ADDRESS] in the city of [GEOGRAPHIC_DATA]. …" at bounding box center [307, 220] width 348 height 88
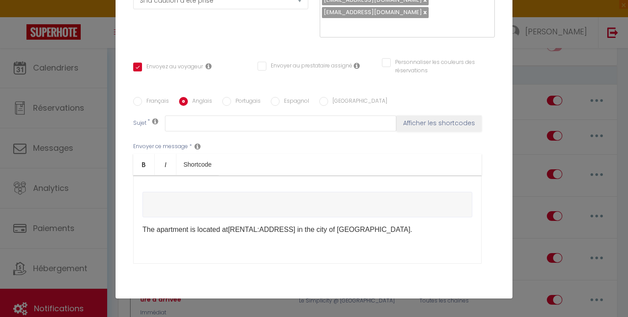
drag, startPoint x: 146, startPoint y: 183, endPoint x: 472, endPoint y: 208, distance: 326.5
click at [472, 208] on div "The apartment is located at [RENTAL:ADDRESS] in the city of [GEOGRAPHIC_DATA]. …" at bounding box center [307, 220] width 348 height 88
click at [141, 230] on div "The apartment is located at [RENTAL:ADDRESS] in the city of [GEOGRAPHIC_DATA]. …" at bounding box center [307, 220] width 348 height 88
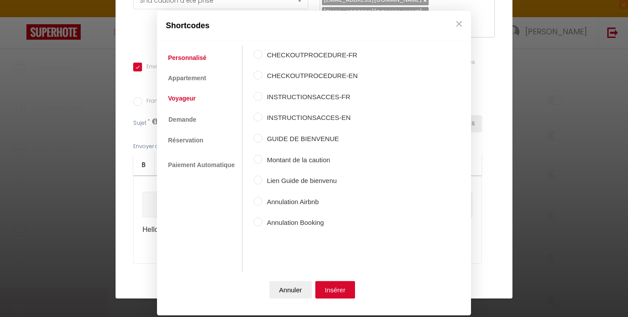
click at [189, 100] on link "Voyageur" at bounding box center [182, 99] width 37 height 16
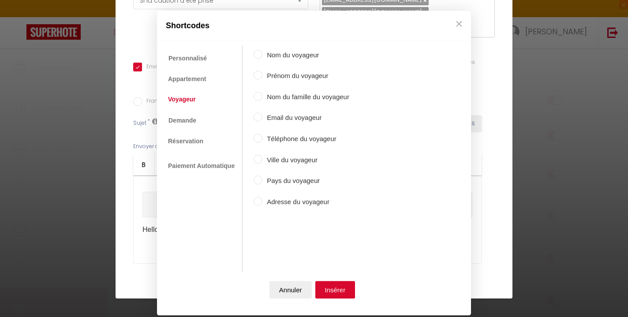
click at [266, 79] on label "Prénom du voyageur" at bounding box center [305, 76] width 87 height 11
click at [262, 79] on input "Prénom du voyageur" at bounding box center [258, 75] width 9 height 9
click at [336, 293] on button "Insérer" at bounding box center [335, 290] width 40 height 18
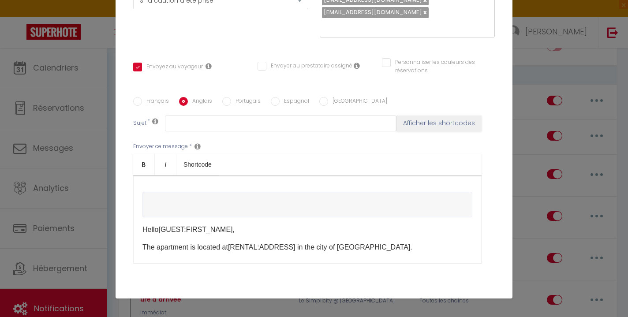
click at [396, 248] on p "​ The apartment is located at [RENTAL:ADDRESS] in the city of [GEOGRAPHIC_DATA]…" at bounding box center [307, 247] width 330 height 11
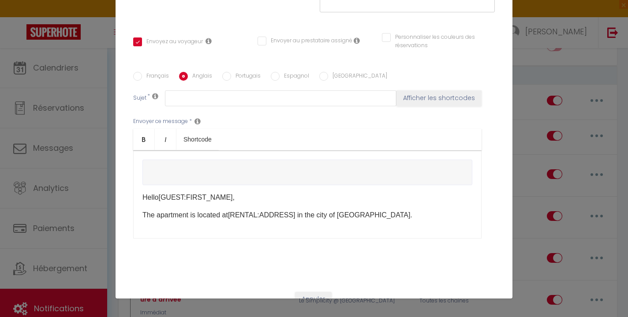
scroll to position [200, 0]
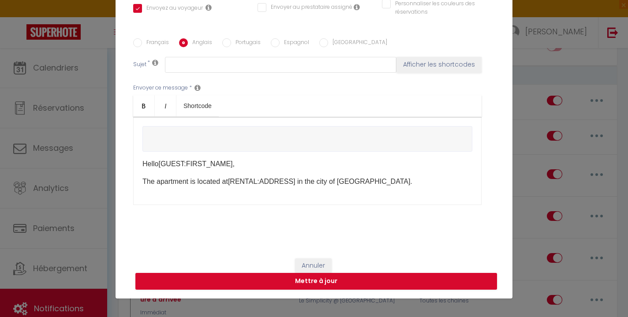
click at [144, 38] on label "Français" at bounding box center [155, 43] width 27 height 10
click at [142, 38] on input "Français" at bounding box center [137, 42] width 9 height 9
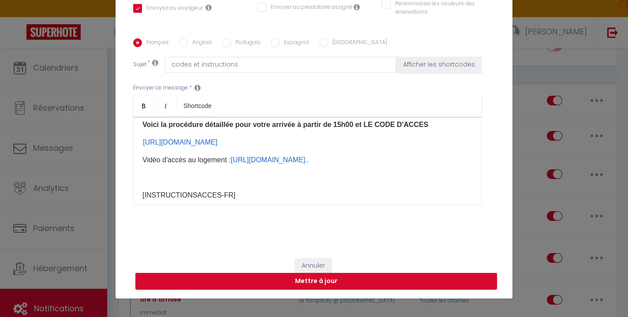
scroll to position [142, 0]
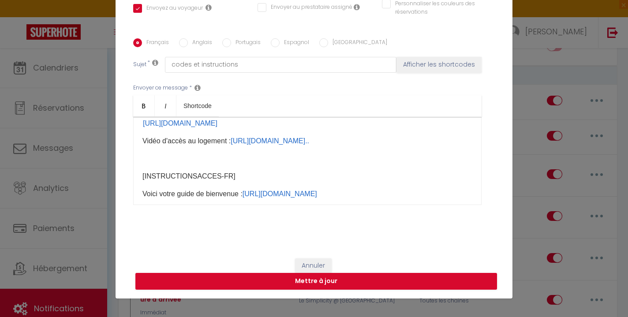
drag, startPoint x: 142, startPoint y: 138, endPoint x: 444, endPoint y: 167, distance: 303.0
click at [444, 167] on div "🌺 ​Bonjour [GUEST:FIRST_NAME]​, L'appartement est situé au [RENTAL:ADDRESS]​ da…" at bounding box center [307, 161] width 348 height 88
copy div "On se réjouit à l'idée de vous accueillir dans l'hébergement "Le Simplicity".​ …"
click at [188, 44] on label "Anglais" at bounding box center [200, 43] width 24 height 10
click at [188, 44] on input "Anglais" at bounding box center [183, 42] width 9 height 9
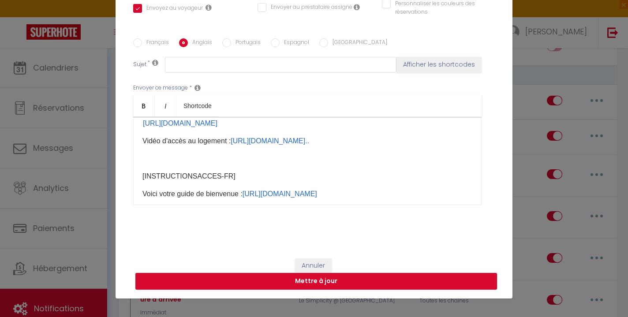
scroll to position [7, 0]
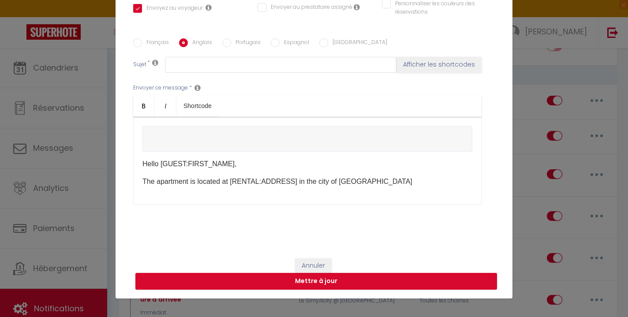
click at [395, 186] on p "​The apartment is located at [RENTAL:ADDRESS] in the city of [GEOGRAPHIC_DATA]​​" at bounding box center [307, 181] width 330 height 11
drag, startPoint x: 178, startPoint y: 197, endPoint x: 141, endPoint y: 197, distance: 36.6
click at [141, 197] on div "Hello [GUEST:FIRST_NAME], ​The apartment is located at [RENTAL:ADDRESS] in the …" at bounding box center [307, 161] width 348 height 88
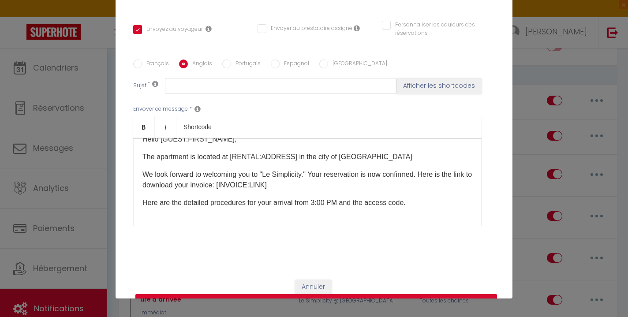
scroll to position [176, 0]
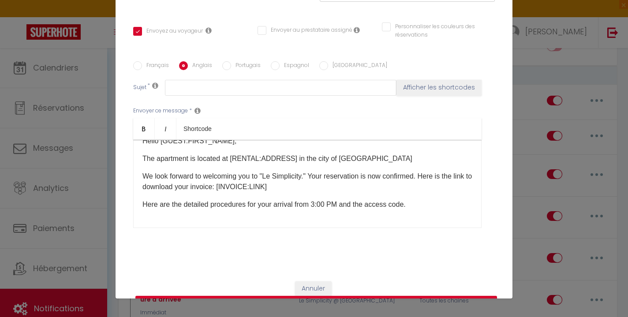
click at [135, 66] on input "Français" at bounding box center [137, 65] width 9 height 9
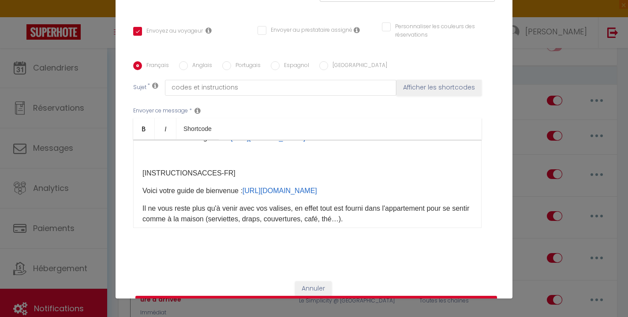
scroll to position [170, 0]
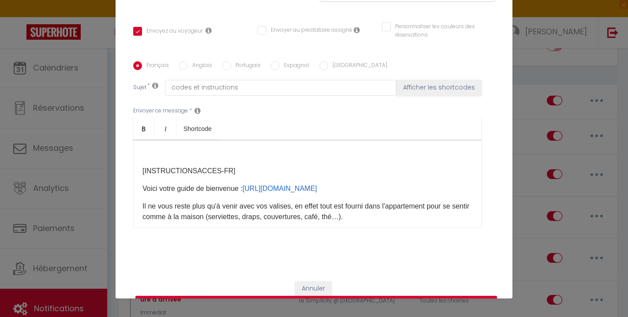
click at [183, 67] on input "Anglais" at bounding box center [183, 65] width 9 height 9
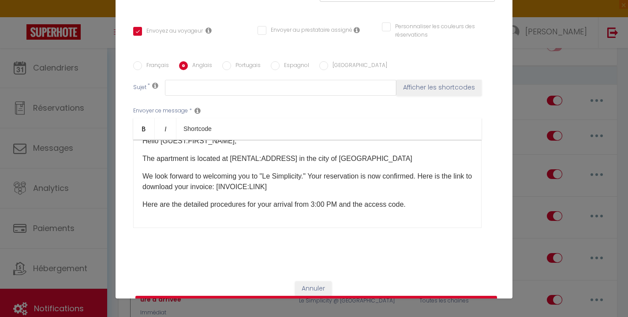
click at [423, 209] on p "Here are the detailed procedures for your arrival from 3:00 PM and the access c…" at bounding box center [307, 204] width 330 height 11
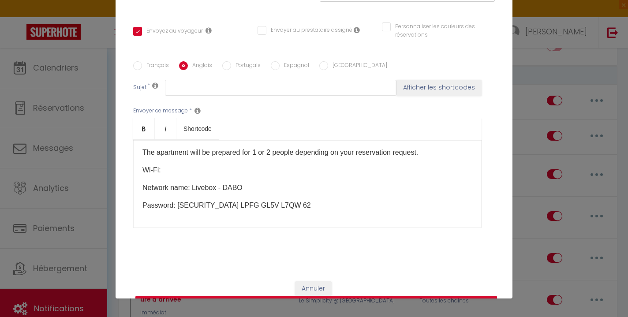
scroll to position [247, 0]
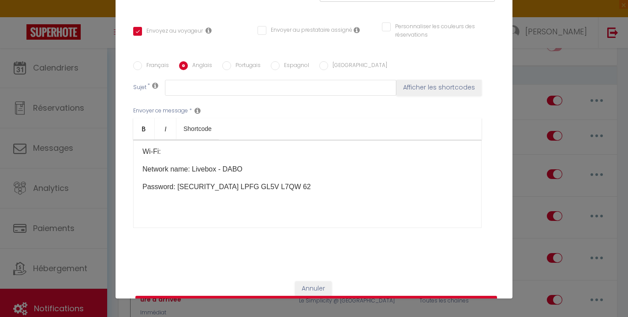
click at [333, 191] on p "Password: [SECURITY_DATA] LPFG GL5V L7QW 62" at bounding box center [307, 187] width 330 height 11
click at [140, 69] on input "Français" at bounding box center [137, 65] width 9 height 9
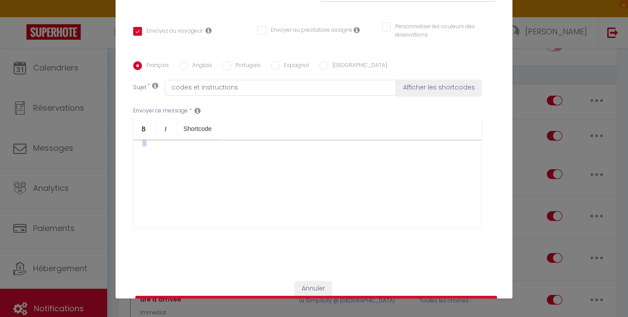
scroll to position [694, 0]
drag, startPoint x: 140, startPoint y: 176, endPoint x: 348, endPoint y: 221, distance: 213.5
click at [348, 221] on div "🌺 ​Bonjour [GUEST:FIRST_NAME]​, L'appartement est situé au [RENTAL:ADDRESS]​ da…" at bounding box center [307, 184] width 348 height 88
copy div "Lorem ipsum dolor si ametconse : adipi://elits.doeius.tem/inci/u/9LAbo4E8DOLOrE…"
click at [185, 64] on input "Anglais" at bounding box center [183, 65] width 9 height 9
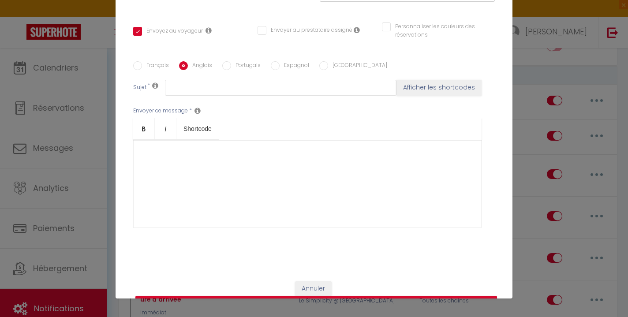
scroll to position [247, 0]
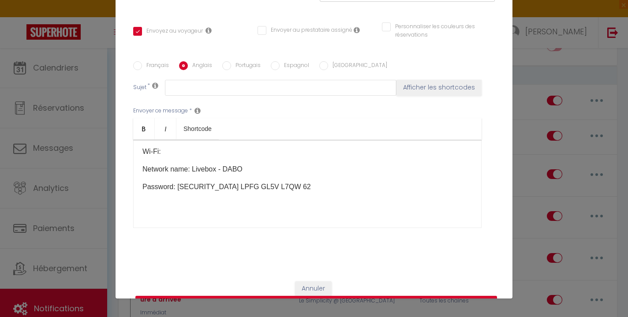
click at [269, 188] on p "Password: [SECURITY_DATA] LPFG GL5V L7QW 62" at bounding box center [307, 187] width 330 height 11
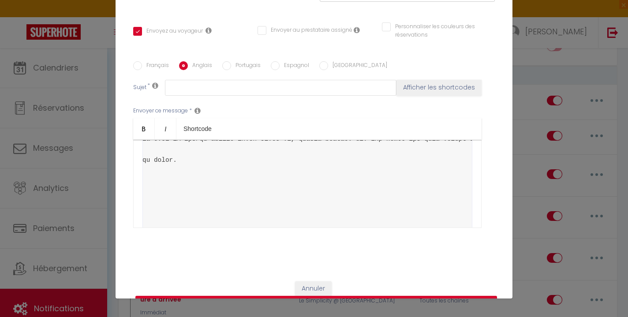
scroll to position [365, 0]
drag, startPoint x: 478, startPoint y: 203, endPoint x: 143, endPoint y: 142, distance: 340.2
click at [143, 142] on div "Hello [GUEST:FIRST_NAME], ​The apartment is located at [RENTAL:ADDRESS] in the …" at bounding box center [307, 184] width 348 height 88
click at [254, 180] on pre at bounding box center [307, 242] width 330 height 322
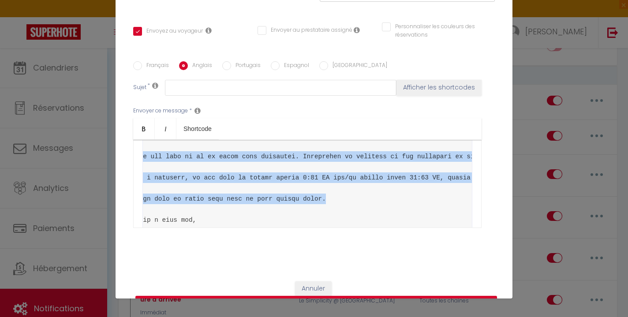
scroll to position [0, 0]
drag, startPoint x: 274, startPoint y: 156, endPoint x: 145, endPoint y: 145, distance: 129.3
click at [145, 145] on pre at bounding box center [307, 284] width 330 height 322
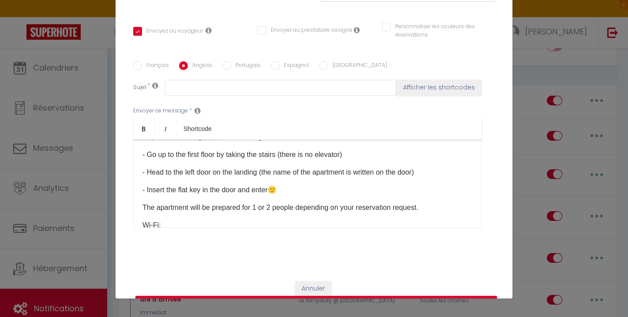
scroll to position [240, 0]
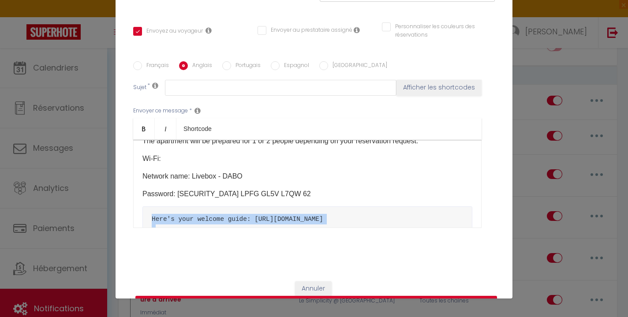
drag, startPoint x: 227, startPoint y: 213, endPoint x: 140, endPoint y: 202, distance: 88.0
click at [140, 202] on div "Hello [GUEST:FIRST_NAME], ​The apartment is located at [RENTAL:ADDRESS] in the …" at bounding box center [307, 184] width 348 height 88
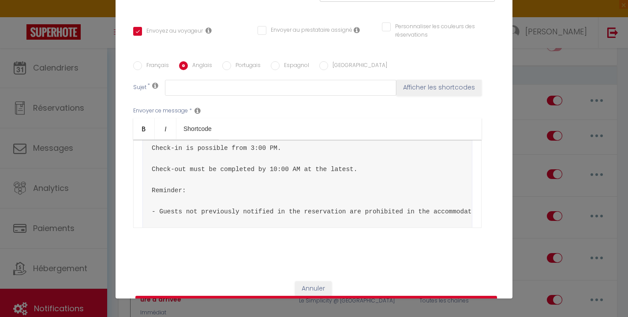
scroll to position [348, 0]
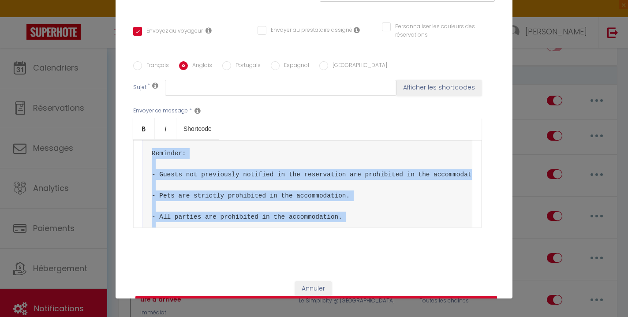
drag, startPoint x: 465, startPoint y: 172, endPoint x: 143, endPoint y: 153, distance: 323.0
click at [143, 153] on pre "Check-in is possible from 3:00 PM. Check-out must be completed by 10:00 AM at t…" at bounding box center [307, 185] width 330 height 174
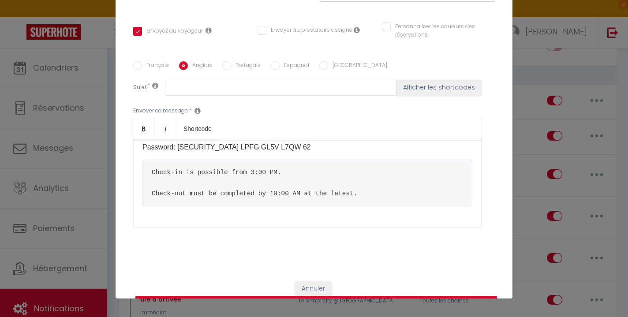
scroll to position [282, 0]
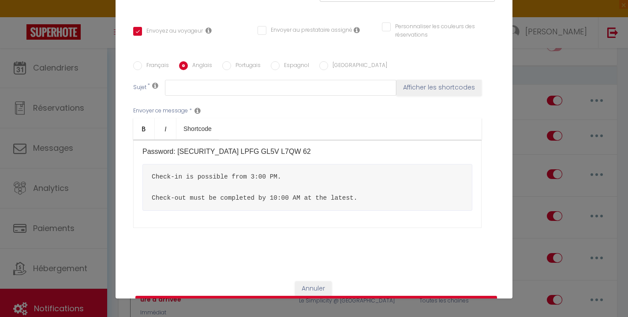
drag, startPoint x: 374, startPoint y: 201, endPoint x: 131, endPoint y: 162, distance: 246.9
click at [131, 163] on div "Titre * Hop conciergerie - Envoi instructions accès suite paiement caution Pour…" at bounding box center [314, 55] width 397 height 434
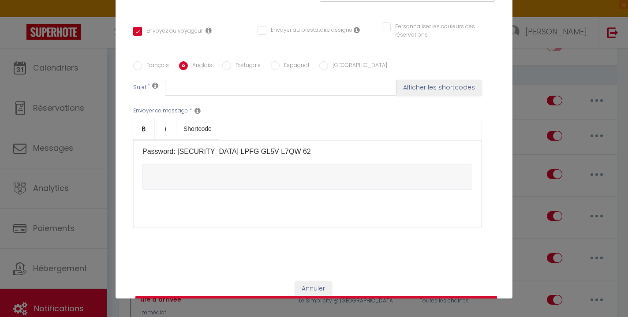
click at [187, 186] on pre at bounding box center [307, 177] width 330 height 26
click at [169, 178] on div "Hello [GUEST:FIRST_NAME], ​The apartment is located at [RENTAL:ADDRESS] in the …" at bounding box center [307, 184] width 348 height 88
click at [143, 63] on label "Français" at bounding box center [155, 66] width 27 height 10
click at [142, 63] on input "Français" at bounding box center [137, 65] width 9 height 9
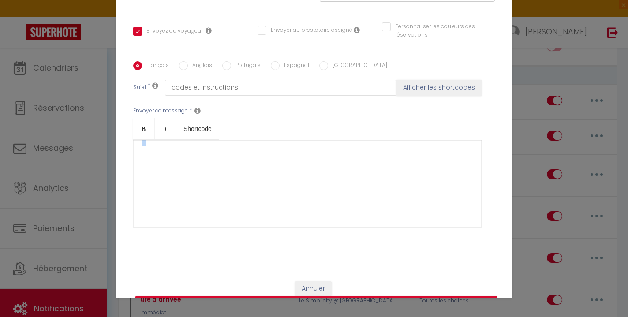
scroll to position [722, 0]
drag, startPoint x: 141, startPoint y: 151, endPoint x: 361, endPoint y: 219, distance: 230.3
click at [362, 220] on div "🌺 ​Bonjour [GUEST:FIRST_NAME]​, L'appartement est situé au [RENTAL:ADDRESS]​ da…" at bounding box center [307, 184] width 348 height 88
copy div "- L'intégralité des locaux sont non fumeur - Tout objet et mobilier cassés ou d…"
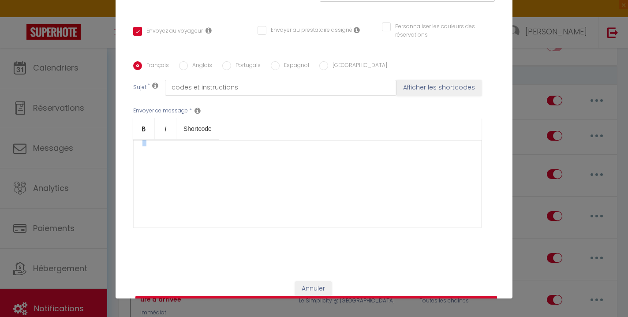
click at [180, 65] on input "Anglais" at bounding box center [183, 65] width 9 height 9
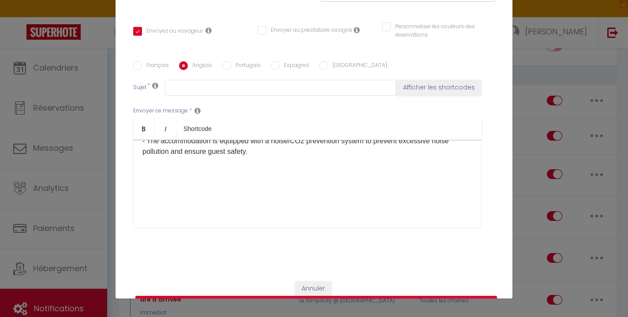
scroll to position [589, 0]
click at [176, 170] on p at bounding box center [307, 169] width 330 height 11
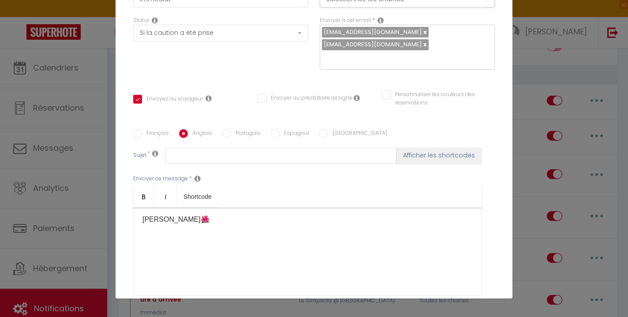
scroll to position [0, 0]
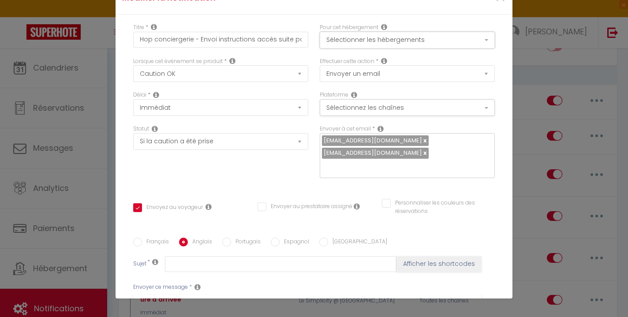
click at [354, 43] on button "Sélectionner les hébergements" at bounding box center [407, 40] width 175 height 17
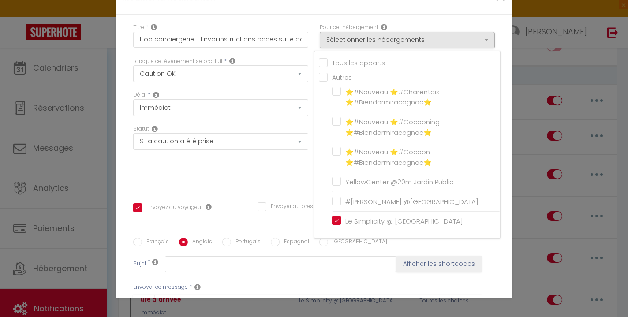
click at [241, 164] on div "Statut Aucun Si la réservation est payée Si réservation non payée Si la caution…" at bounding box center [220, 156] width 187 height 62
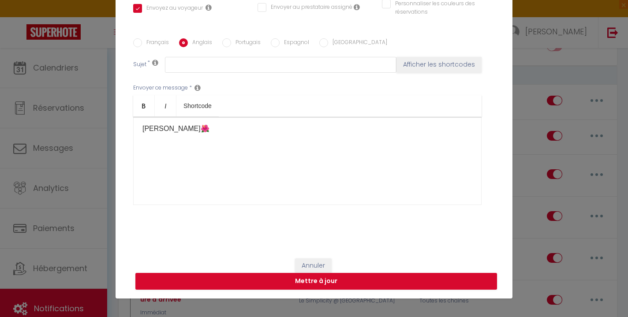
scroll to position [200, 0]
click at [329, 281] on button "Mettre à jour" at bounding box center [316, 281] width 362 height 17
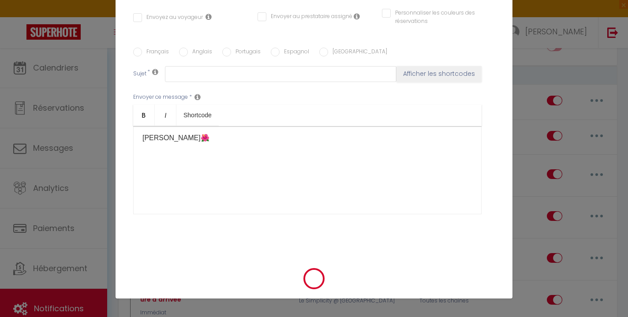
scroll to position [0, 0]
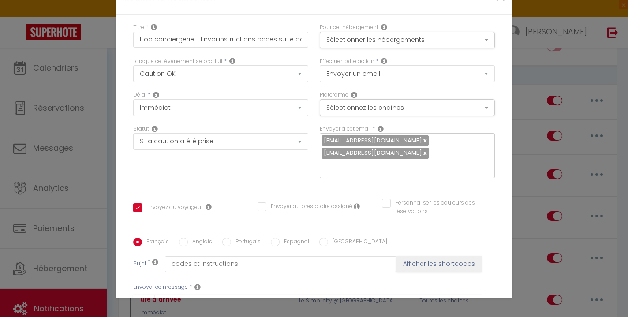
scroll to position [423, 0]
click at [184, 238] on input "Anglais" at bounding box center [183, 242] width 9 height 9
drag, startPoint x: 214, startPoint y: 164, endPoint x: 138, endPoint y: 128, distance: 84.4
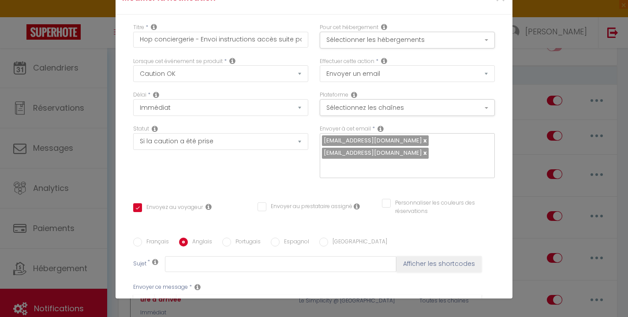
copy div "Lorem [IPSUM:DOLOR_SITA], ​Con adipiscin el seddoei te [INCIDI:UTLABOR] et dol …"
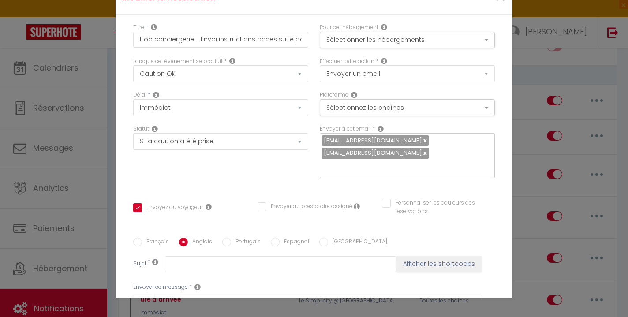
drag, startPoint x: 141, startPoint y: 143, endPoint x: 366, endPoint y: 195, distance: 230.7
click at [143, 295] on link "Bold" at bounding box center [144, 305] width 22 height 21
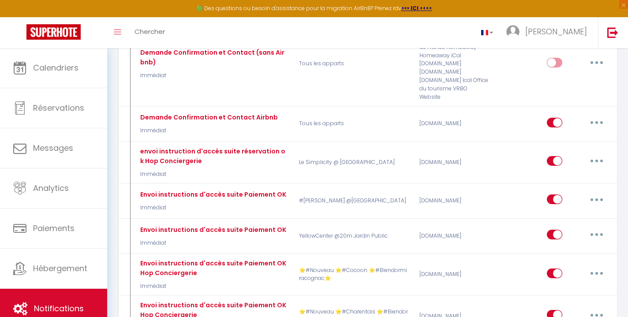
scroll to position [397, 0]
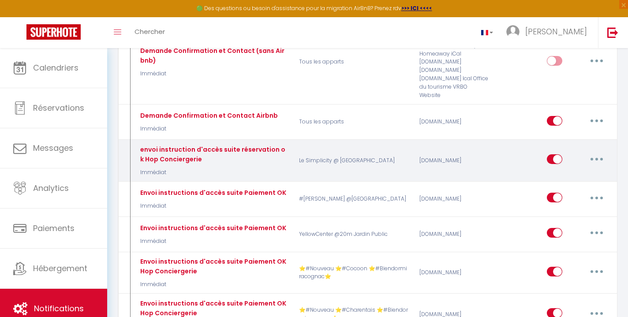
click at [601, 152] on button "button" at bounding box center [596, 159] width 25 height 14
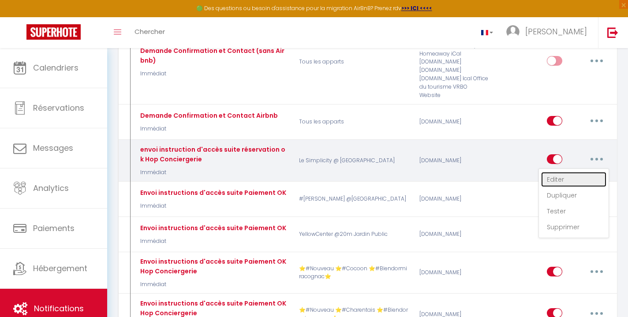
click at [580, 172] on link "Editer" at bounding box center [573, 179] width 65 height 15
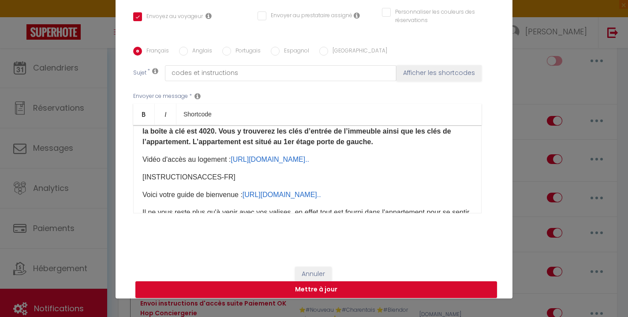
click at [183, 53] on input "Anglais" at bounding box center [183, 51] width 9 height 9
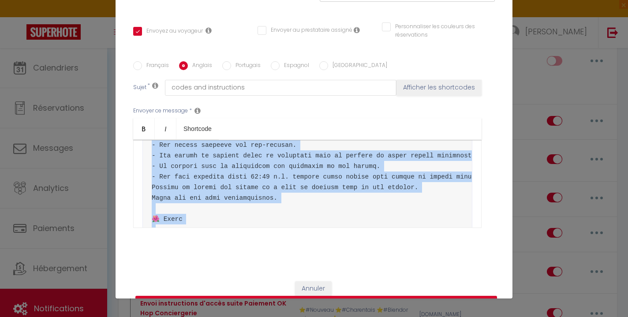
scroll to position [480, 0]
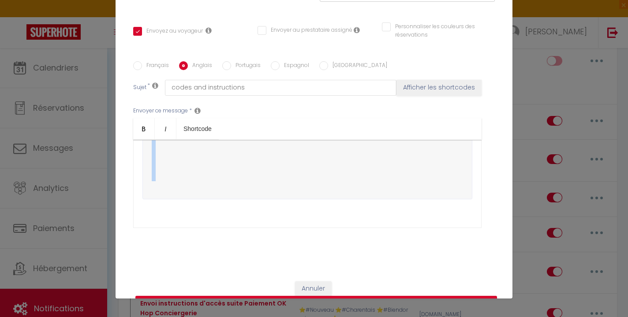
drag, startPoint x: 148, startPoint y: 163, endPoint x: 345, endPoint y: 254, distance: 217.7
click at [345, 254] on div "Titre * envoi instruction d'accès suite réservation ok Hop Conciergerie Pour ce…" at bounding box center [314, 55] width 397 height 434
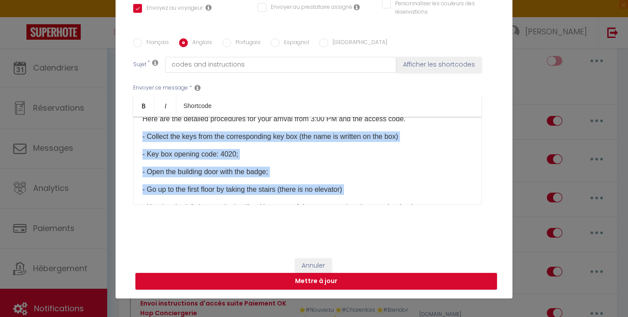
scroll to position [98, 0]
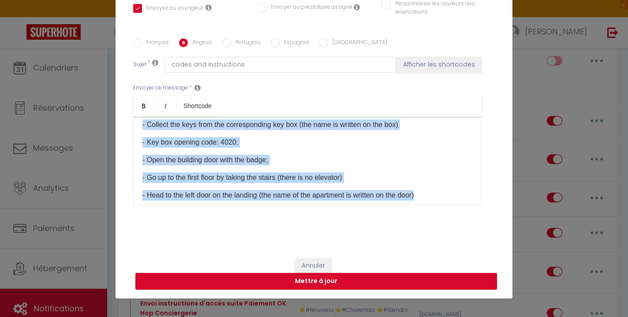
drag, startPoint x: 141, startPoint y: 148, endPoint x: 442, endPoint y: 192, distance: 304.8
click at [442, 192] on div "Hello [GUEST:FIRST_NAME], ​The apartment is located at [RENTAL:ADDRESS] in the …" at bounding box center [307, 161] width 348 height 88
click at [139, 105] on link "Bold" at bounding box center [144, 105] width 22 height 21
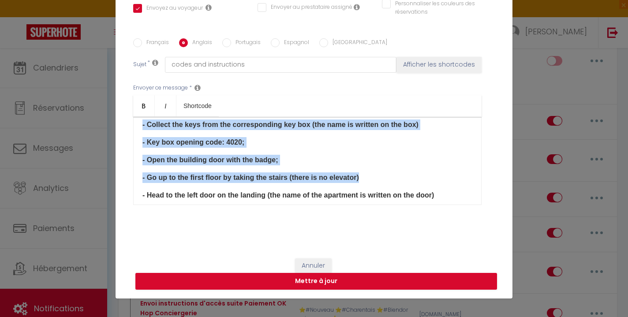
click at [331, 156] on p "- Open the building door with the badge;" at bounding box center [307, 160] width 330 height 11
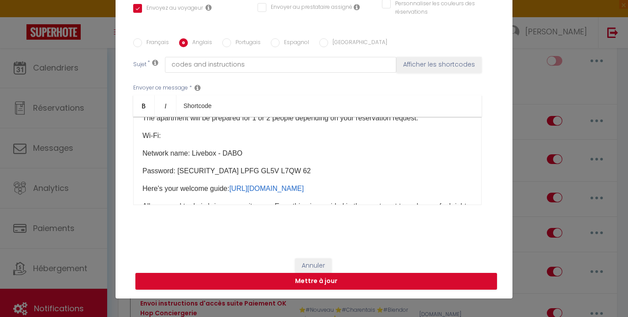
scroll to position [212, 0]
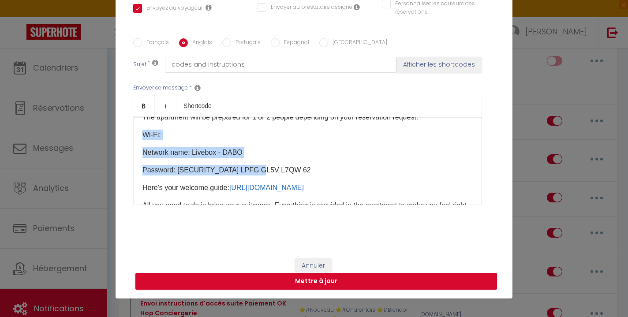
drag, startPoint x: 141, startPoint y: 134, endPoint x: 273, endPoint y: 170, distance: 137.1
click at [273, 170] on div "Hello [GUEST:FIRST_NAME], ​The apartment is located at [RENTAL:ADDRESS] in the …" at bounding box center [307, 161] width 348 height 88
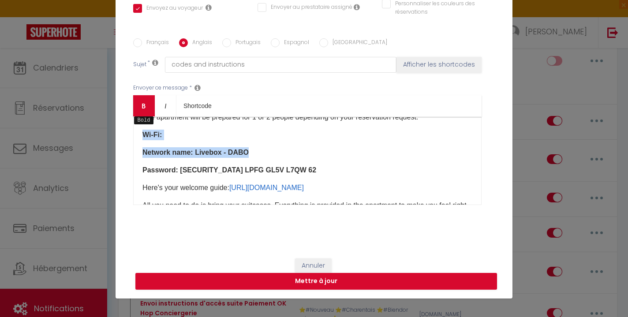
click at [148, 107] on link "Bold" at bounding box center [144, 105] width 22 height 21
click at [314, 160] on div "Hello [GUEST:FIRST_NAME], ​The apartment is located at [RENTAL:ADDRESS] in the …" at bounding box center [307, 161] width 348 height 88
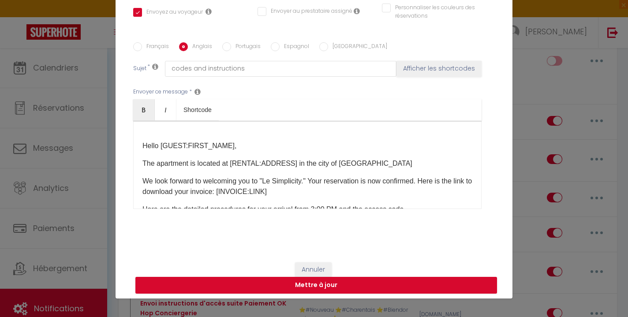
scroll to position [197, 0]
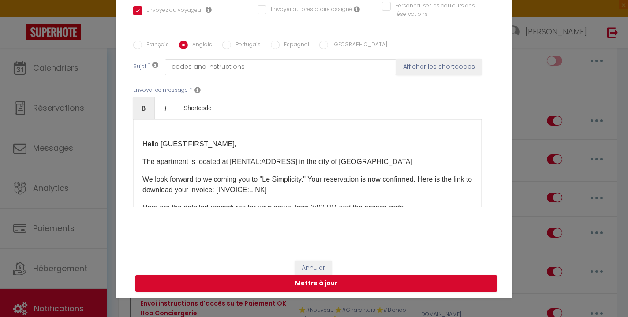
click at [372, 163] on p "​The apartment is located at [RENTAL:ADDRESS] in the city of [GEOGRAPHIC_DATA]​​" at bounding box center [307, 162] width 330 height 11
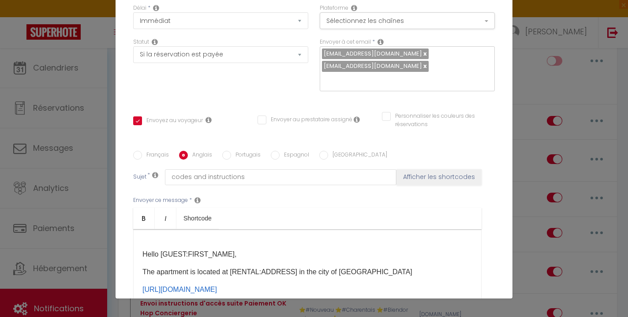
scroll to position [0, 0]
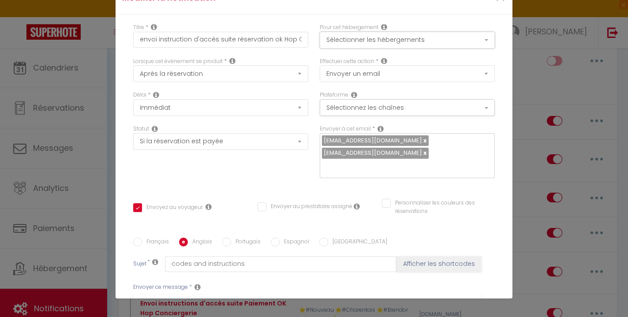
click at [364, 43] on button "Sélectionner les hébergements" at bounding box center [407, 40] width 175 height 17
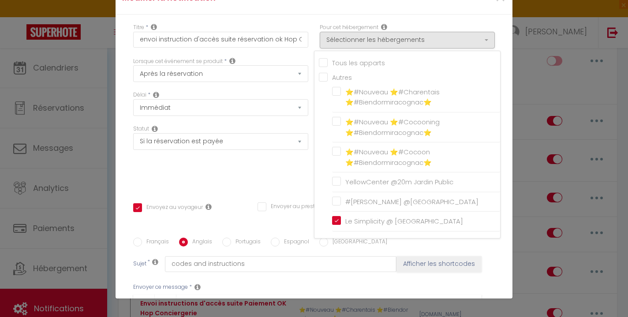
click at [279, 173] on div "Statut Aucun Si la réservation est payée Si réservation non payée Si la caution…" at bounding box center [220, 156] width 187 height 62
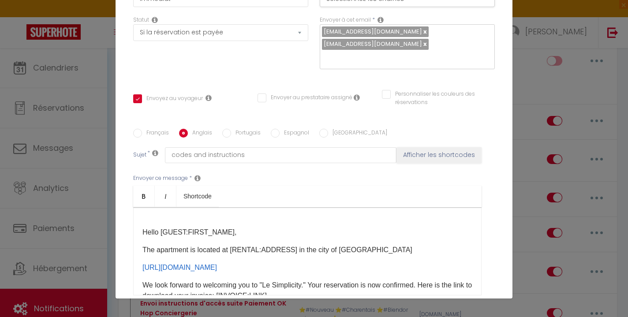
scroll to position [200, 0]
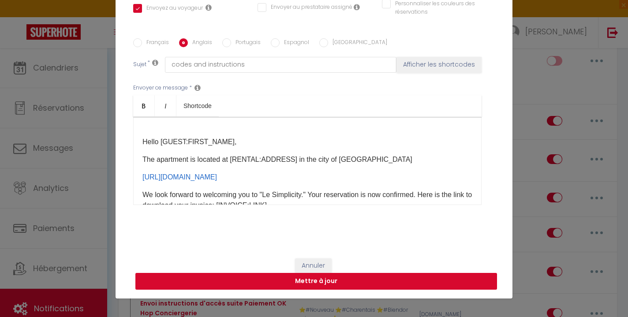
click at [340, 278] on button "Mettre à jour" at bounding box center [316, 281] width 362 height 17
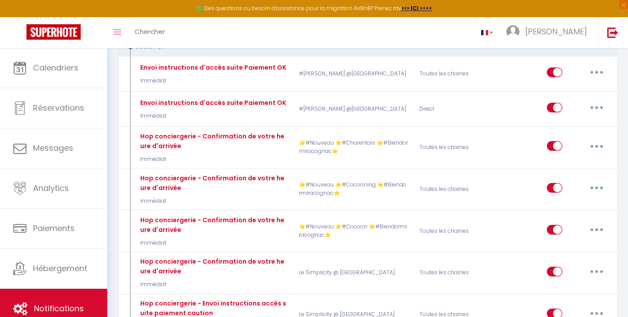
scroll to position [4307, 0]
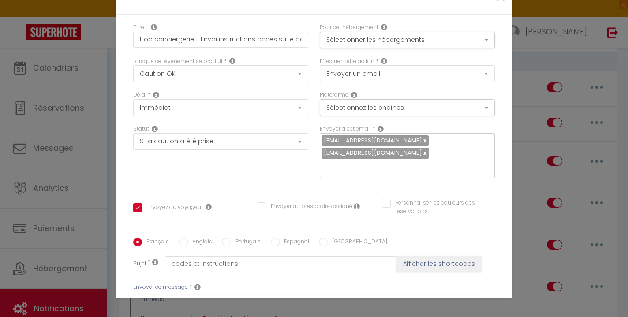
click at [184, 238] on input "Anglais" at bounding box center [183, 242] width 9 height 9
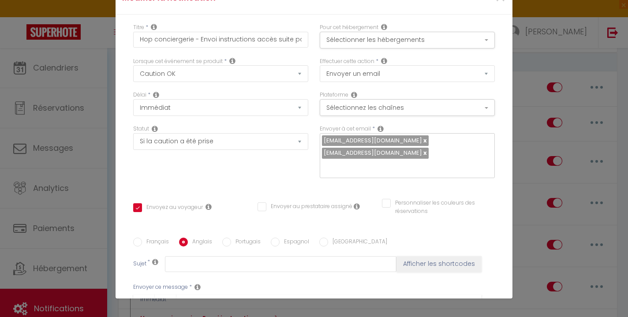
drag, startPoint x: 279, startPoint y: 187, endPoint x: 144, endPoint y: 153, distance: 138.7
click at [149, 295] on link "Bold" at bounding box center [144, 305] width 22 height 21
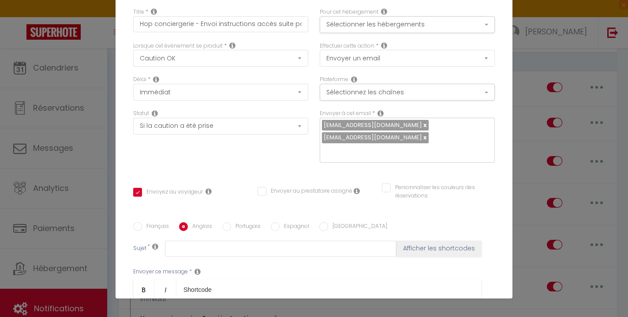
scroll to position [0, 0]
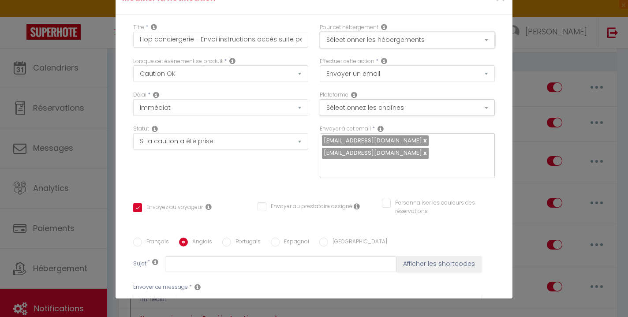
click at [359, 37] on button "Sélectionner les hébergements" at bounding box center [407, 40] width 175 height 17
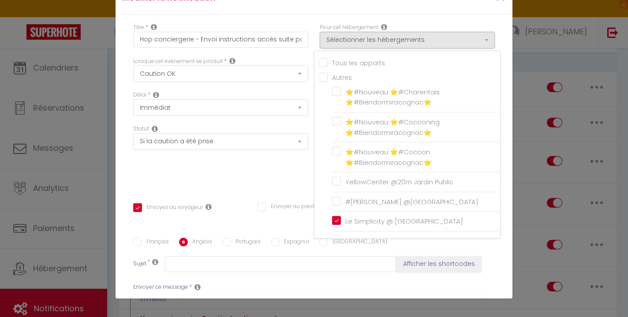
click at [221, 176] on div "Statut Aucun Si la réservation est payée Si réservation non payée Si la caution…" at bounding box center [220, 156] width 187 height 62
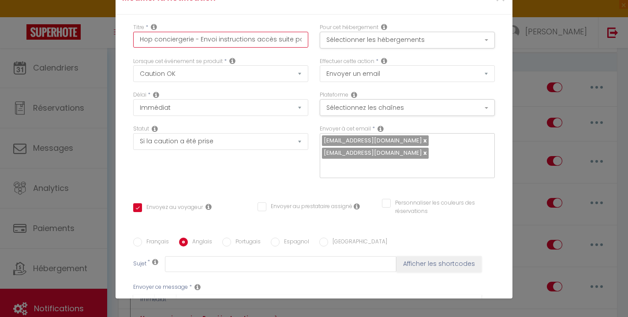
click at [281, 43] on input "Hop conciergerie - Envoi instructions accès suite paiement caution" at bounding box center [220, 40] width 175 height 16
click at [385, 108] on button "Sélectionnez les chaînes" at bounding box center [407, 107] width 175 height 17
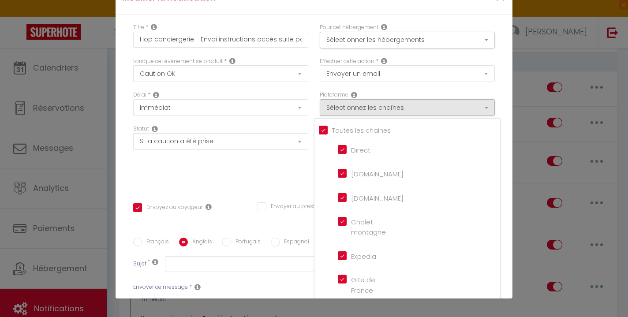
click at [286, 165] on div "Statut Aucun Si la réservation est payée Si réservation non payée Si la caution…" at bounding box center [220, 156] width 187 height 62
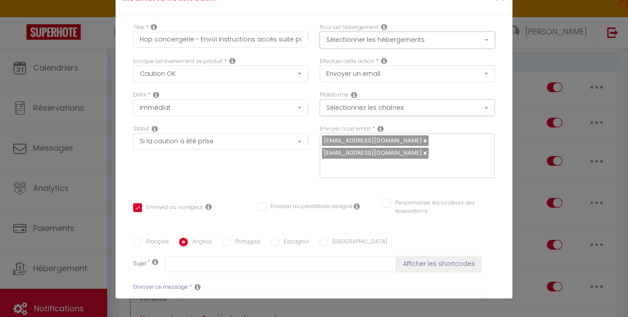
click at [348, 42] on button "Sélectionner les hébergements" at bounding box center [407, 40] width 175 height 17
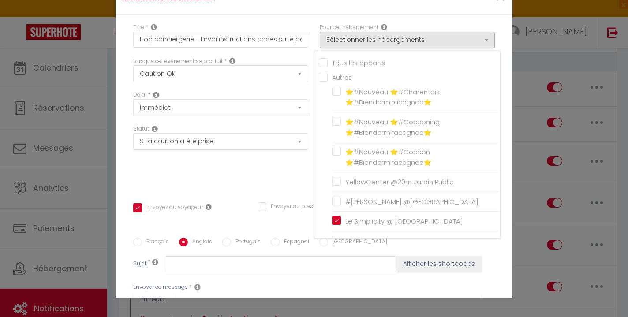
click at [275, 162] on div "Statut Aucun Si la réservation est payée Si réservation non payée Si la caution…" at bounding box center [220, 156] width 187 height 62
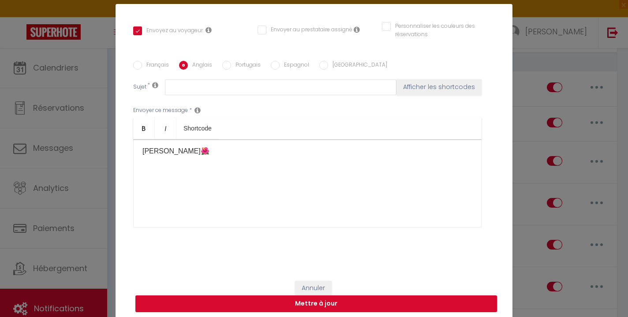
scroll to position [37, 0]
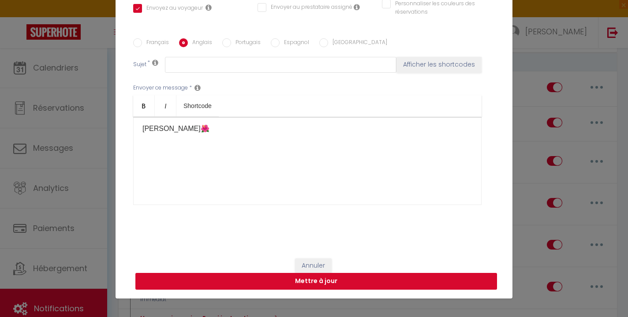
click at [347, 285] on button "Mettre à jour" at bounding box center [316, 281] width 362 height 17
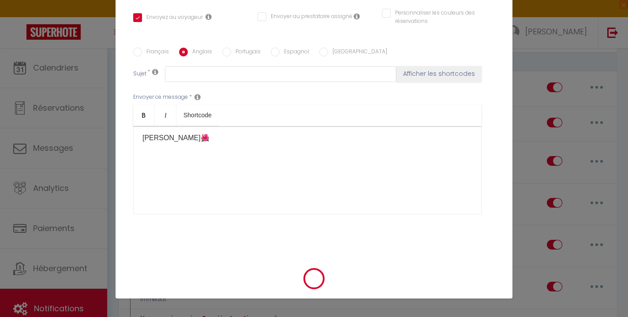
scroll to position [191, 0]
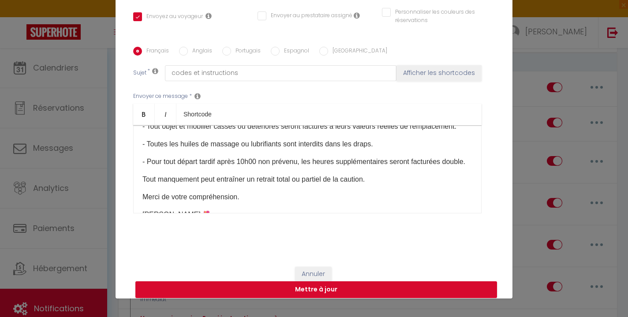
scroll to position [530, 0]
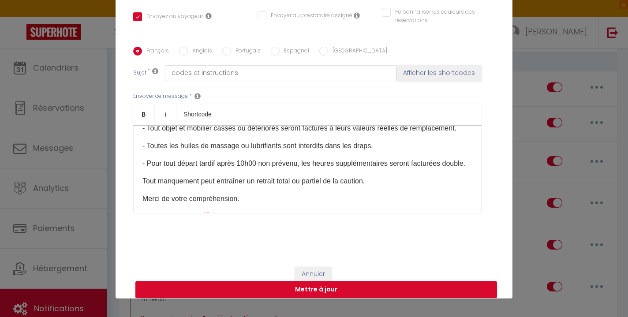
click at [182, 53] on input "Anglais" at bounding box center [183, 51] width 9 height 9
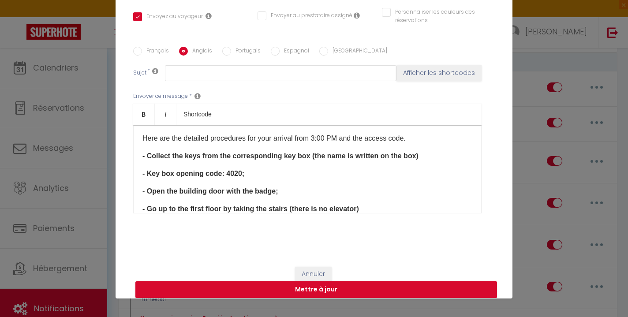
scroll to position [117, 0]
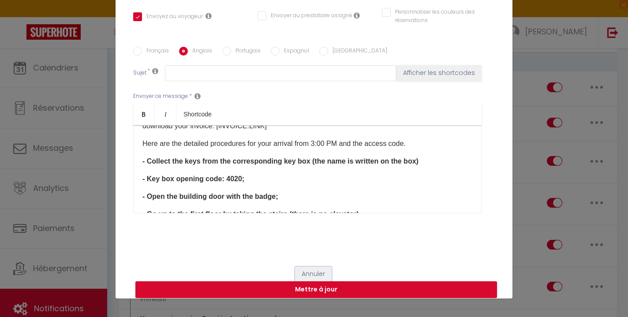
click at [318, 275] on button "Annuler" at bounding box center [313, 274] width 37 height 15
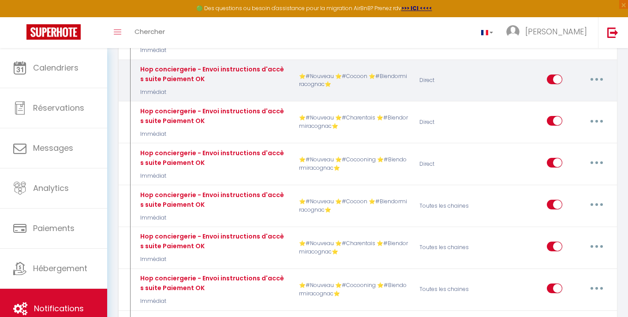
scroll to position [4600, 0]
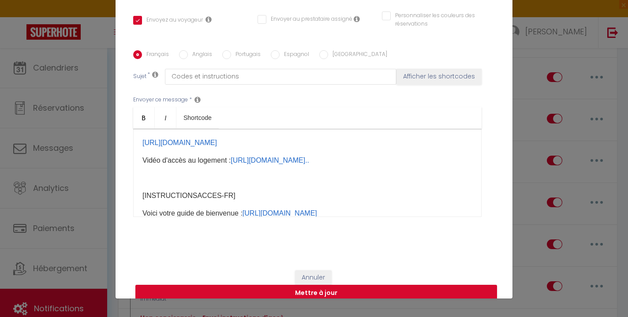
scroll to position [126, 0]
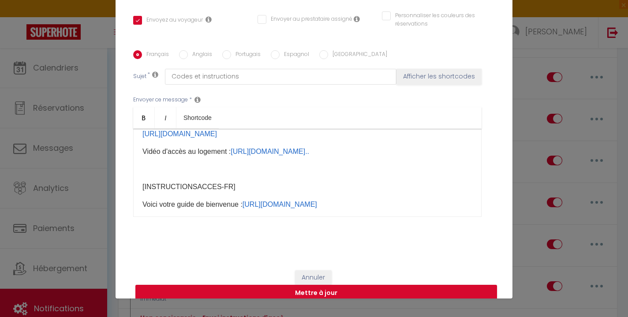
click at [181, 50] on input "Anglais" at bounding box center [183, 54] width 9 height 9
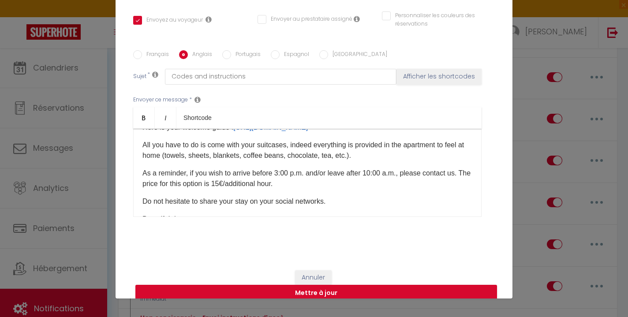
scroll to position [168, 0]
click at [307, 270] on button "Annuler" at bounding box center [313, 277] width 37 height 15
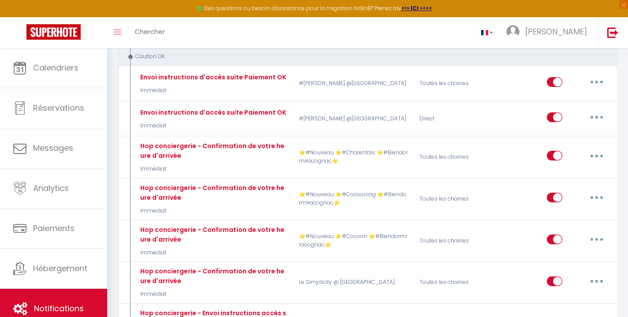
scroll to position [4309, 0]
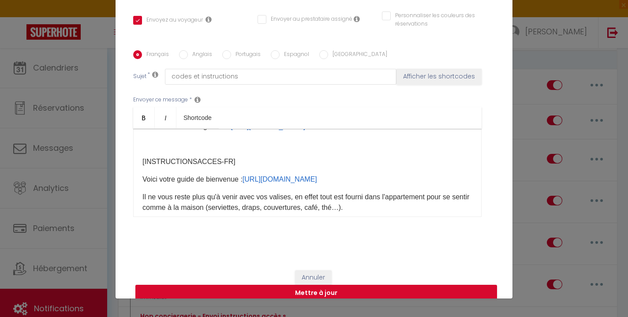
click at [185, 54] on input "Anglais" at bounding box center [183, 54] width 9 height 9
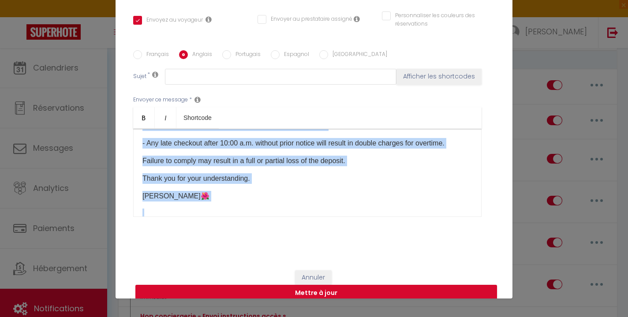
scroll to position [730, 0]
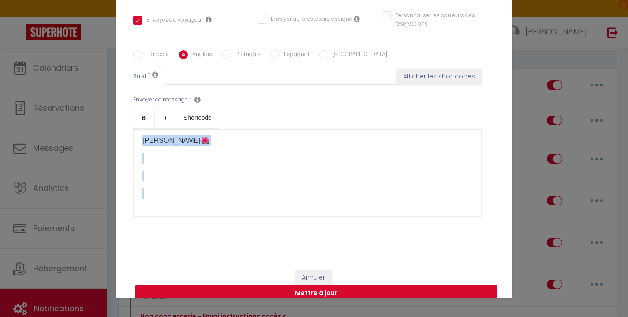
drag, startPoint x: 142, startPoint y: 181, endPoint x: 319, endPoint y: 220, distance: 180.5
click at [319, 220] on div "Envoyer ce message * Bold Italic Shortcode Rich text editor Hello [GUEST:FIRST_…" at bounding box center [314, 156] width 362 height 143
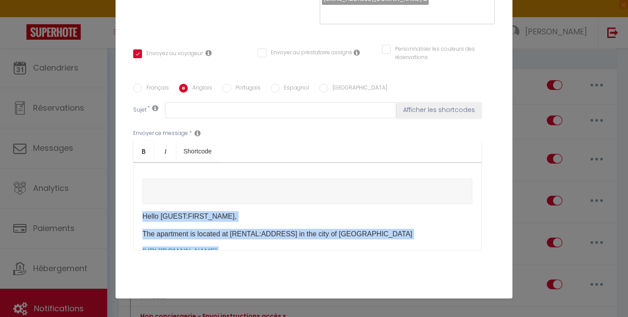
scroll to position [200, 0]
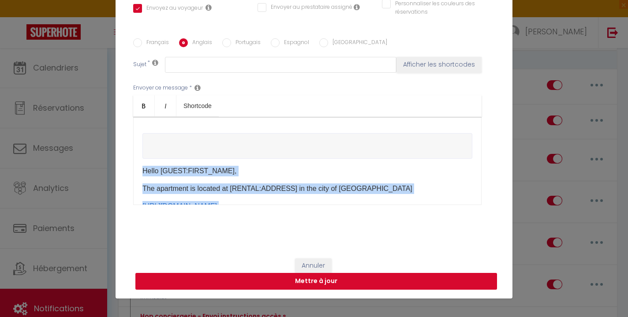
click at [350, 280] on button "Mettre à jour" at bounding box center [316, 281] width 362 height 17
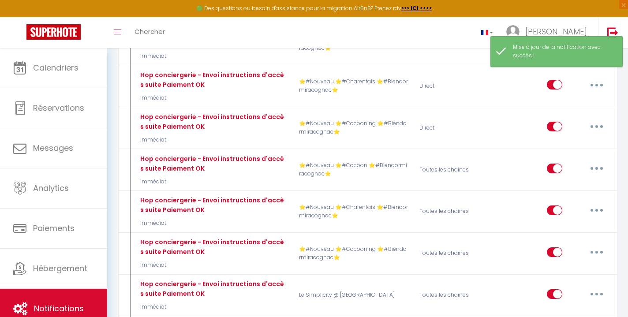
scroll to position [4635, 0]
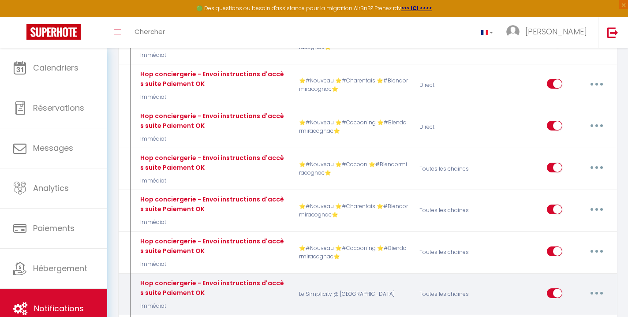
click at [593, 286] on button "button" at bounding box center [596, 293] width 25 height 14
click at [568, 306] on link "Editer" at bounding box center [573, 313] width 65 height 15
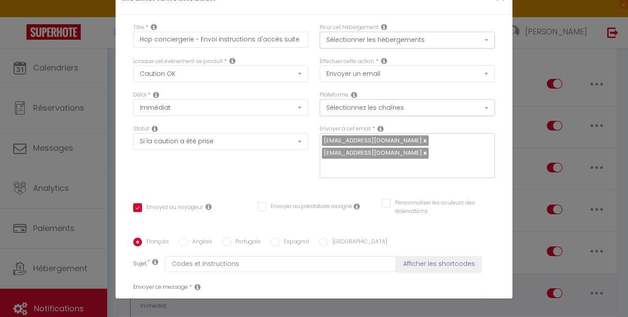
scroll to position [187, 0]
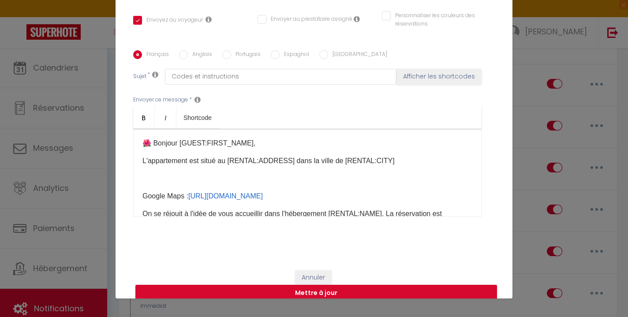
click at [184, 50] on input "Anglais" at bounding box center [183, 54] width 9 height 9
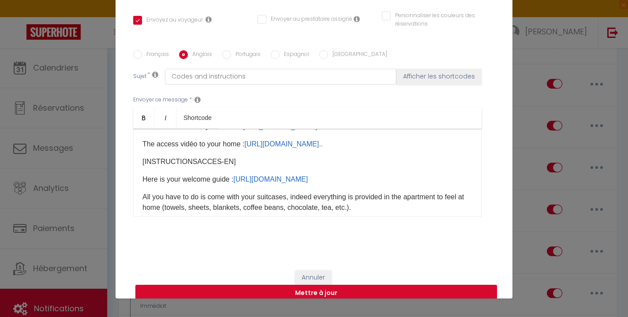
scroll to position [112, 0]
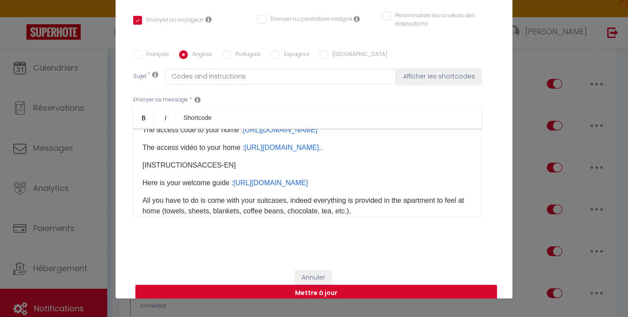
drag, startPoint x: 295, startPoint y: 195, endPoint x: 135, endPoint y: 181, distance: 161.2
click at [135, 181] on div "Hello [GUEST:FIRST_NAME]​, The apartment is located at [RENTAL:ADDRESS]​ in the…" at bounding box center [307, 173] width 348 height 88
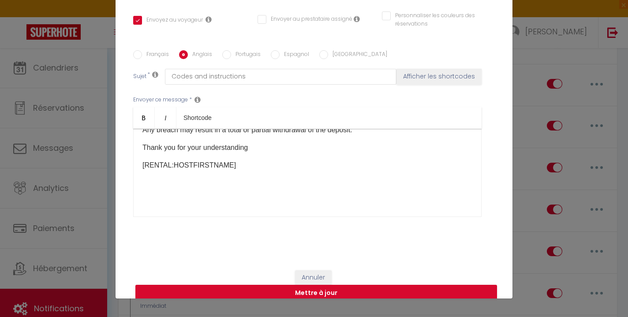
scroll to position [624, 0]
click at [221, 183] on div "Hello [GUEST:FIRST_NAME]​, The apartment is located at [RENTAL:ADDRESS]​ in the…" at bounding box center [307, 173] width 348 height 88
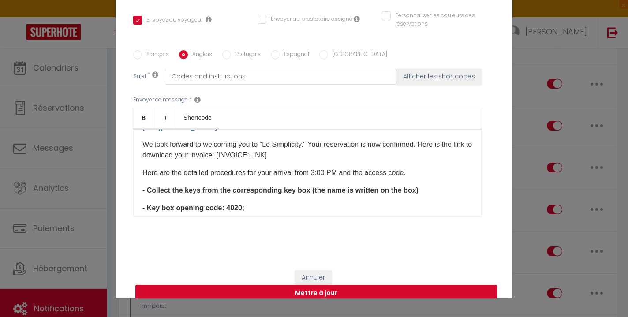
scroll to position [671, 0]
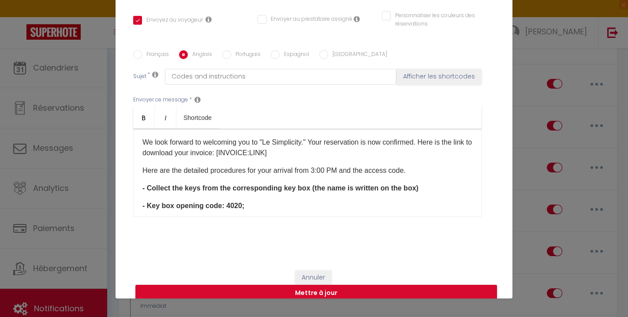
drag, startPoint x: 142, startPoint y: 149, endPoint x: 367, endPoint y: 183, distance: 227.4
click at [367, 183] on div "Hello [GUEST:FIRST_NAME]​, The apartment is located at [RENTAL:ADDRESS]​ in the…" at bounding box center [307, 173] width 348 height 88
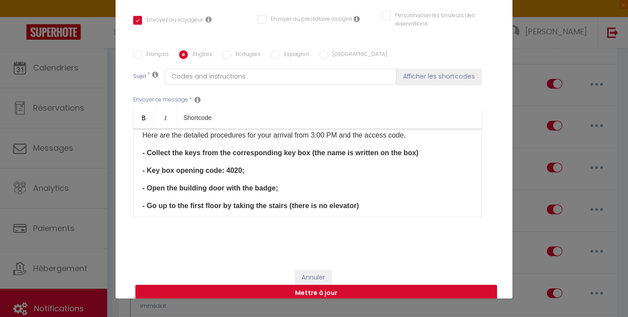
drag, startPoint x: 307, startPoint y: 185, endPoint x: 140, endPoint y: 168, distance: 167.6
click at [140, 168] on div "Hello [GUEST:FIRST_NAME]​, The apartment is located at [RENTAL:ADDRESS]​ in the…" at bounding box center [307, 173] width 348 height 88
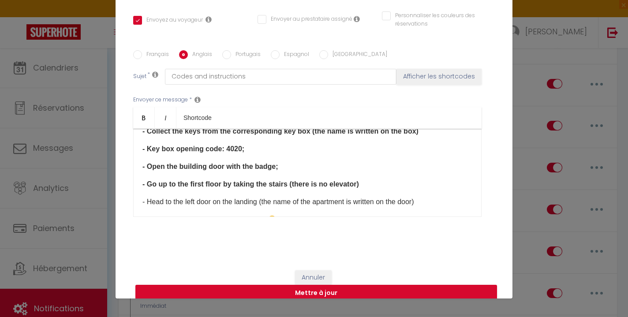
scroll to position [695, 0]
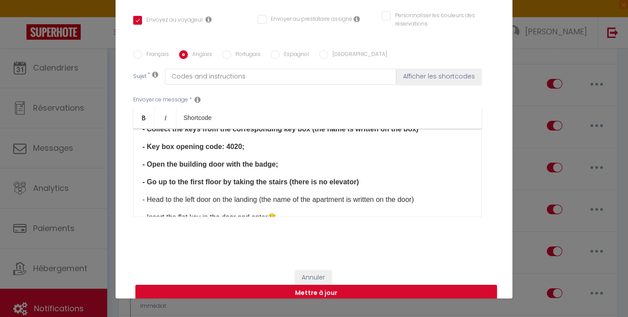
click at [153, 99] on p "We look forward to welcoming you to "Le Simplicity." Your reservation is now co…" at bounding box center [307, 88] width 330 height 21
drag, startPoint x: 141, startPoint y: 142, endPoint x: 415, endPoint y: 179, distance: 276.3
click at [415, 179] on div "Hello [GUEST:FIRST_NAME]​, The apartment is located at [RENTAL:ADDRESS]​ in the…" at bounding box center [307, 173] width 348 height 88
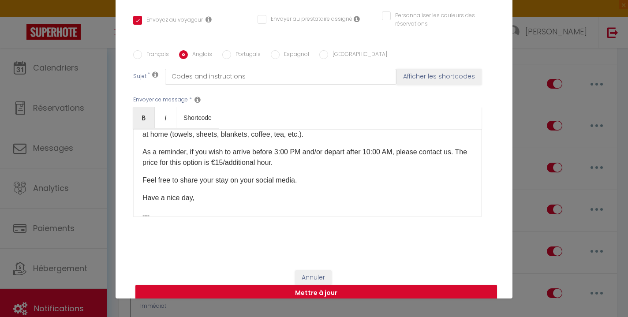
scroll to position [838, 0]
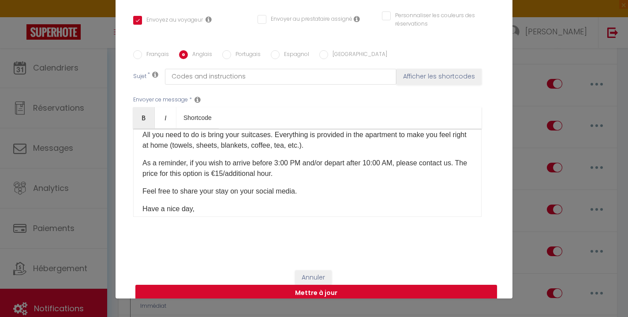
drag, startPoint x: 141, startPoint y: 143, endPoint x: 434, endPoint y: 160, distance: 293.7
click at [435, 159] on div "Hello [GUEST:FIRST_NAME]​, The apartment is located at [RENTAL:ADDRESS]​ in the…" at bounding box center [307, 173] width 348 height 88
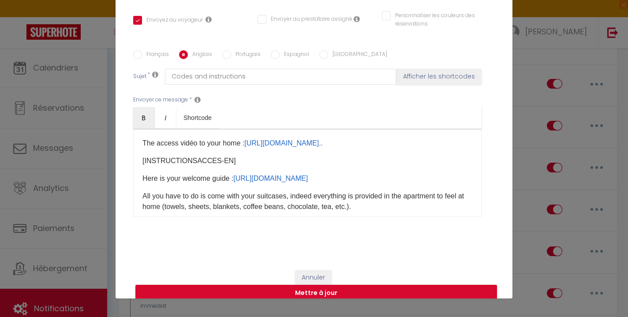
scroll to position [118, 0]
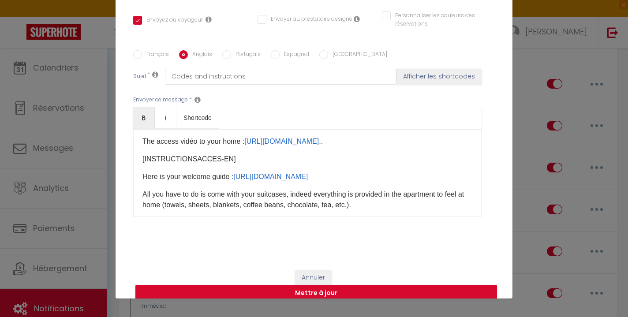
click at [343, 163] on div "Hello [GUEST:FIRST_NAME]​, The apartment is located at [RENTAL:ADDRESS]​ in the…" at bounding box center [307, 173] width 348 height 88
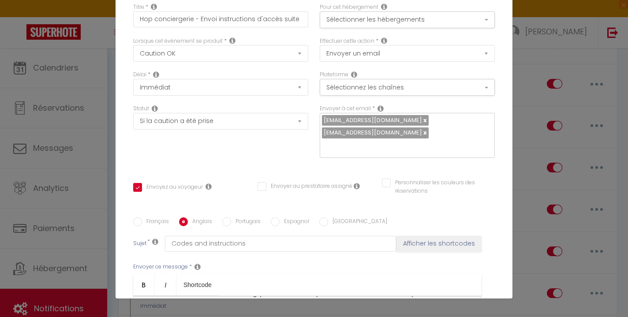
scroll to position [0, 0]
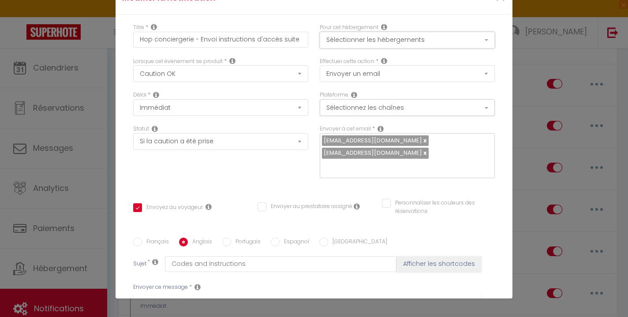
click at [352, 41] on button "Sélectionner les hébergements" at bounding box center [407, 40] width 175 height 17
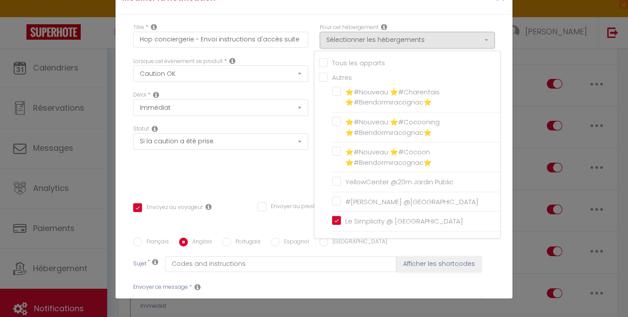
click at [251, 170] on div "Statut Aucun Si la réservation est payée Si réservation non payée Si la caution…" at bounding box center [220, 156] width 187 height 62
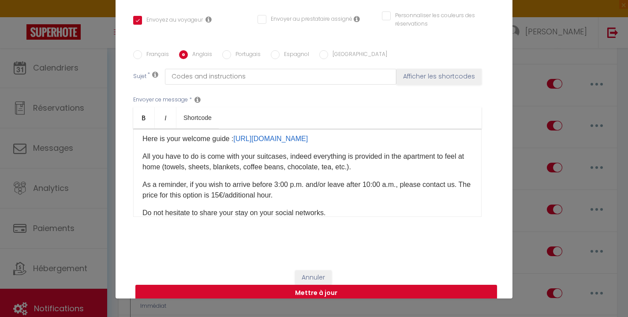
scroll to position [337, 0]
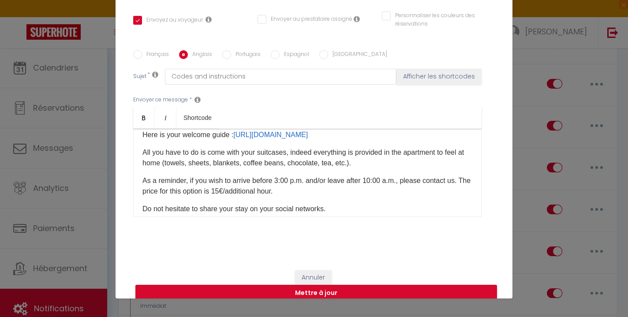
click at [236, 87] on p "​" at bounding box center [307, 82] width 330 height 11
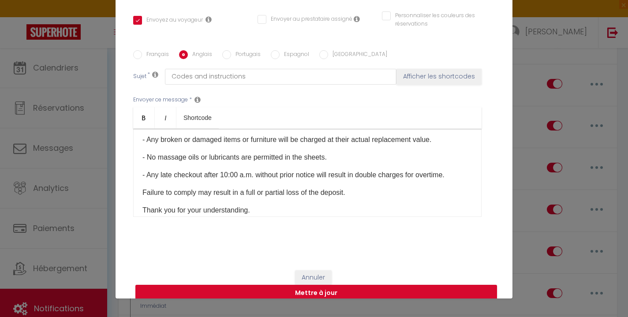
scroll to position [1446, 0]
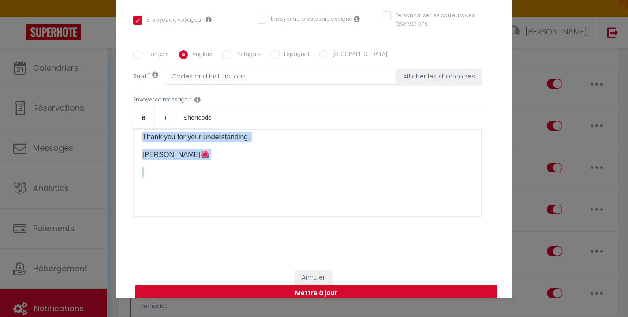
drag, startPoint x: 139, startPoint y: 147, endPoint x: 354, endPoint y: 225, distance: 228.5
click at [355, 226] on div "Français Anglais Portugais Espagnol Italien Sujet * Codes and instructions Affi…" at bounding box center [314, 139] width 362 height 204
click at [239, 173] on p "​" at bounding box center [307, 177] width 330 height 21
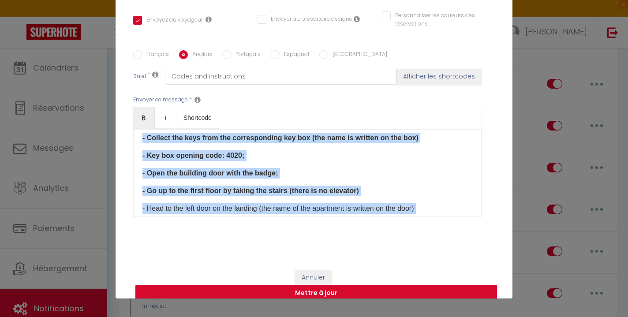
scroll to position [785, 0]
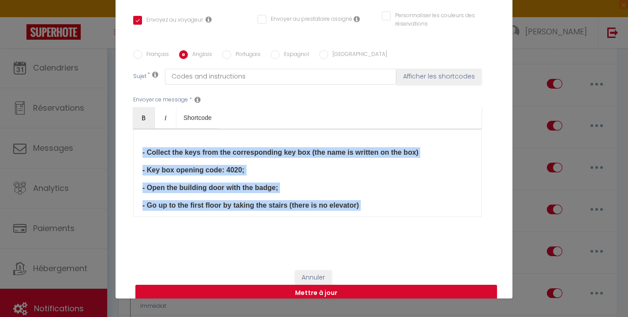
drag, startPoint x: 161, startPoint y: 146, endPoint x: 138, endPoint y: 185, distance: 44.9
click at [138, 185] on div "Hello [GUEST:FIRST_NAME]​, The apartment is located at [RENTAL:ADDRESS]​ in the…" at bounding box center [307, 173] width 348 height 88
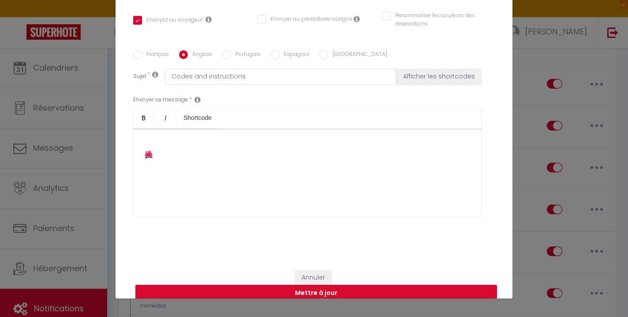
scroll to position [753, 0]
drag, startPoint x: 232, startPoint y: 168, endPoint x: 128, endPoint y: 166, distance: 103.7
click at [128, 166] on div "Titre * Hop conciergerie - Envoi instructions d'accès suite Paiement OK Pour ce…" at bounding box center [314, 44] width 397 height 434
click at [157, 190] on div "Hello [GUEST:FIRST_NAME]​, The apartment is located at [RENTAL:ADDRESS]​ in the…" at bounding box center [307, 173] width 348 height 88
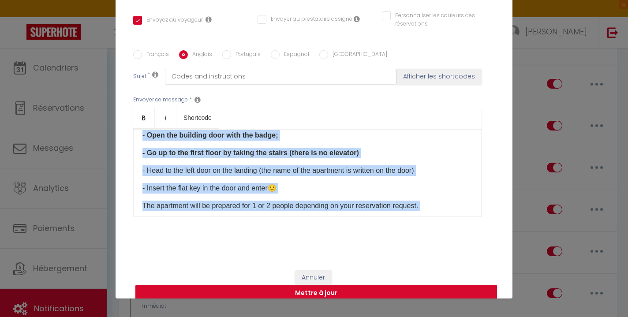
scroll to position [0, 0]
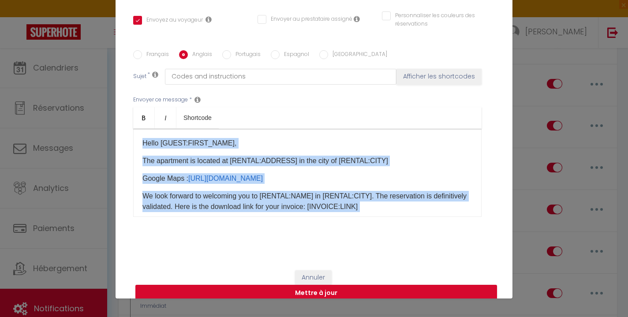
drag, startPoint x: 171, startPoint y: 189, endPoint x: 127, endPoint y: 96, distance: 103.6
click at [127, 96] on div "Titre * Hop conciergerie - Envoi instructions d'accès suite Paiement OK Pour ce…" at bounding box center [314, 44] width 397 height 434
click at [344, 285] on button "Mettre à jour" at bounding box center [316, 293] width 362 height 17
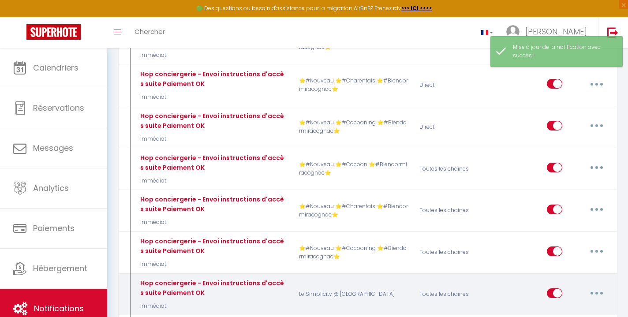
click at [596, 292] on icon "button" at bounding box center [596, 293] width 3 height 3
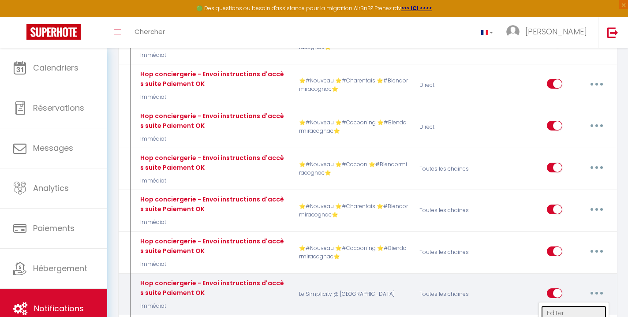
click at [584, 306] on link "Editer" at bounding box center [573, 313] width 65 height 15
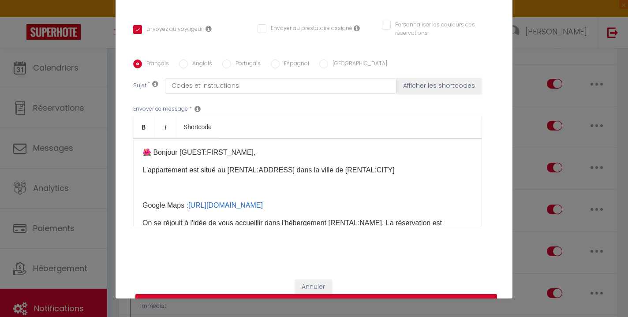
click at [262, 181] on div "🌺 ​Bonjour [GUEST:FIRST_NAME]​, L'appartement est situé au [RENTAL:ADDRESS]​ da…" at bounding box center [307, 182] width 348 height 88
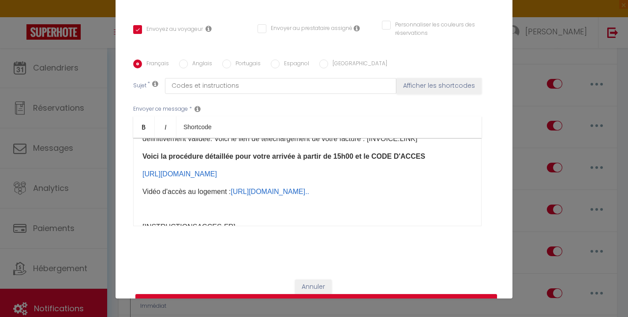
scroll to position [69, 0]
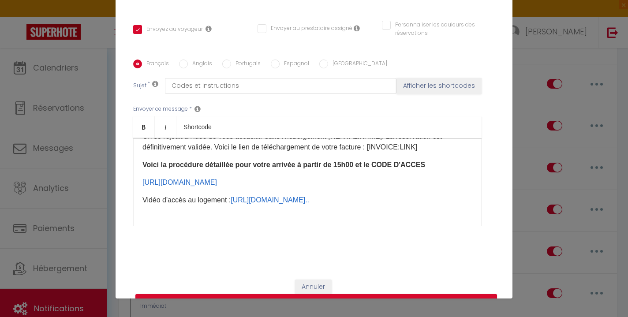
click at [184, 60] on input "Anglais" at bounding box center [183, 64] width 9 height 9
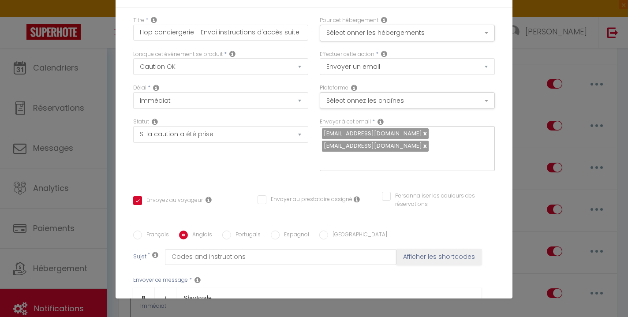
scroll to position [0, 0]
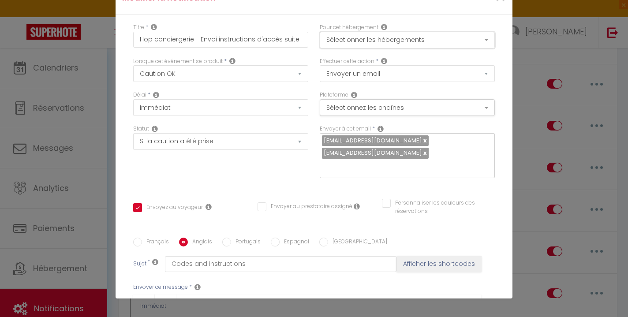
click at [348, 36] on button "Sélectionner les hébergements" at bounding box center [407, 40] width 175 height 17
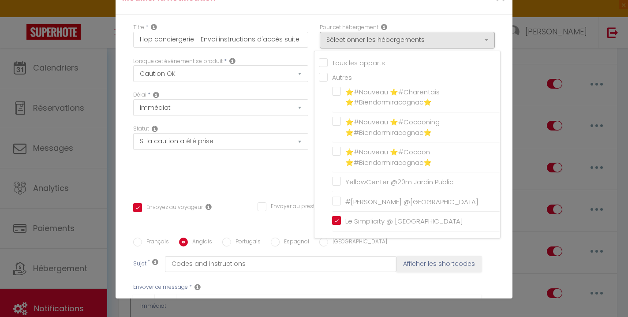
click at [317, 18] on div "Titre * Hop conciergerie - Envoi instructions d'accès suite Paiement OK Pour ce…" at bounding box center [314, 232] width 397 height 434
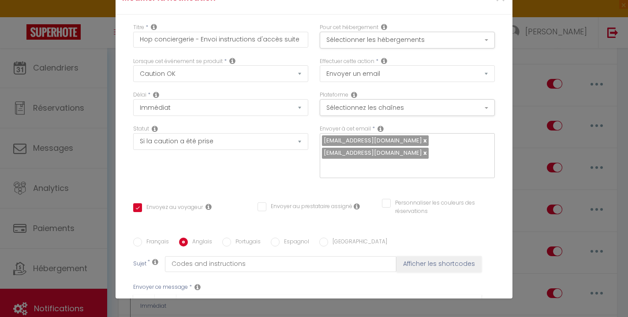
scroll to position [187, 0]
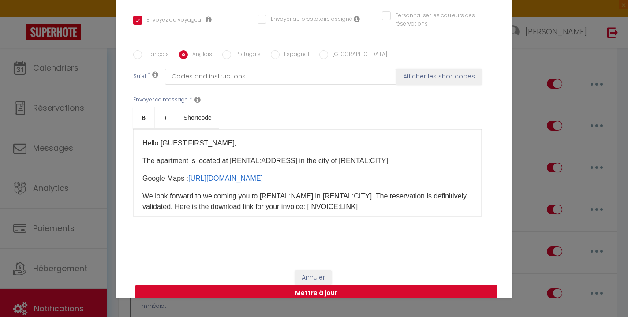
click at [316, 285] on button "Mettre à jour" at bounding box center [316, 293] width 362 height 17
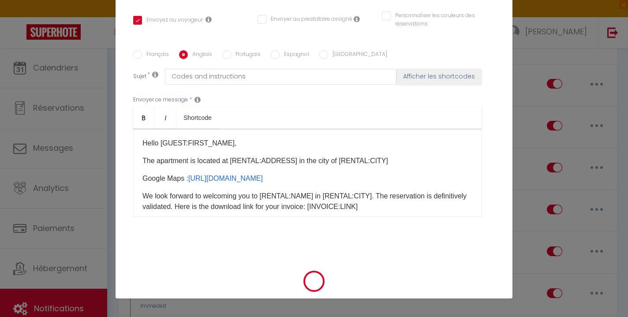
scroll to position [178, 0]
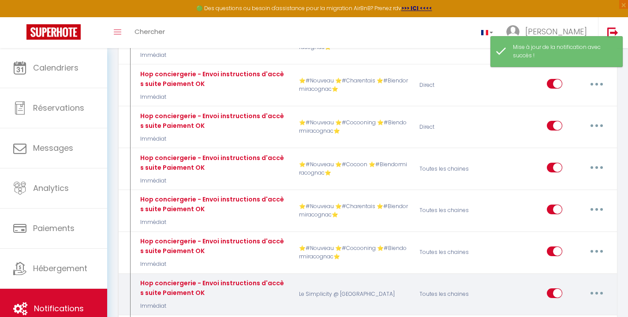
click at [598, 292] on icon "button" at bounding box center [596, 293] width 3 height 3
click at [580, 306] on link "Editer" at bounding box center [573, 313] width 65 height 15
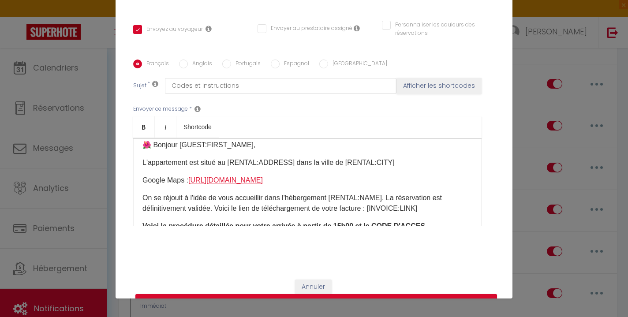
scroll to position [0, 0]
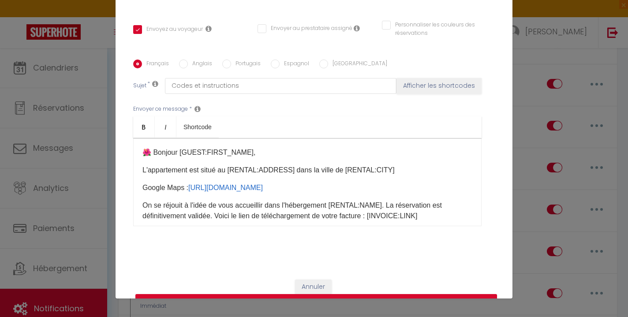
click at [185, 60] on input "Anglais" at bounding box center [183, 64] width 9 height 9
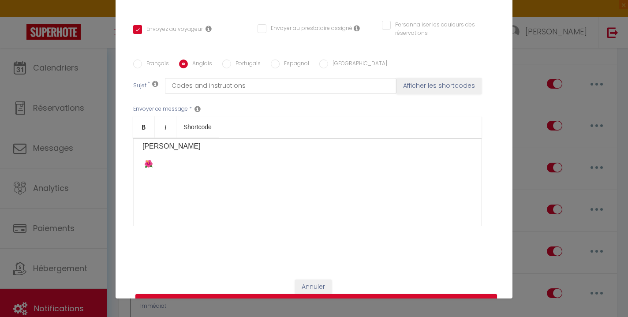
scroll to position [793, 0]
click at [339, 294] on button "Mettre à jour" at bounding box center [316, 302] width 362 height 17
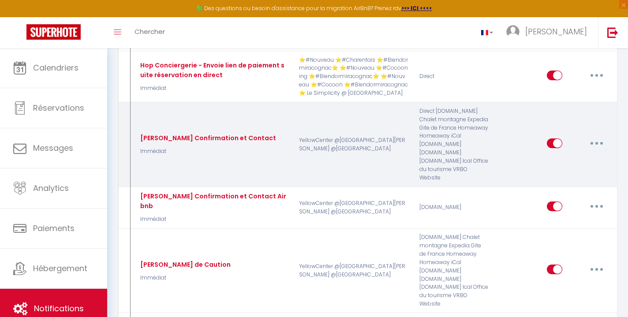
scroll to position [1059, 0]
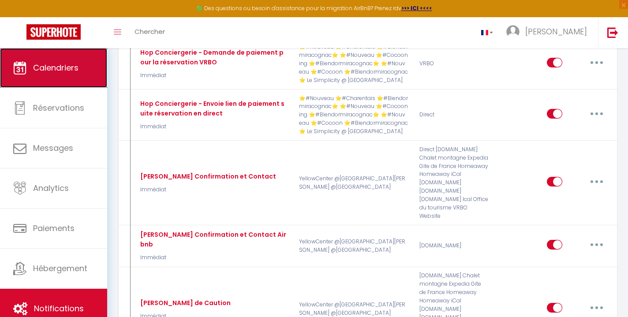
click at [72, 70] on span "Calendriers" at bounding box center [55, 67] width 45 height 11
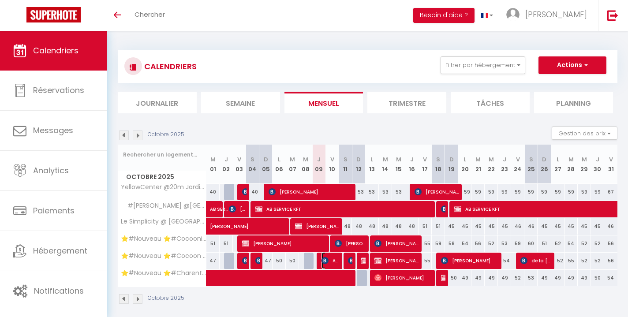
click at [325, 262] on img at bounding box center [325, 260] width 7 height 7
select select "OK"
select select "KO"
select select "0"
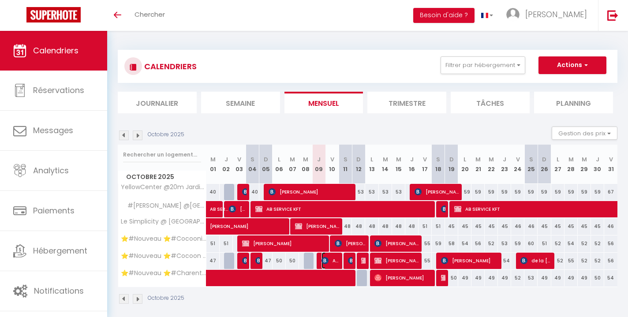
select select "1"
select select
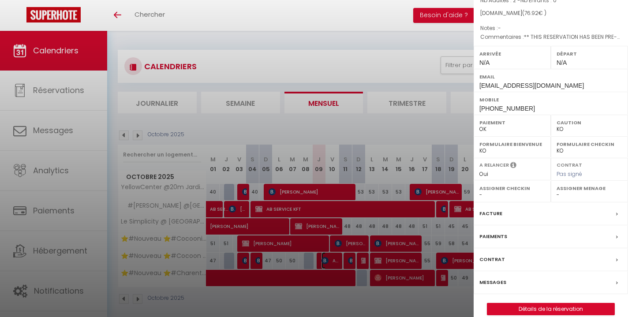
scroll to position [103, 0]
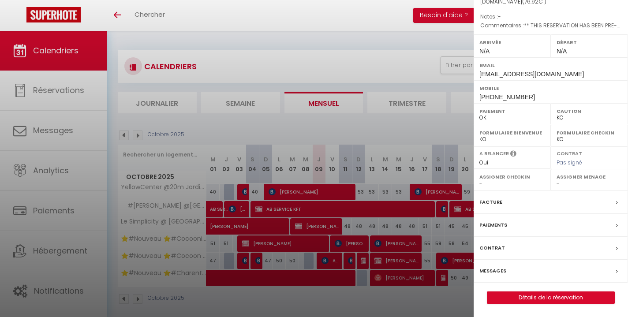
click at [506, 271] on div "Messages" at bounding box center [551, 271] width 154 height 23
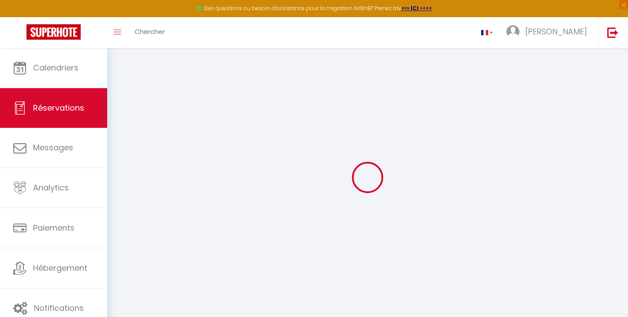
select select
checkbox input "false"
select select
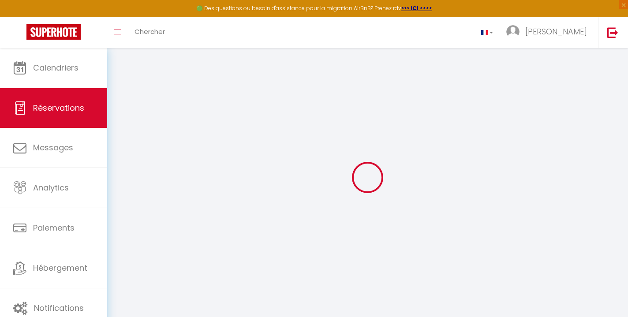
checkbox input "false"
type textarea "** THIS RESERVATION HAS BEEN PRE-PAID ** BOOKING NOTE : Payment charge is EUR 1…"
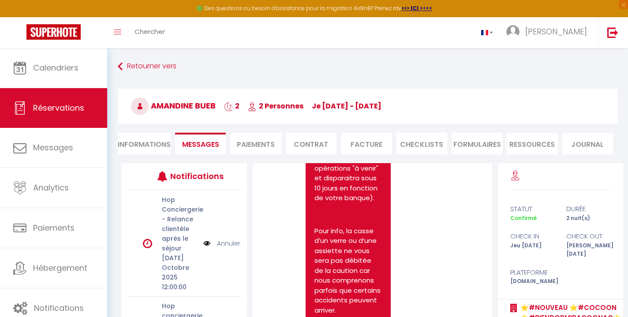
scroll to position [2497, 0]
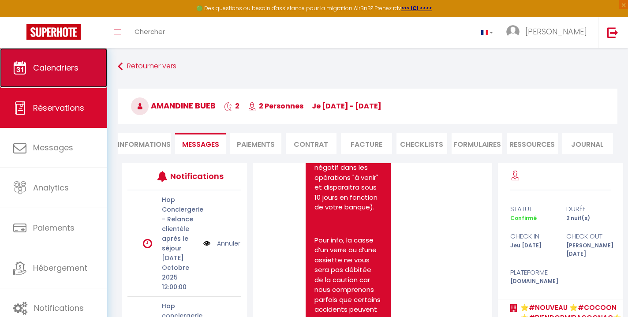
click at [70, 76] on link "Calendriers" at bounding box center [53, 68] width 107 height 40
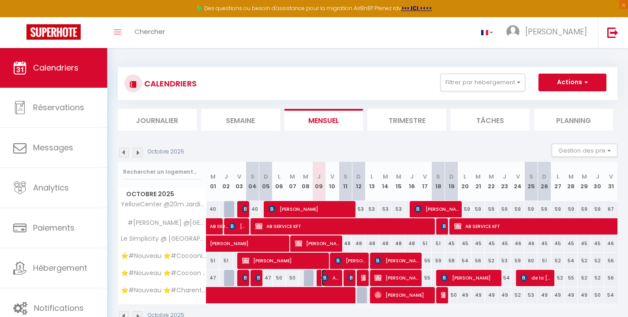
click at [332, 277] on span "Amandine Bueb" at bounding box center [331, 277] width 18 height 17
select select "OK"
select select "KO"
select select "0"
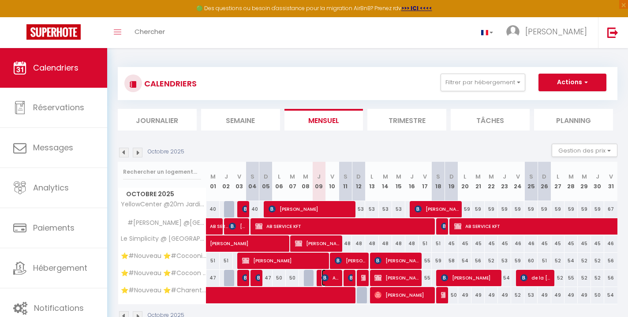
select select "1"
select select
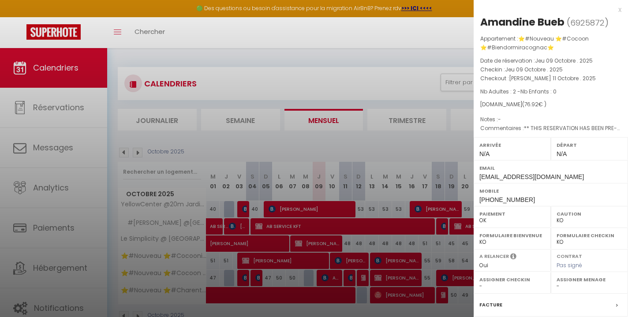
click at [67, 307] on div at bounding box center [314, 158] width 628 height 317
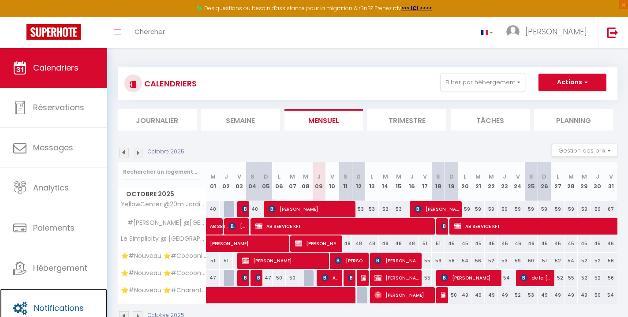
click at [67, 307] on span "Notifications" at bounding box center [59, 308] width 50 height 11
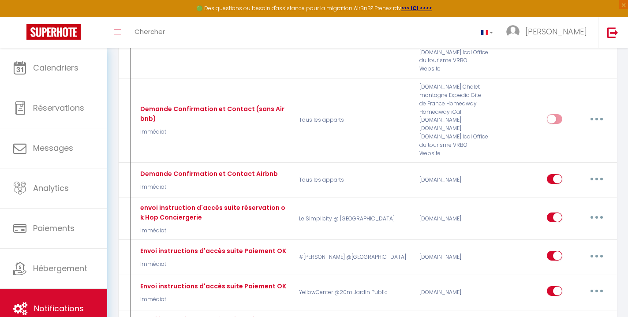
scroll to position [340, 0]
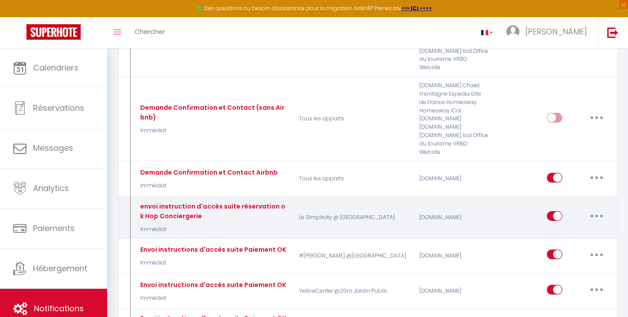
click at [592, 209] on button "button" at bounding box center [596, 216] width 25 height 14
click at [557, 229] on link "Editer" at bounding box center [573, 236] width 65 height 15
type input "envoi instruction d'accès suite réservation ok Hop Conciergerie"
select select "Immédiat"
select select "if_booking_is_paid"
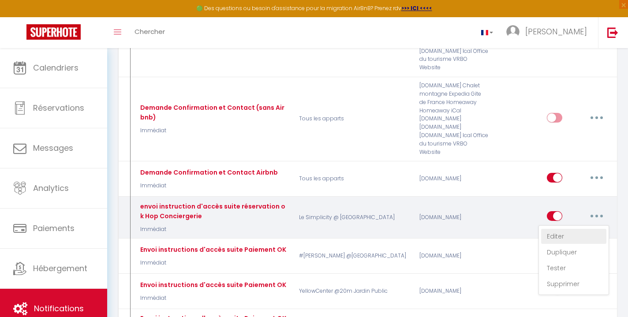
checkbox input "true"
checkbox input "false"
radio input "true"
type input "codes et instructions"
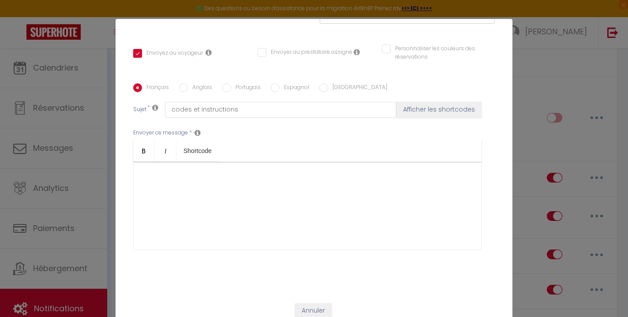
scroll to position [687, 0]
drag, startPoint x: 141, startPoint y: 172, endPoint x: 341, endPoint y: 203, distance: 202.6
click at [341, 203] on div "🌼​ Bonjour [GUEST:FIRST_NAME]​, L'appartement est situé au [RENTAL:ADDRESS]​ da…" at bounding box center [307, 206] width 348 height 88
copy div "🌼​ Bonjour [GUEST:FIRST_NAME]​, L'appartement est situé au [RENTAL:ADDRESS]​ da…"
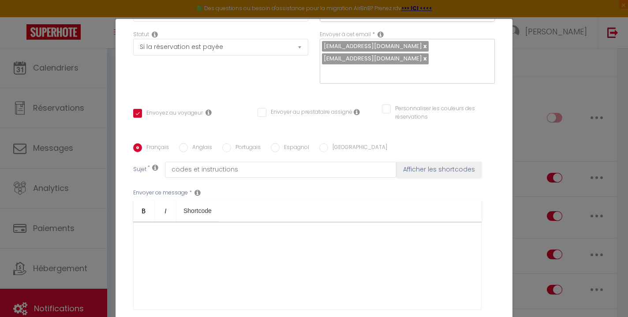
scroll to position [0, 0]
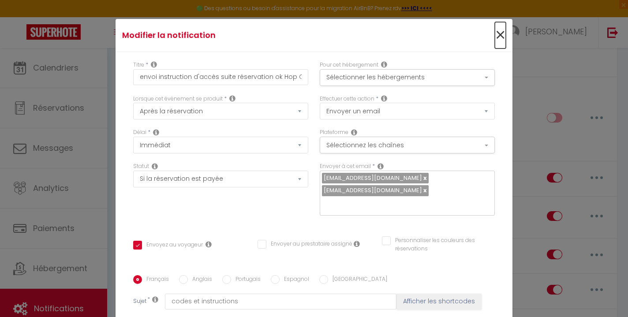
click at [498, 36] on span "×" at bounding box center [500, 35] width 11 height 26
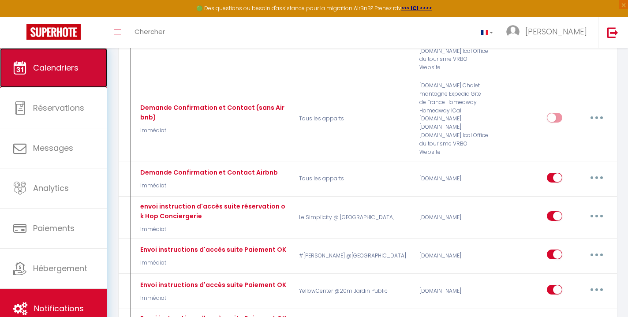
click at [61, 83] on link "Calendriers" at bounding box center [53, 68] width 107 height 40
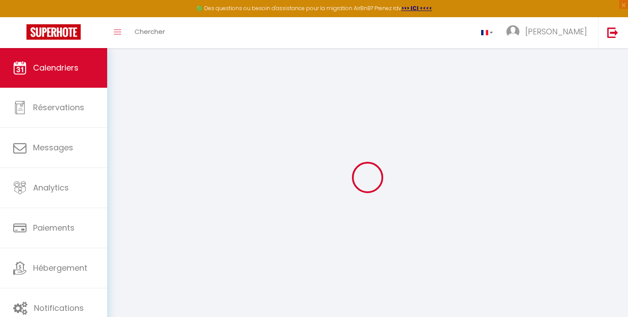
select select
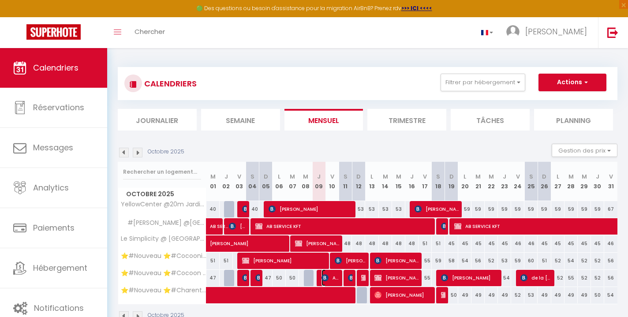
click at [330, 274] on span "Amandine Bueb" at bounding box center [331, 277] width 18 height 17
select select "OK"
select select "KO"
select select "0"
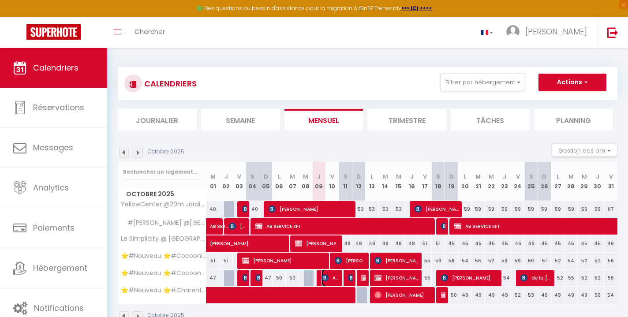
select select "1"
select select
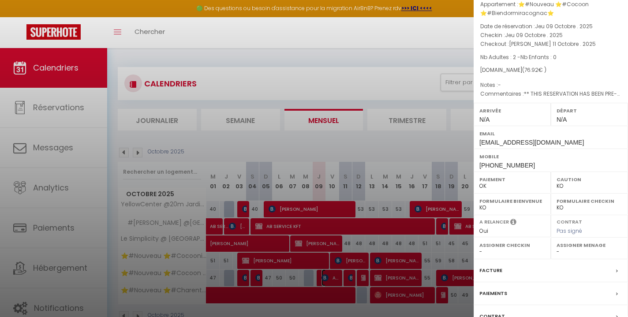
scroll to position [103, 0]
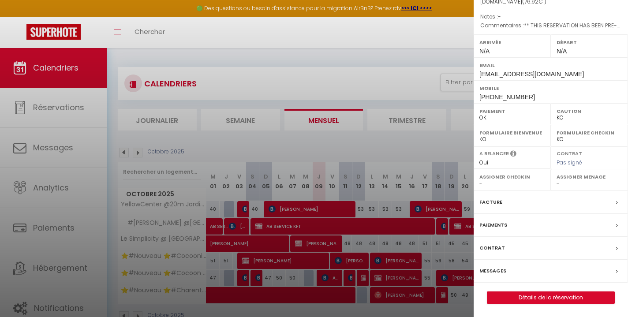
click at [498, 273] on label "Messages" at bounding box center [492, 270] width 27 height 9
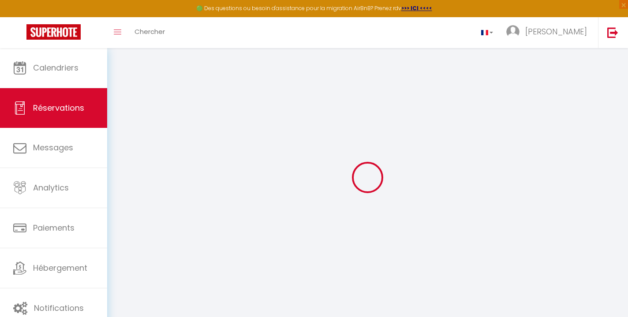
select select
checkbox input "false"
select select
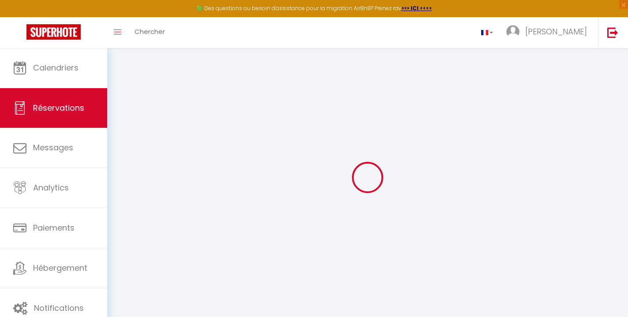
checkbox input "false"
type textarea "** THIS RESERVATION HAS BEEN PRE-PAID ** BOOKING NOTE : Payment charge is EUR 1…"
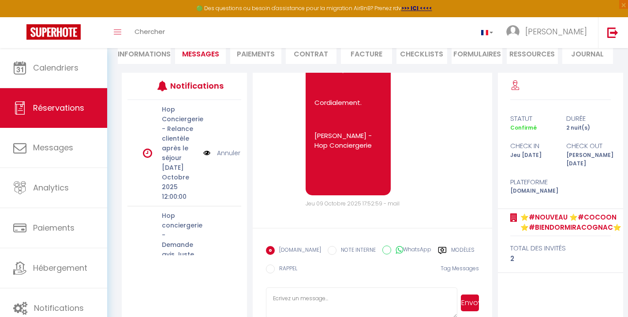
scroll to position [109, 0]
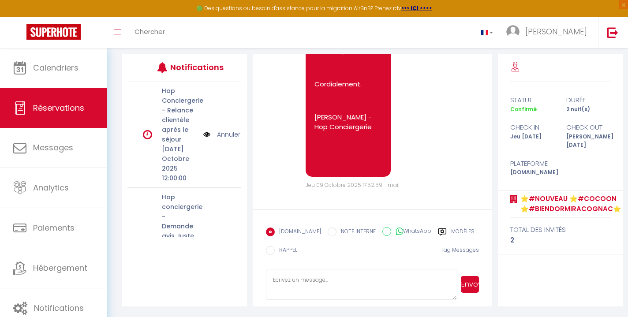
click at [337, 279] on textarea at bounding box center [361, 284] width 191 height 31
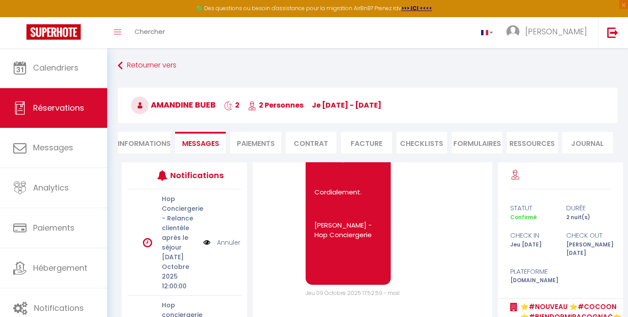
scroll to position [0, 0]
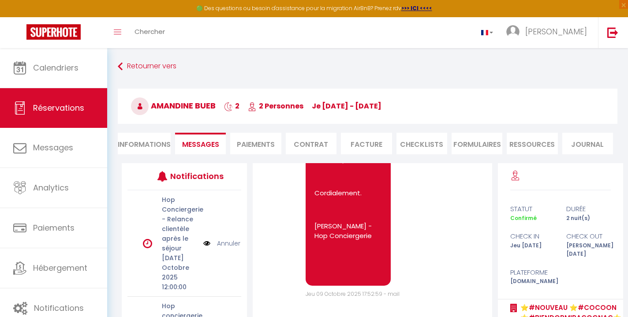
type textarea "Bonjour"
click at [150, 146] on li "Informations" at bounding box center [144, 144] width 53 height 22
select select
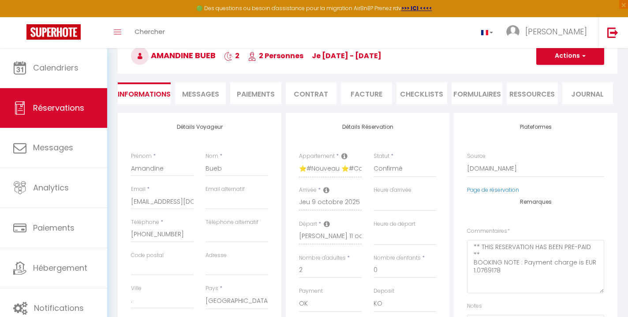
scroll to position [54, 0]
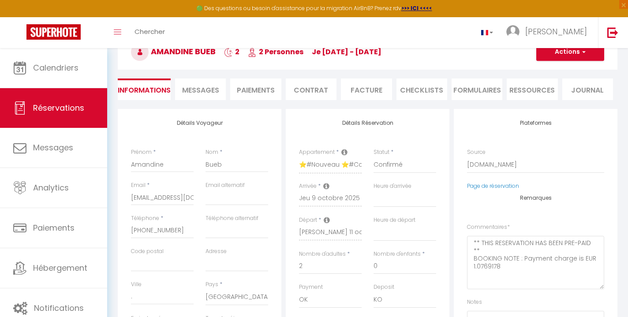
select select
checkbox input "false"
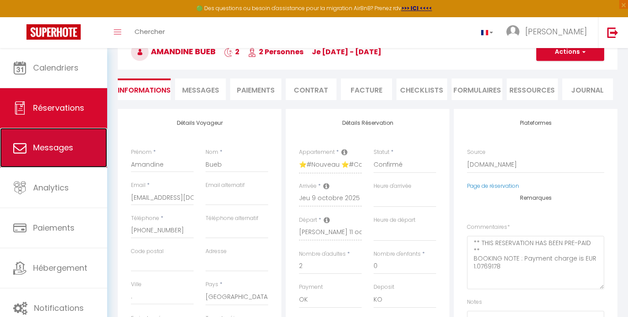
click at [62, 149] on span "Messages" at bounding box center [53, 147] width 40 height 11
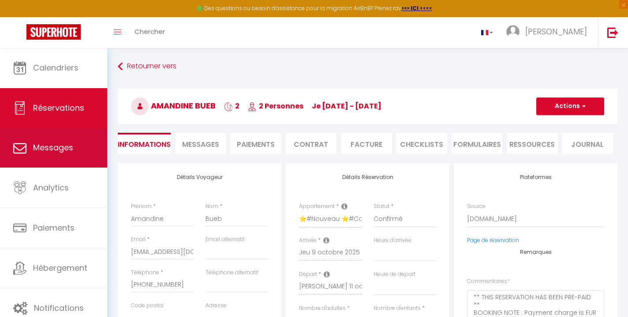
select select "message"
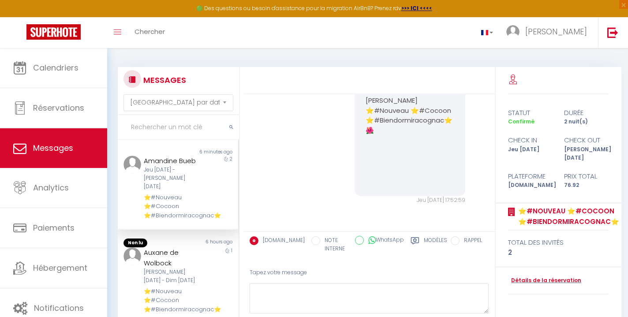
scroll to position [3700, 0]
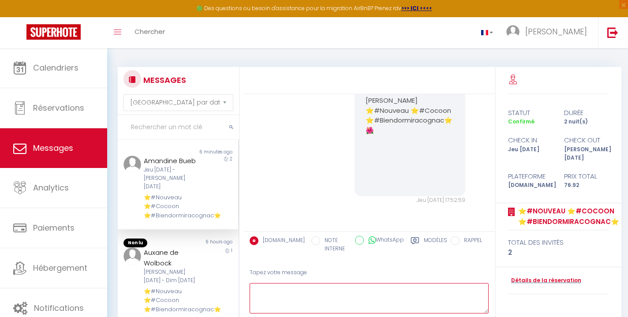
click at [308, 293] on textarea at bounding box center [369, 298] width 239 height 30
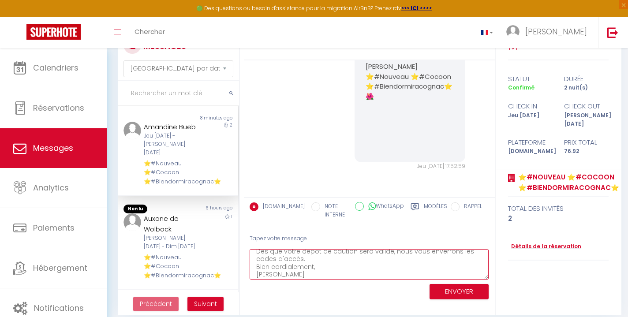
scroll to position [37, 0]
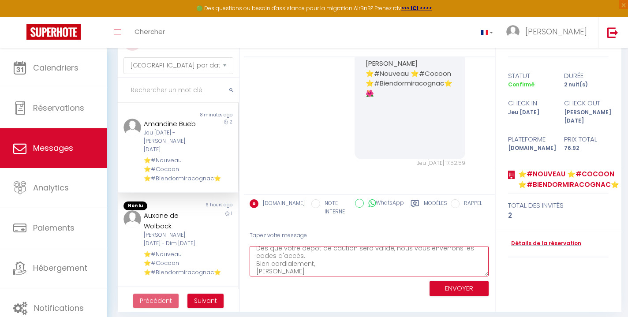
type textarea "Bonsoir Amandine, Le logement le cocoon n'est pas disponible de facon exception…"
click at [458, 290] on button "ENVOYER" at bounding box center [459, 288] width 59 height 15
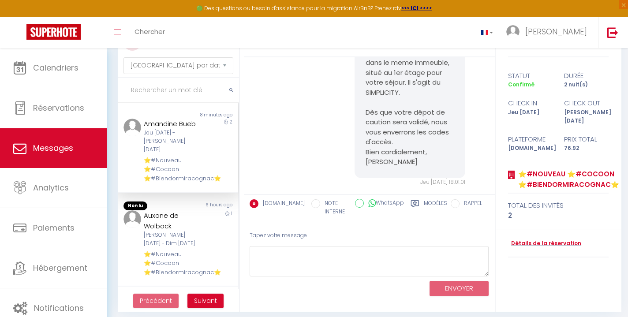
scroll to position [3928, 0]
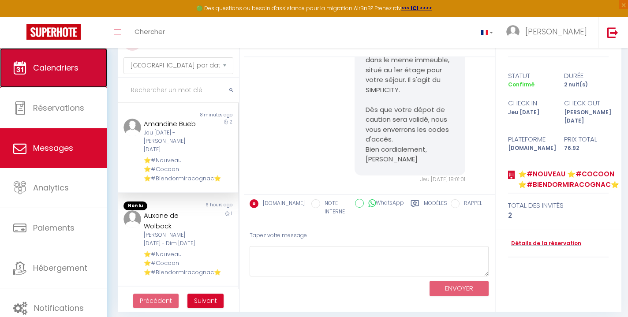
click at [61, 71] on span "Calendriers" at bounding box center [55, 67] width 45 height 11
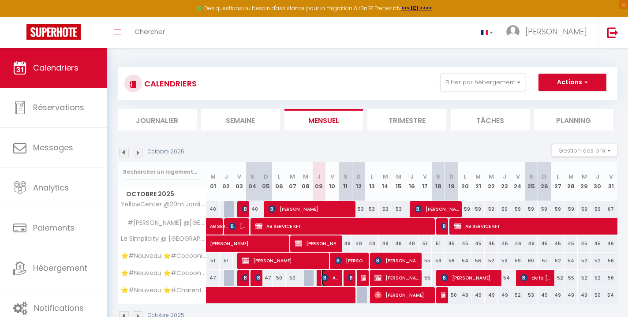
click at [329, 276] on img at bounding box center [325, 277] width 7 height 7
select select "OK"
select select "KO"
select select "0"
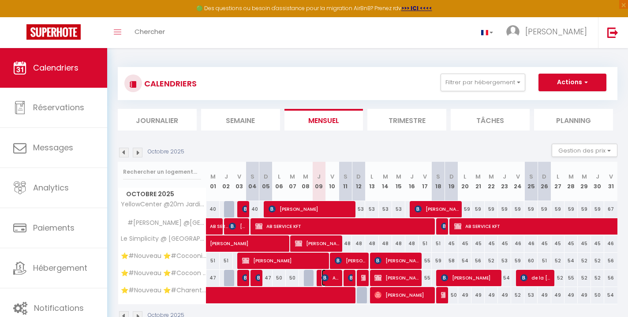
select select "1"
select select
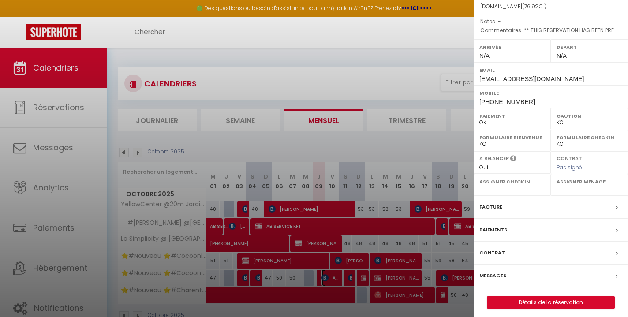
scroll to position [103, 0]
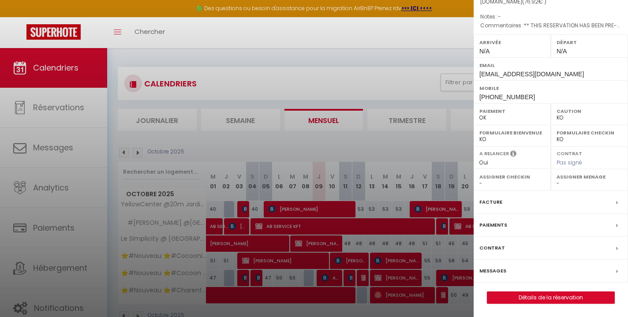
click at [569, 180] on label "Assigner Menage" at bounding box center [590, 176] width 66 height 9
click at [557, 184] on select "- Margaux Lacombe mike cabanes Karen Hubert Fidjy Feltain Dany Marmonteil" at bounding box center [590, 184] width 66 height 8
select select "51353"
click at [557, 180] on select "- Margaux Lacombe mike cabanes Karen Hubert Fidjy Feltain Dany Marmonteil" at bounding box center [590, 184] width 66 height 8
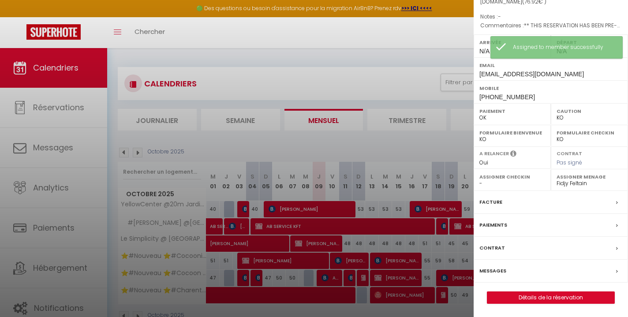
click at [501, 183] on select "- Margaux Lacombe mike cabanes Karen Hubert Fidjy Feltain Dany Marmonteil" at bounding box center [512, 184] width 66 height 8
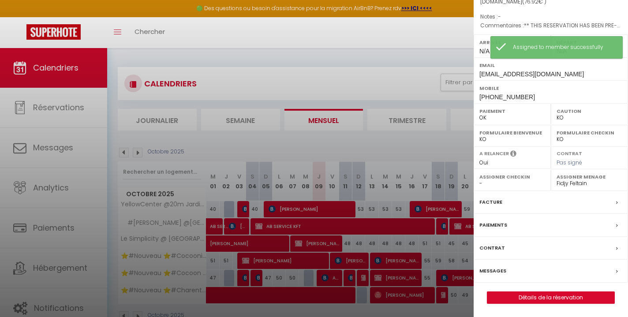
select select "51297"
click at [479, 180] on select "- Margaux Lacombe mike cabanes Karen Hubert Fidjy Feltain Dany Marmonteil" at bounding box center [512, 184] width 66 height 8
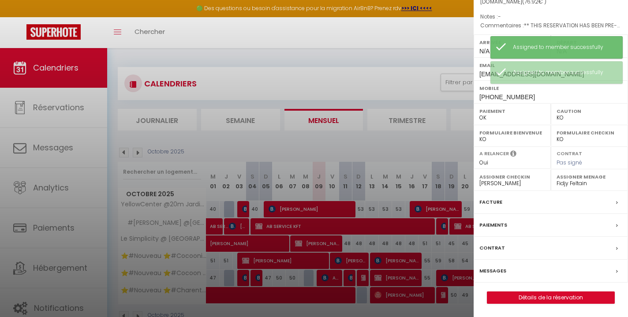
click at [437, 149] on div at bounding box center [314, 158] width 628 height 317
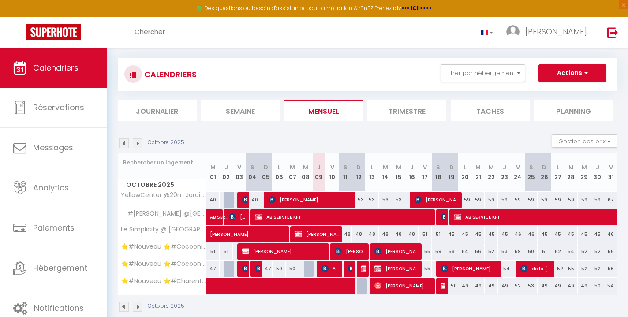
scroll to position [7, 0]
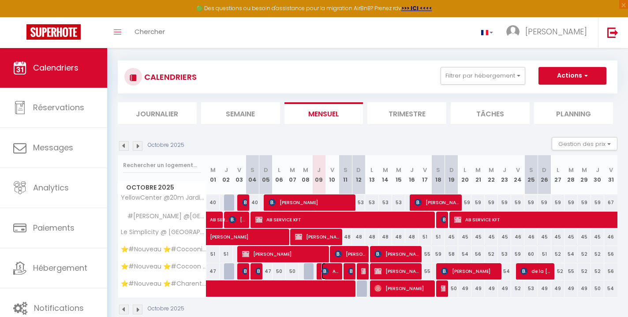
click at [331, 274] on span "Amandine Bueb" at bounding box center [331, 271] width 18 height 17
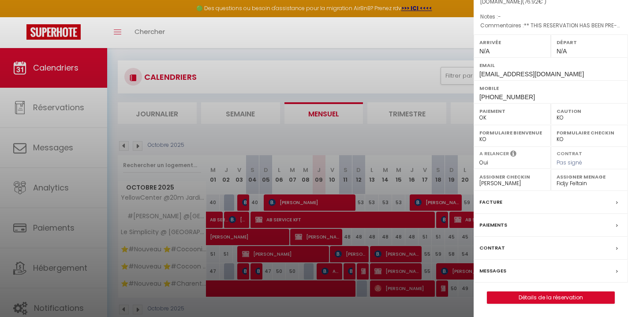
click at [490, 271] on label "Messages" at bounding box center [492, 270] width 27 height 9
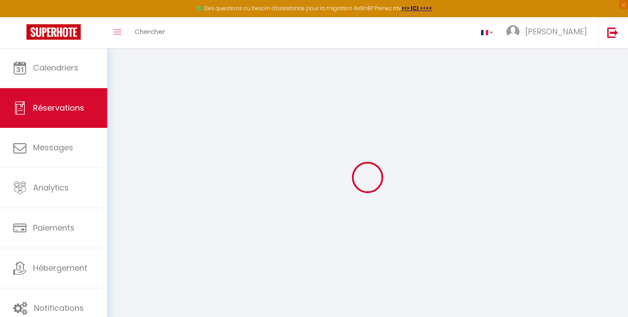
select select
checkbox input "false"
select select
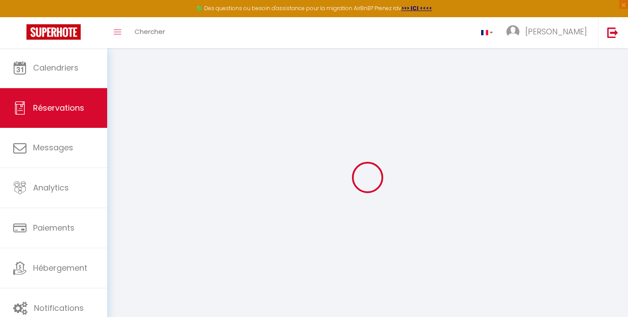
checkbox input "false"
type textarea "** THIS RESERVATION HAS BEEN PRE-PAID ** BOOKING NOTE : Payment charge is EUR 1…"
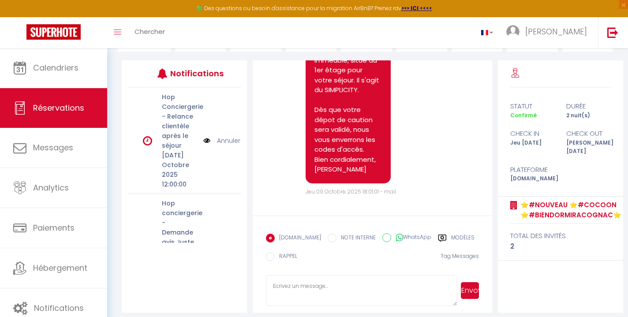
scroll to position [104, 0]
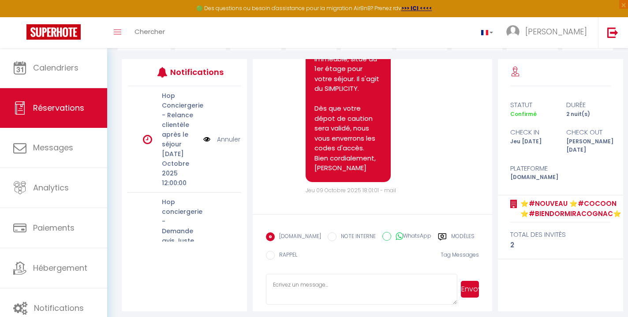
click at [346, 285] on textarea at bounding box center [361, 289] width 191 height 31
type textarea "Si vous ne recevez pas les codes n'hesitez pas à m'envoyer un message sur le 06…"
click at [474, 290] on button "Envoyer" at bounding box center [470, 289] width 18 height 17
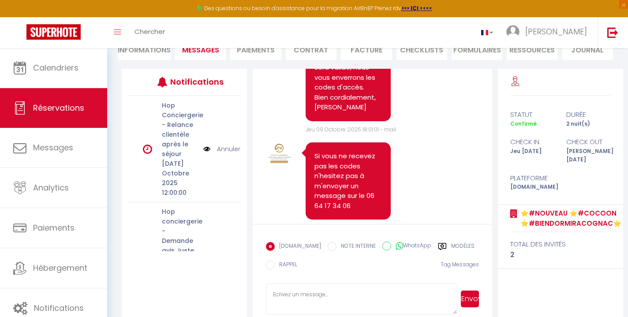
scroll to position [5101, 0]
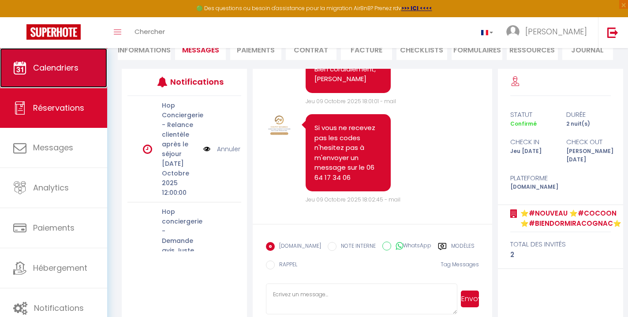
click at [77, 75] on link "Calendriers" at bounding box center [53, 68] width 107 height 40
